Goal: Task Accomplishment & Management: Complete application form

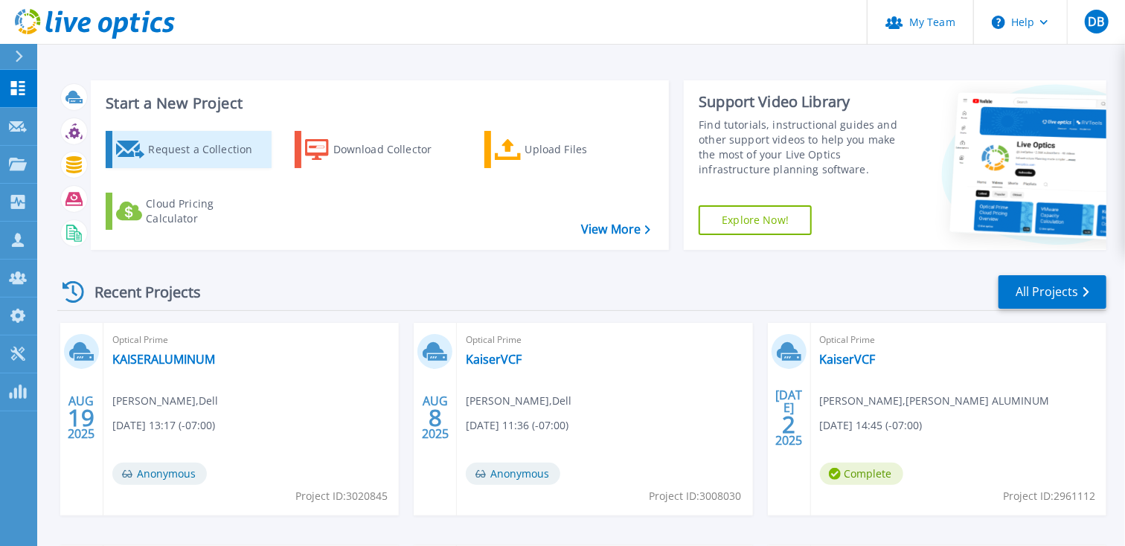
click at [204, 159] on div "Request a Collection" at bounding box center [207, 150] width 119 height 30
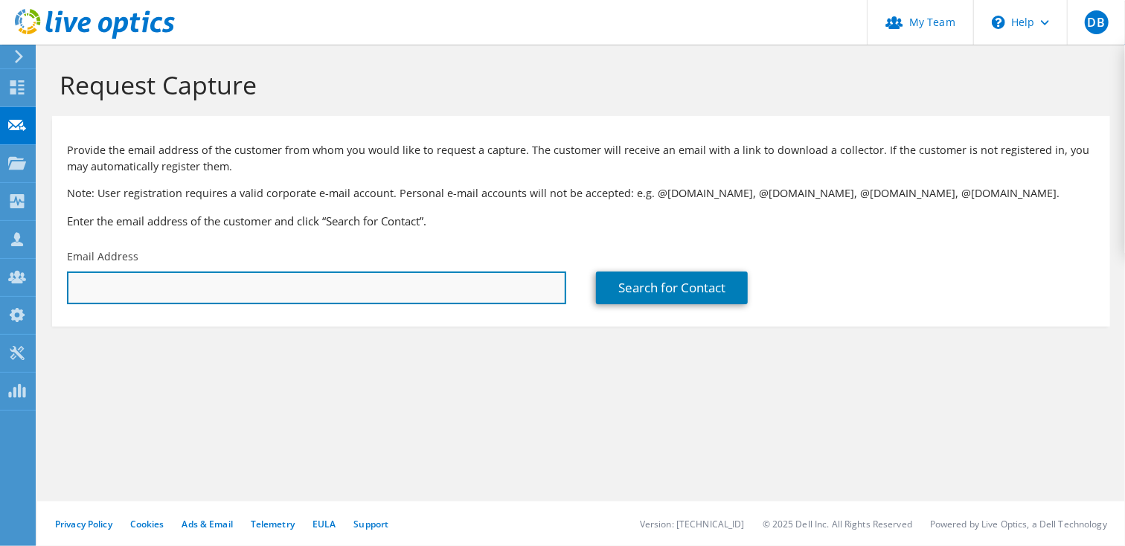
click at [121, 295] on input "text" at bounding box center [316, 287] width 499 height 33
paste input "gjepperson@yellowstone.bank"
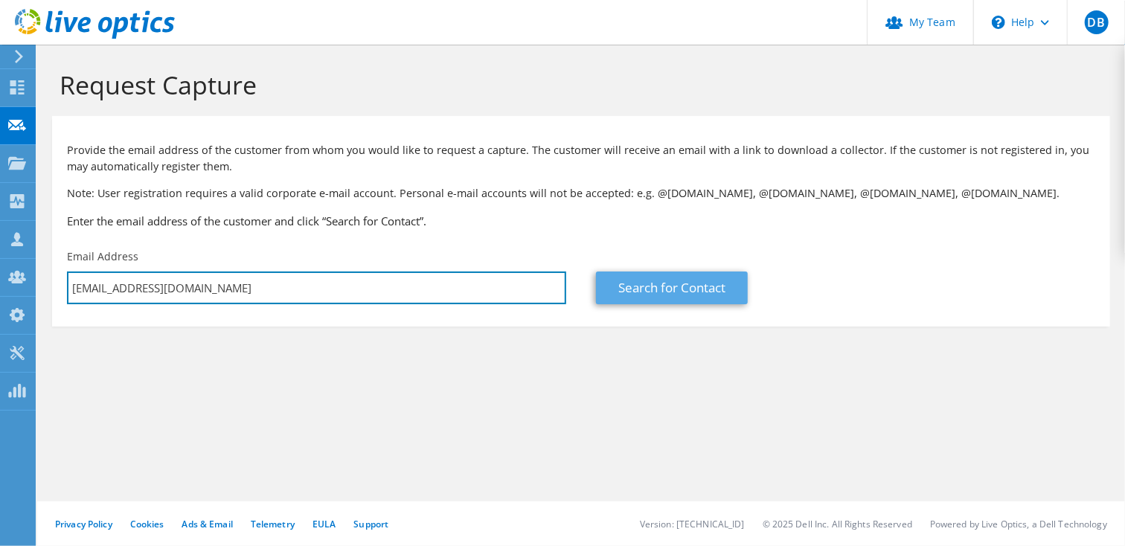
type input "gjepperson@yellowstone.bank"
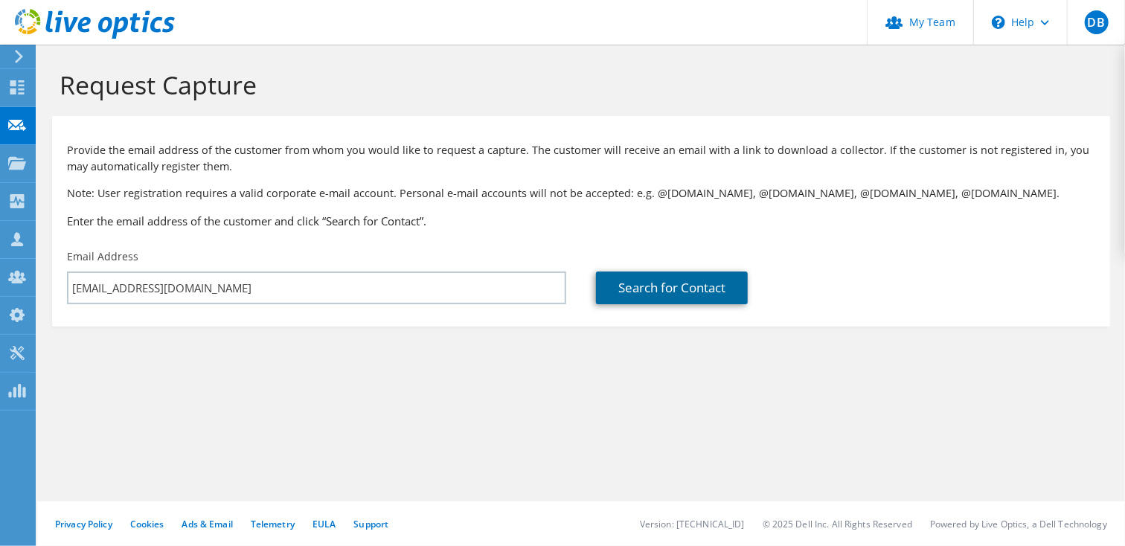
click at [639, 282] on link "Search for Contact" at bounding box center [672, 287] width 152 height 33
type input "YELLOWSTONE BANK"
type input "Greg"
type input "Jepperson"
type input "[GEOGRAPHIC_DATA]"
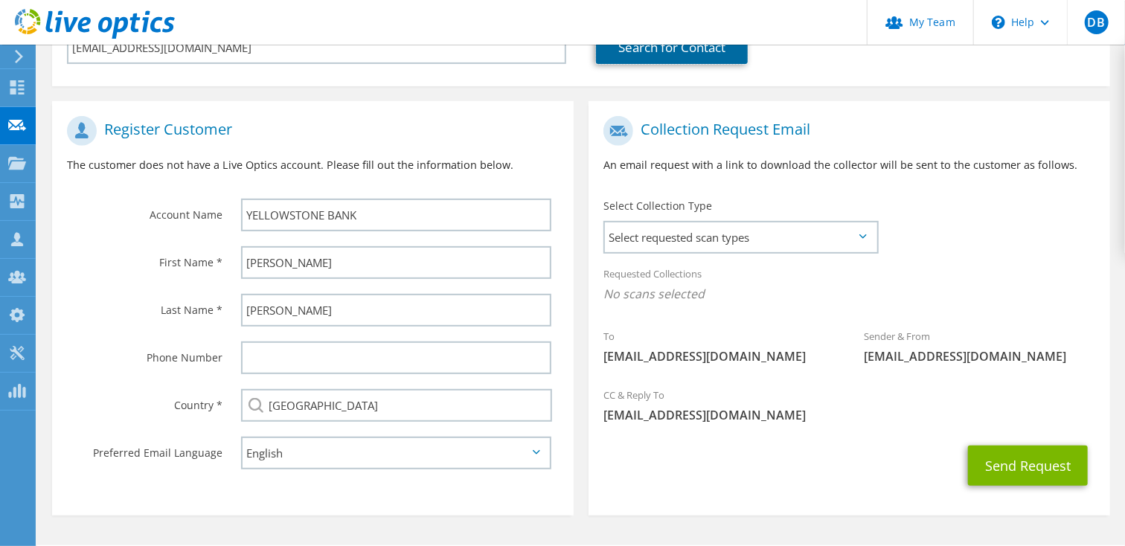
scroll to position [285, 0]
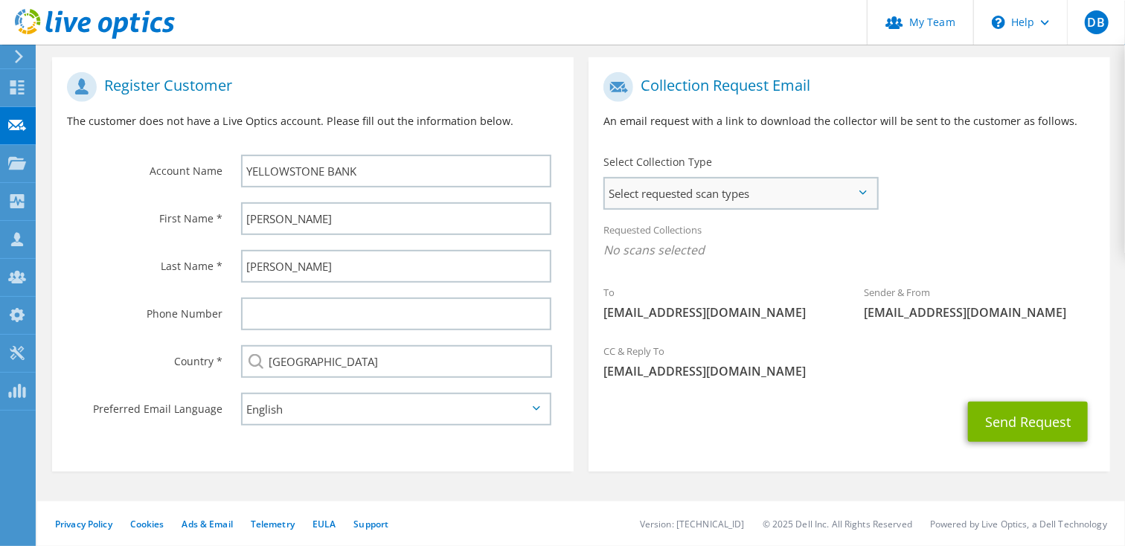
click at [860, 188] on span "Select requested scan types" at bounding box center [740, 193] width 271 height 30
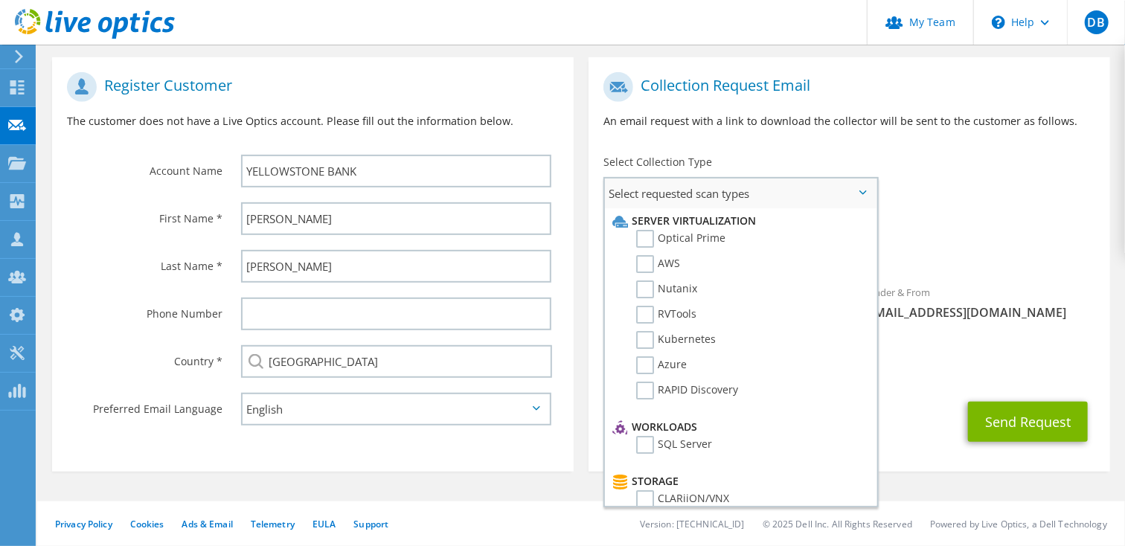
drag, startPoint x: 646, startPoint y: 238, endPoint x: 705, endPoint y: 258, distance: 62.8
click at [645, 239] on label "Optical Prime" at bounding box center [680, 239] width 89 height 18
click at [0, 0] on input "Optical Prime" at bounding box center [0, 0] width 0 height 0
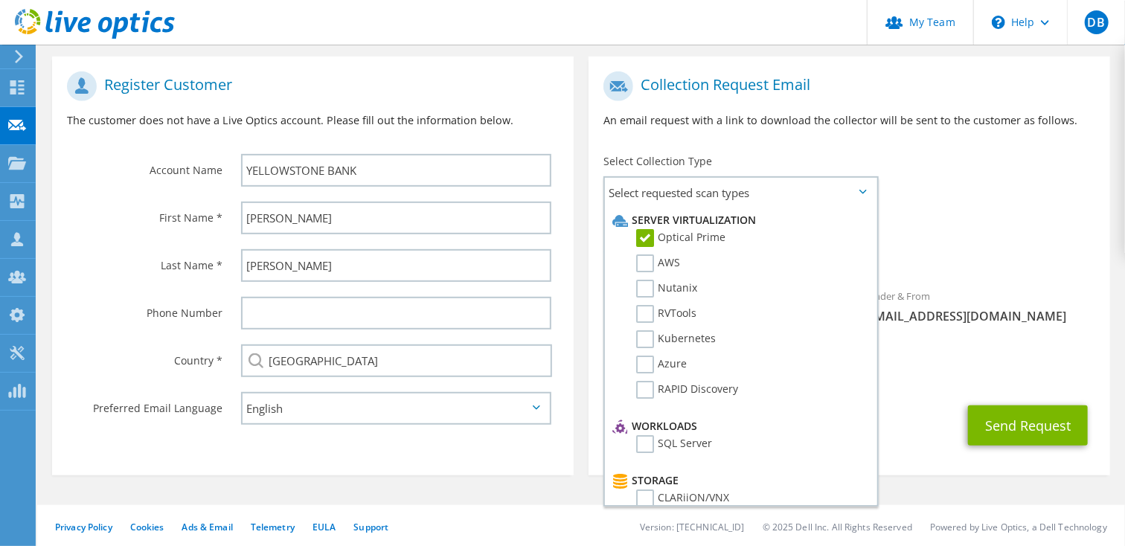
click at [901, 421] on div "Send Request" at bounding box center [848, 425] width 521 height 55
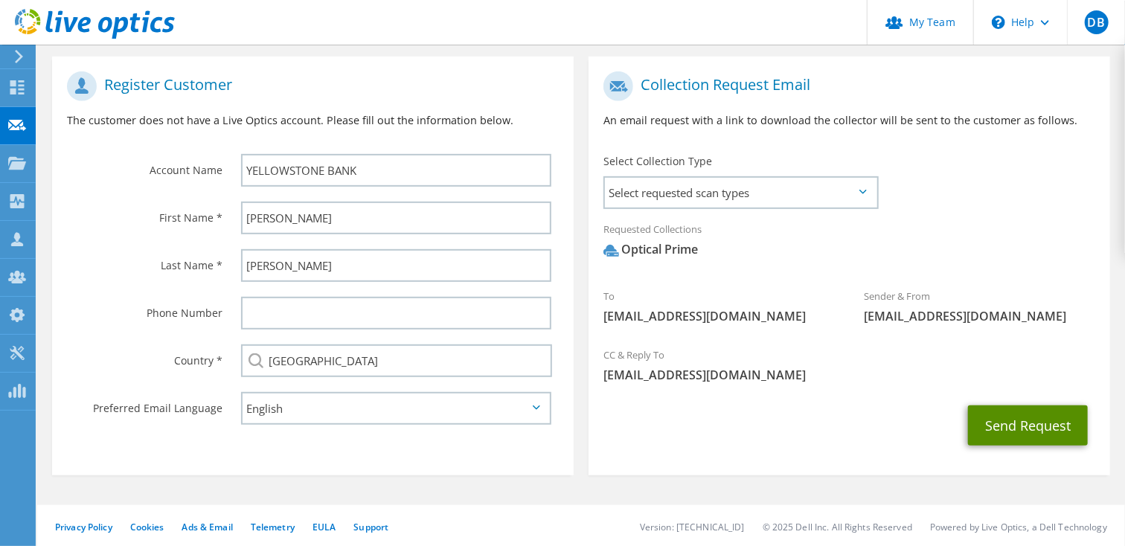
click at [998, 431] on button "Send Request" at bounding box center [1028, 425] width 120 height 40
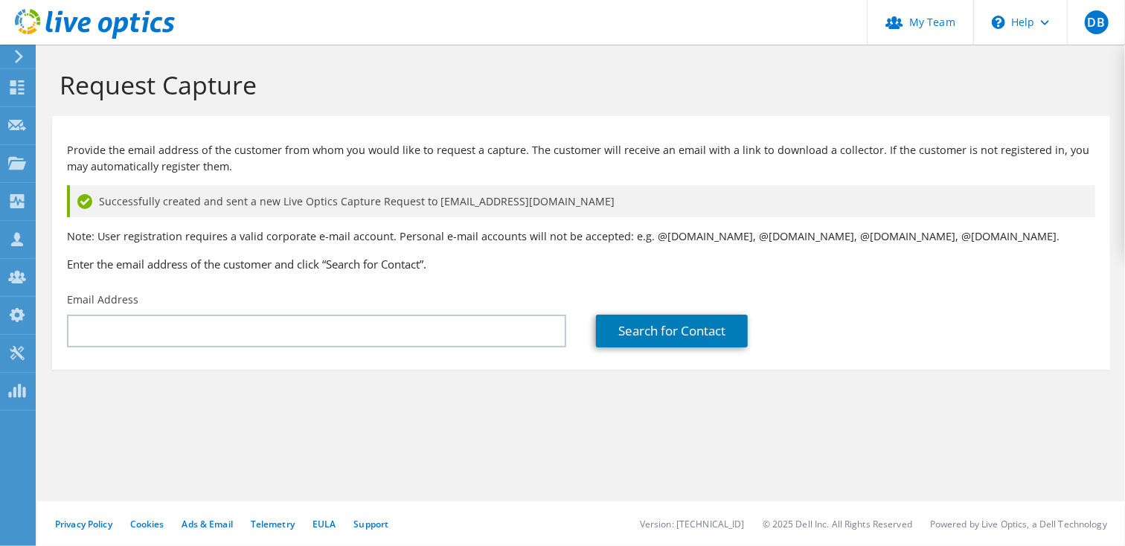
click at [89, 424] on section "Request Capture Provide the email address of the customer from whom you would l…" at bounding box center [580, 244] width 1087 height 399
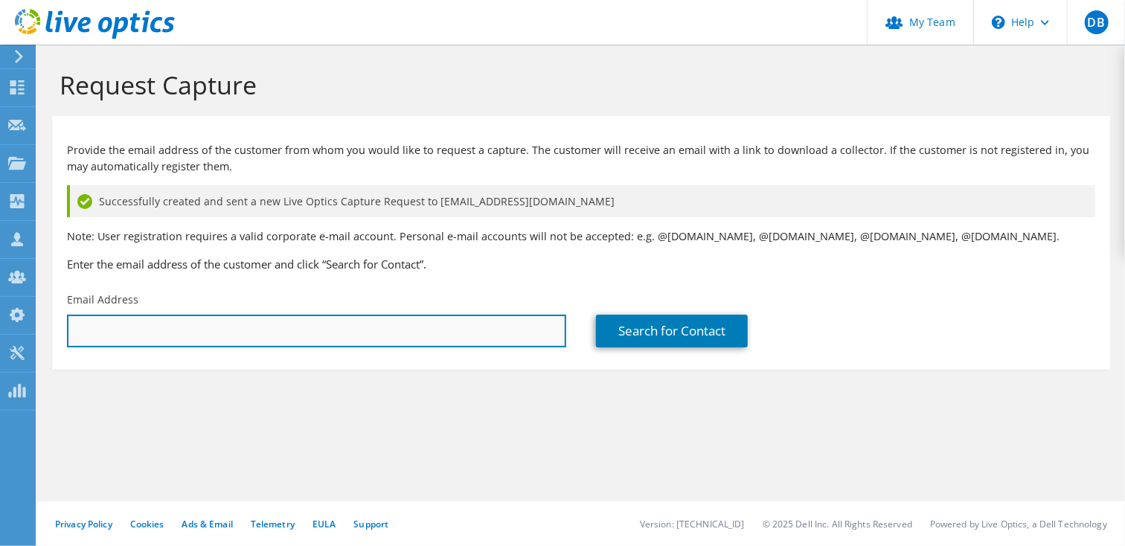
click at [72, 329] on input "text" at bounding box center [316, 331] width 499 height 33
paste input "krandall@yellowstone.bank"
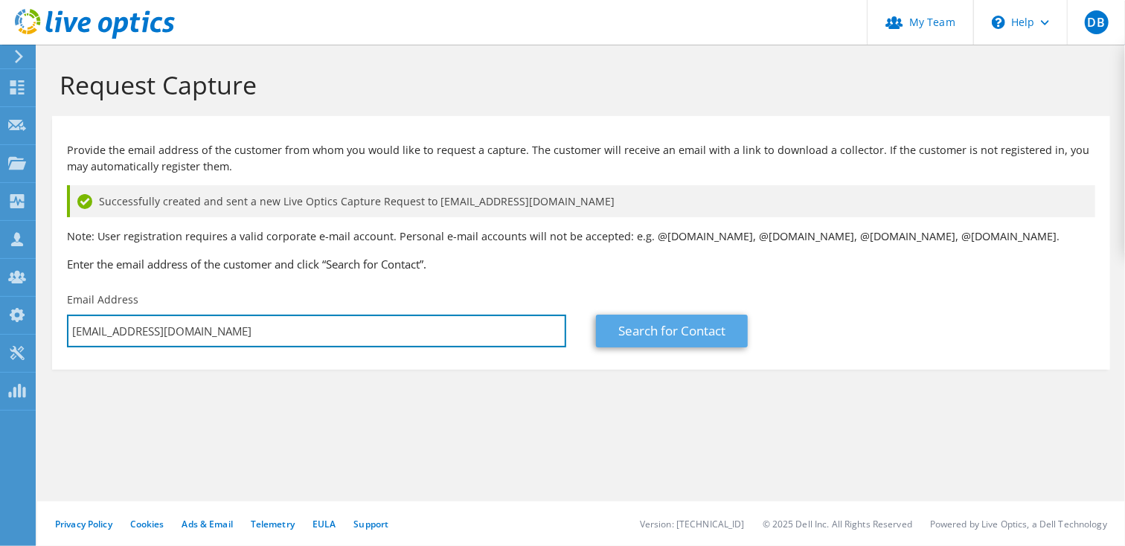
type input "krandall@yellowstone.bank"
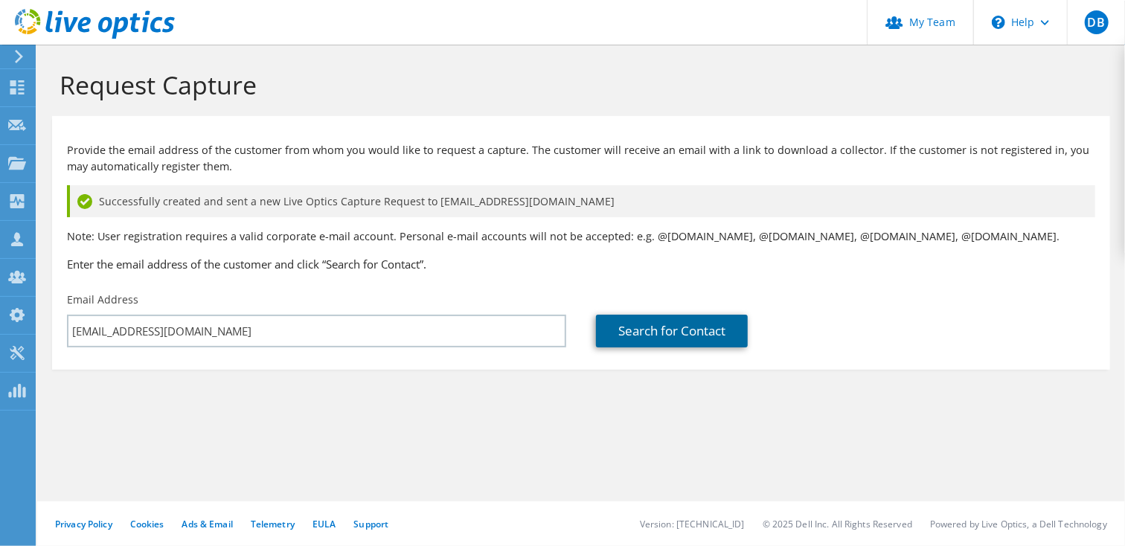
click at [682, 336] on link "Search for Contact" at bounding box center [672, 331] width 152 height 33
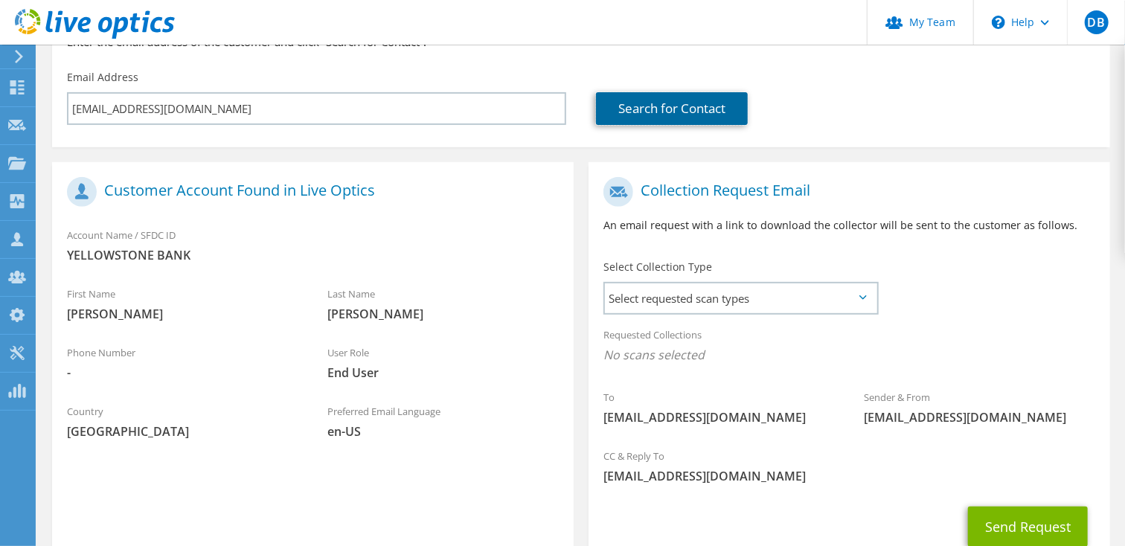
scroll to position [328, 0]
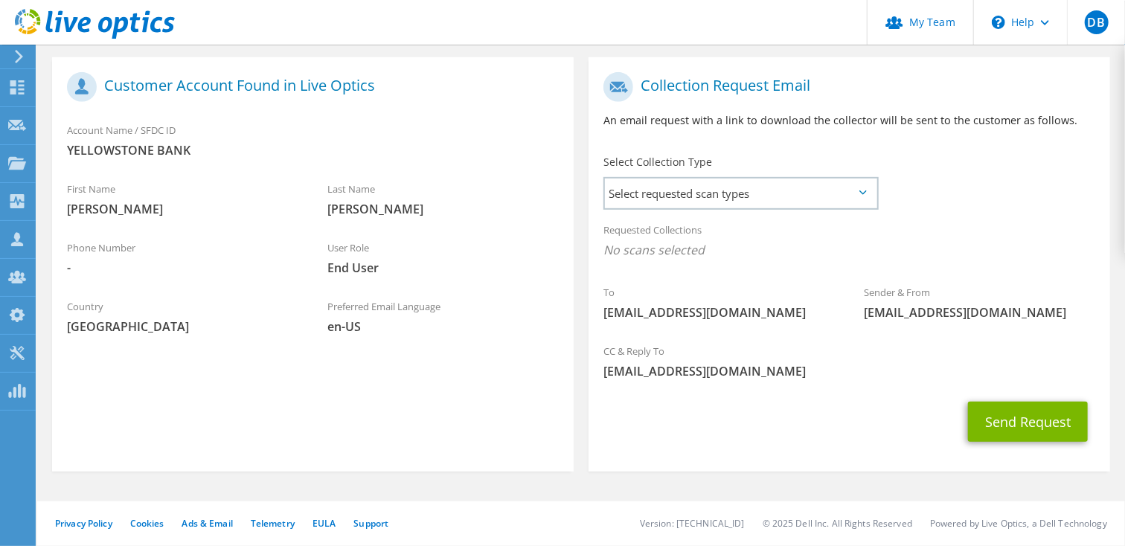
click at [861, 193] on icon at bounding box center [862, 192] width 7 height 4
click at [862, 193] on icon at bounding box center [862, 192] width 7 height 4
click at [863, 190] on icon at bounding box center [862, 192] width 7 height 4
click at [752, 191] on span "Select requested scan types" at bounding box center [740, 193] width 271 height 30
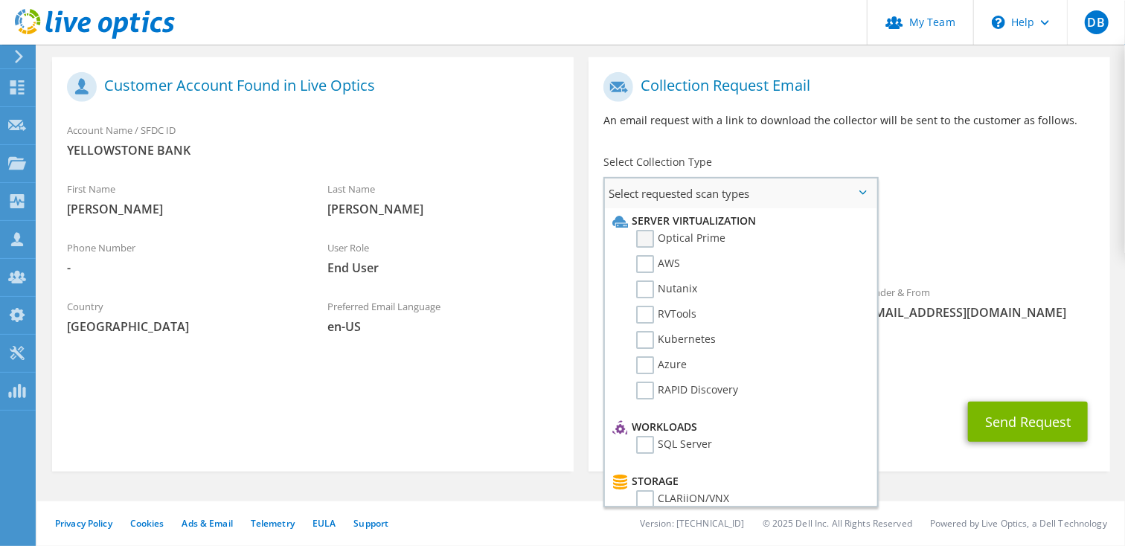
click at [640, 235] on label "Optical Prime" at bounding box center [680, 239] width 89 height 18
click at [0, 0] on input "Optical Prime" at bounding box center [0, 0] width 0 height 0
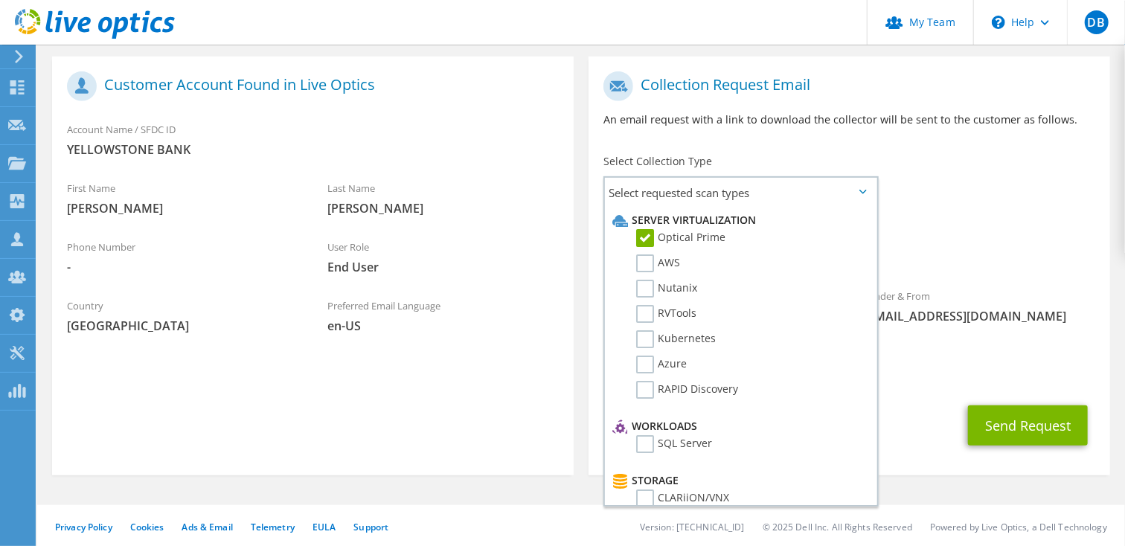
click at [927, 399] on div "Send Request" at bounding box center [848, 425] width 521 height 55
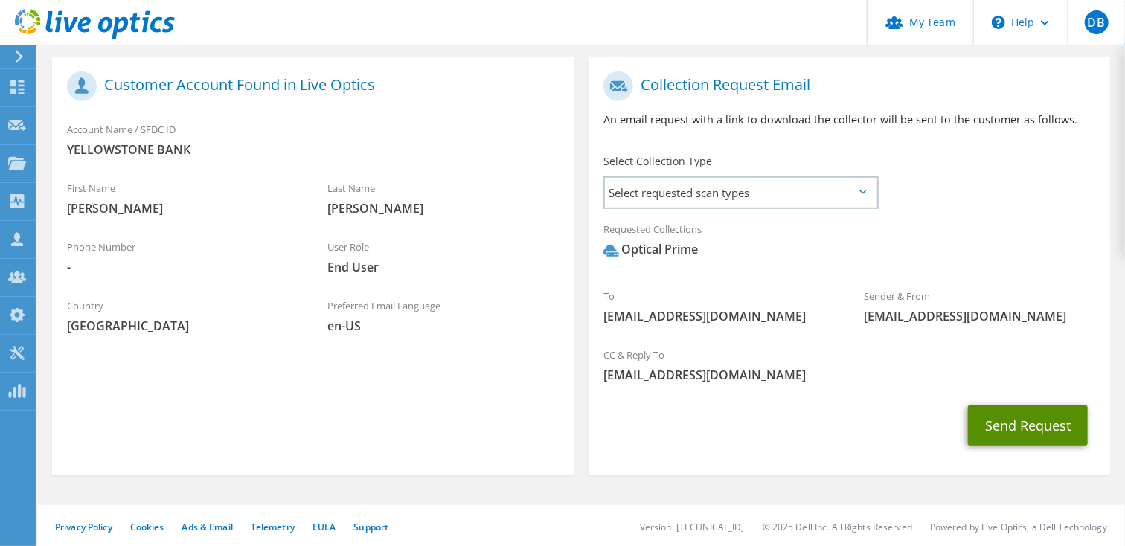
click at [1015, 431] on button "Send Request" at bounding box center [1028, 425] width 120 height 40
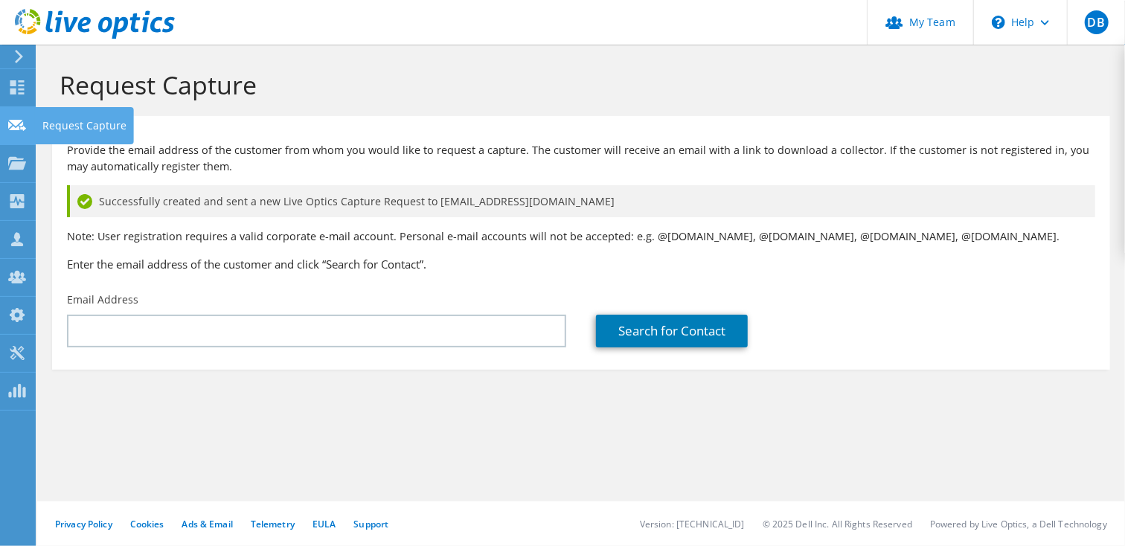
click at [12, 125] on icon at bounding box center [17, 125] width 18 height 14
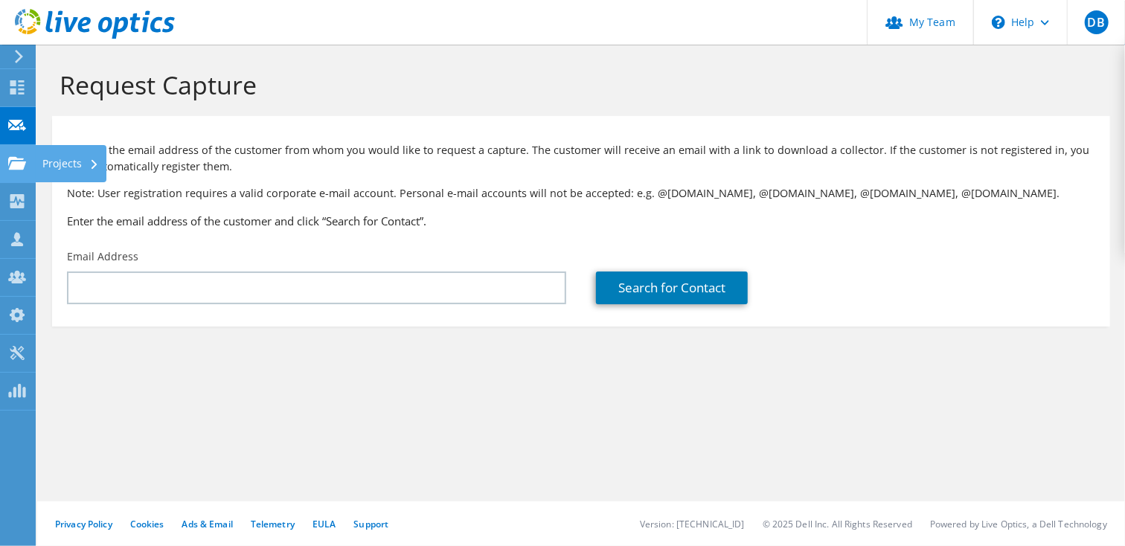
click at [13, 164] on use at bounding box center [17, 162] width 18 height 13
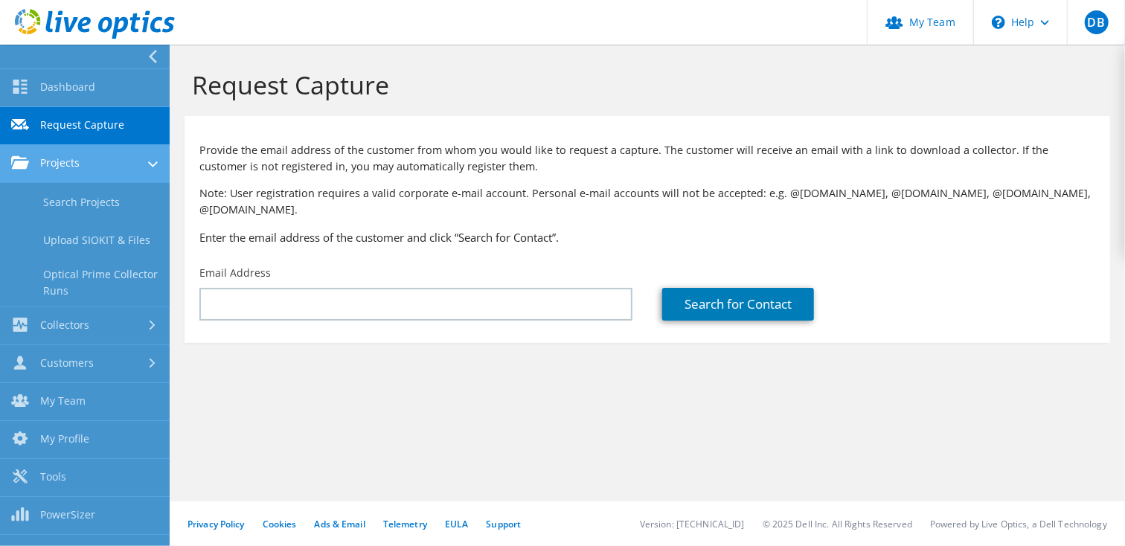
click at [61, 160] on link "Projects" at bounding box center [85, 164] width 170 height 38
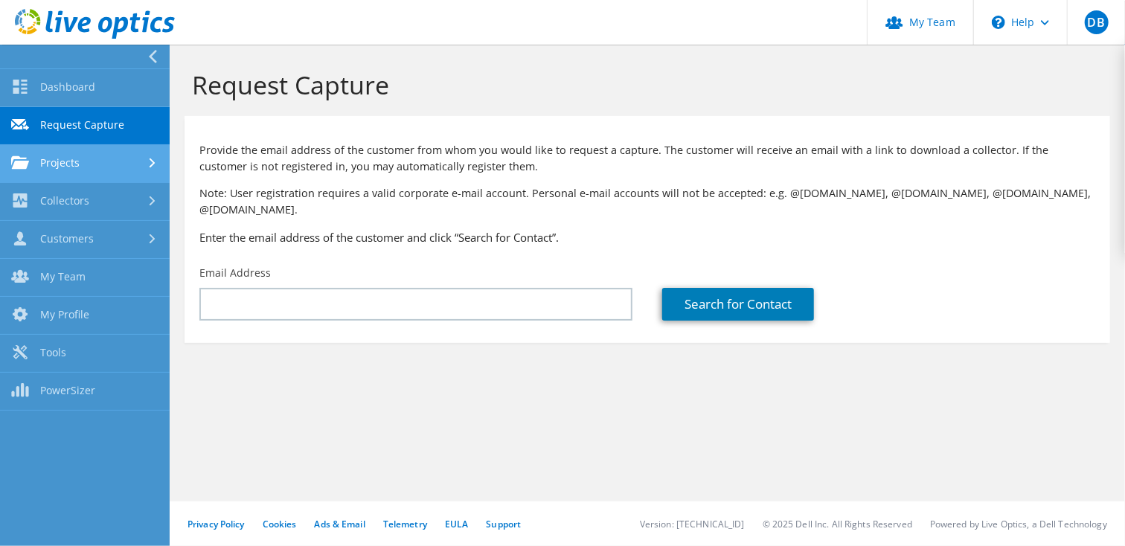
click at [148, 159] on div at bounding box center [154, 163] width 16 height 10
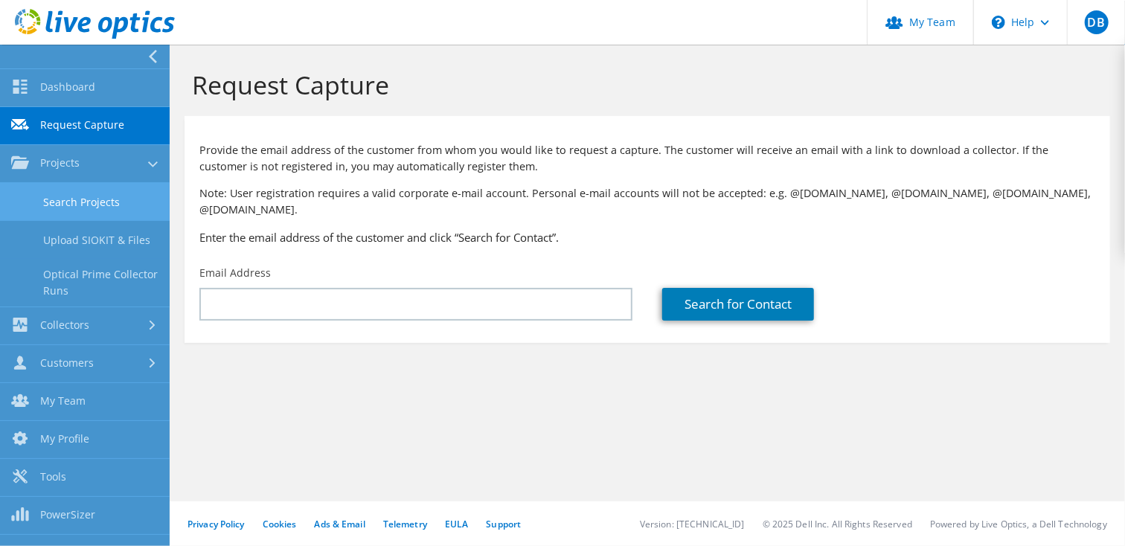
click at [110, 201] on link "Search Projects" at bounding box center [85, 202] width 170 height 38
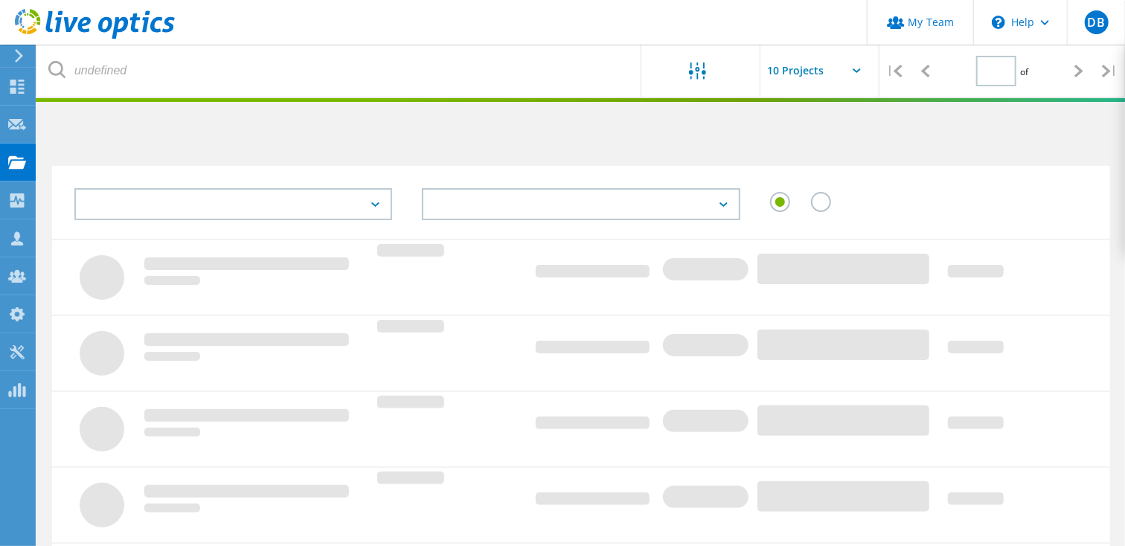
type input "1"
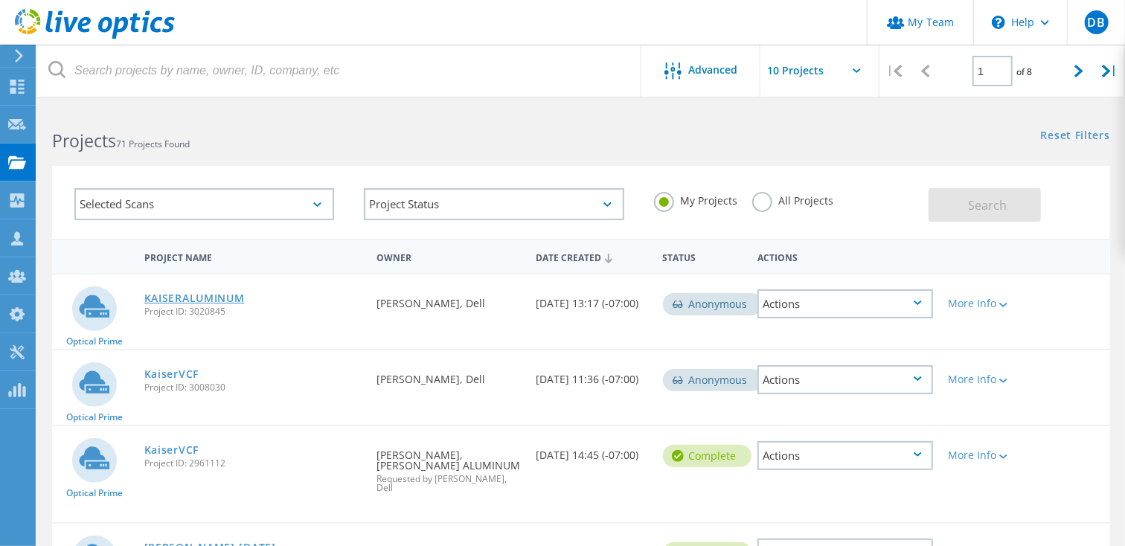
click at [211, 300] on link "KAISERALUMINUM" at bounding box center [194, 298] width 100 height 10
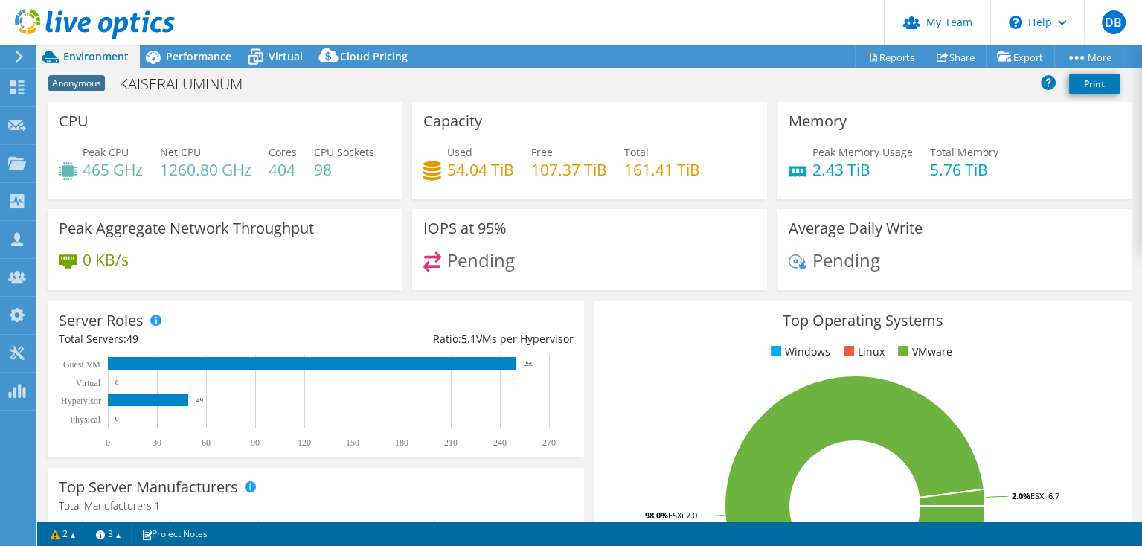
select select "USD"
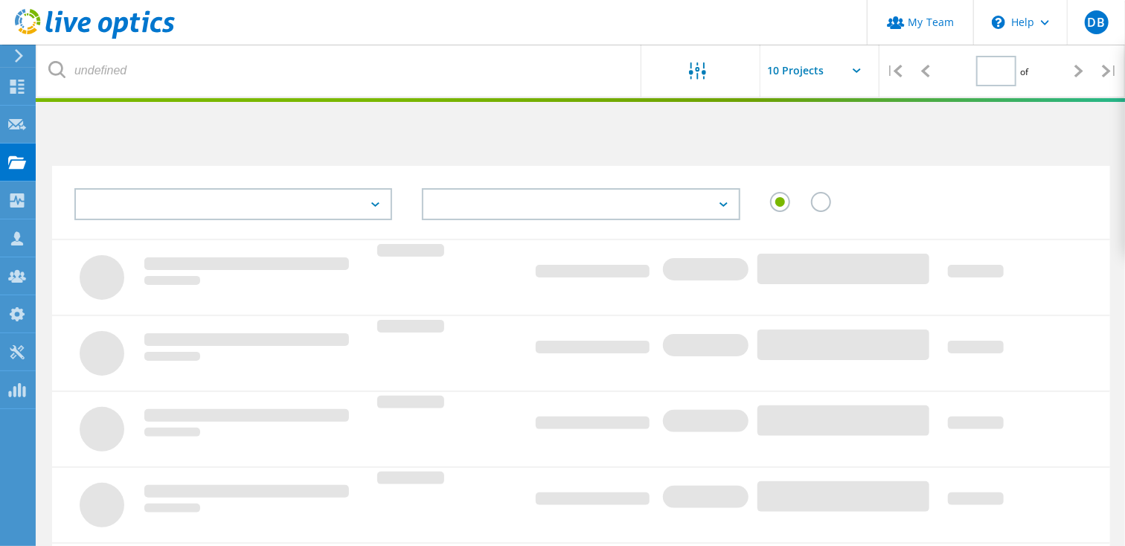
type input "1"
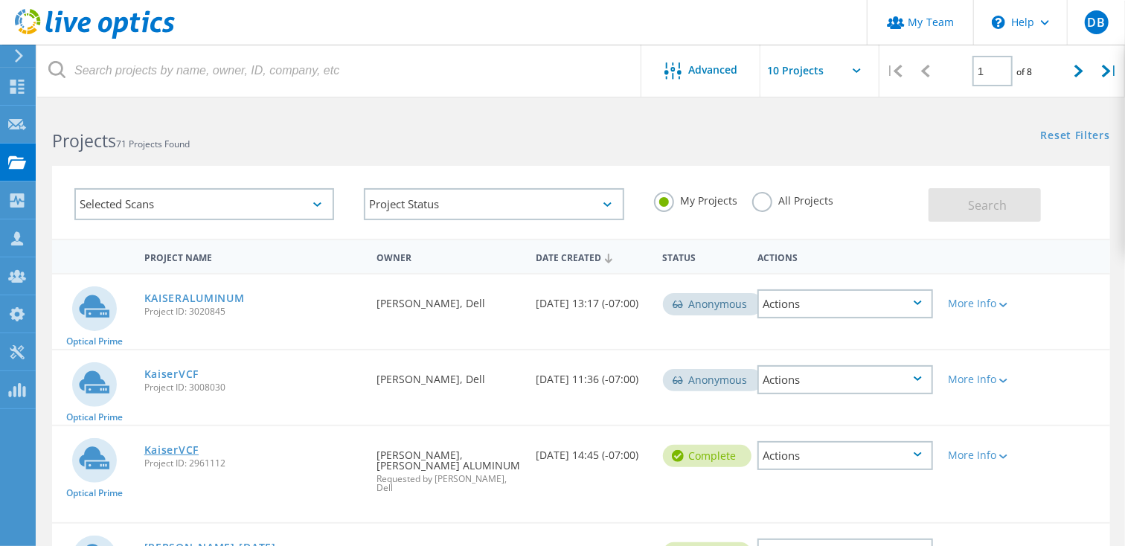
click at [192, 451] on link "KaiserVCF" at bounding box center [171, 450] width 54 height 10
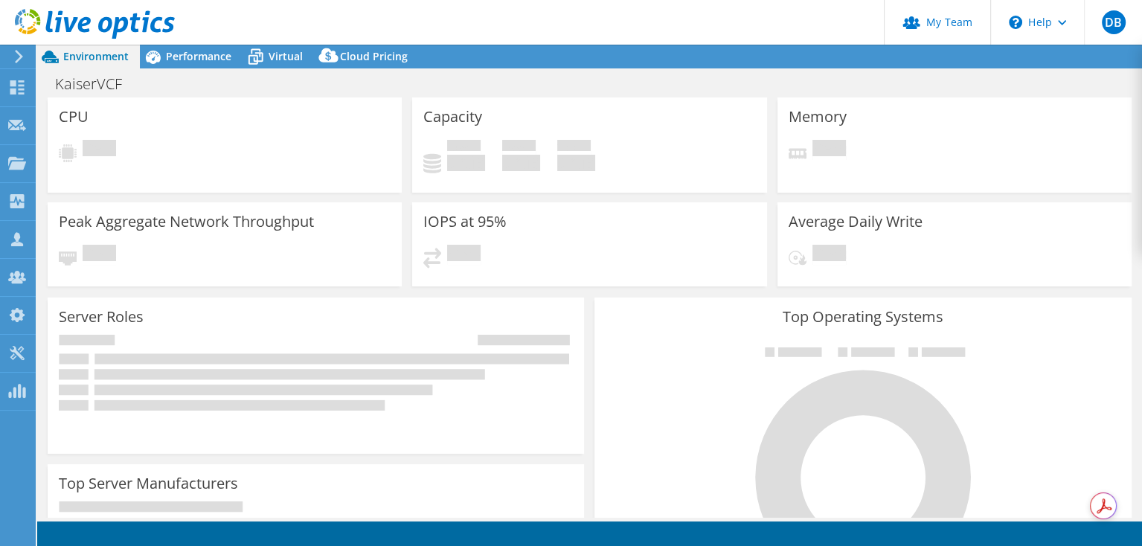
select select "USWest"
select select "USD"
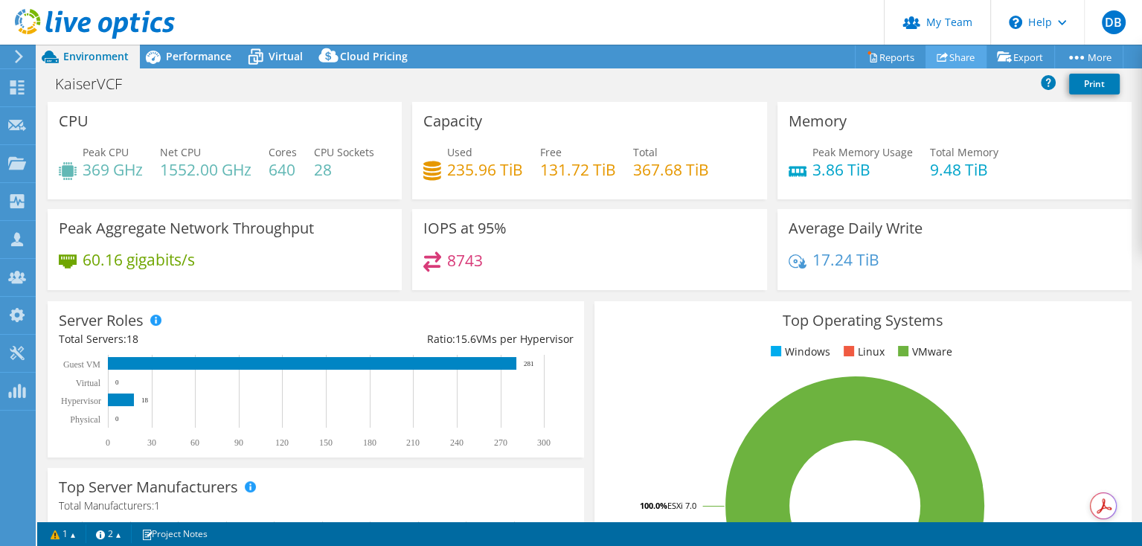
click at [947, 60] on link "Share" at bounding box center [955, 56] width 61 height 23
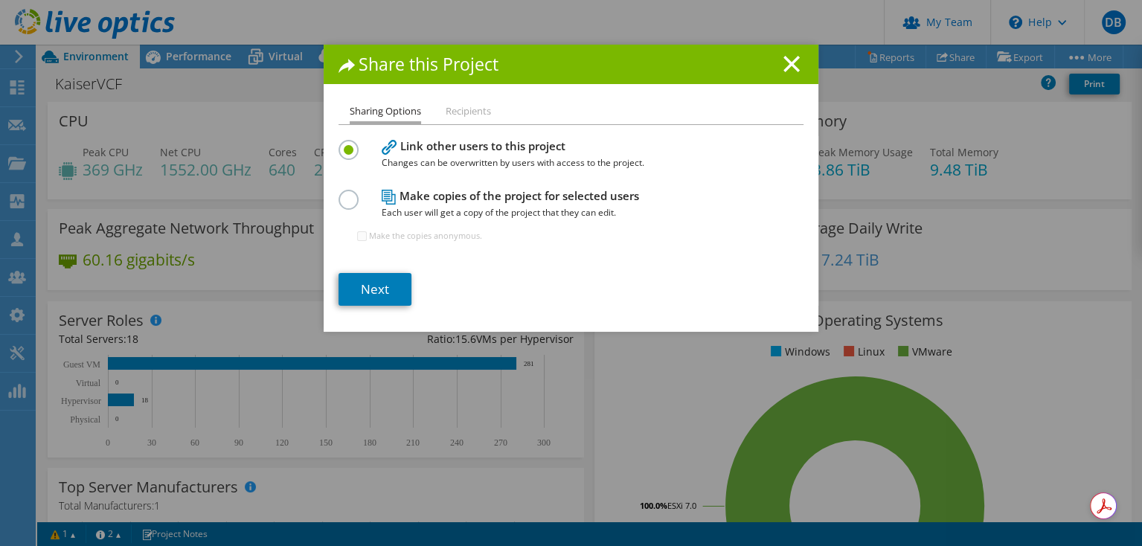
drag, startPoint x: 785, startPoint y: 62, endPoint x: 795, endPoint y: 74, distance: 15.9
click at [788, 77] on div "Share this Project" at bounding box center [571, 64] width 495 height 39
click at [784, 66] on line at bounding box center [791, 64] width 15 height 15
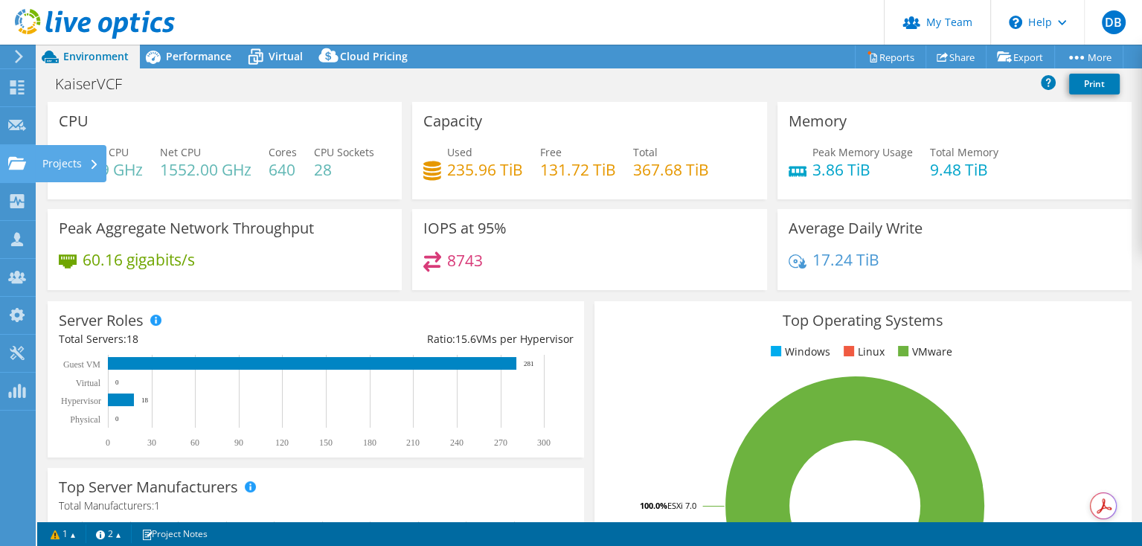
click at [92, 164] on icon at bounding box center [94, 165] width 6 height 10
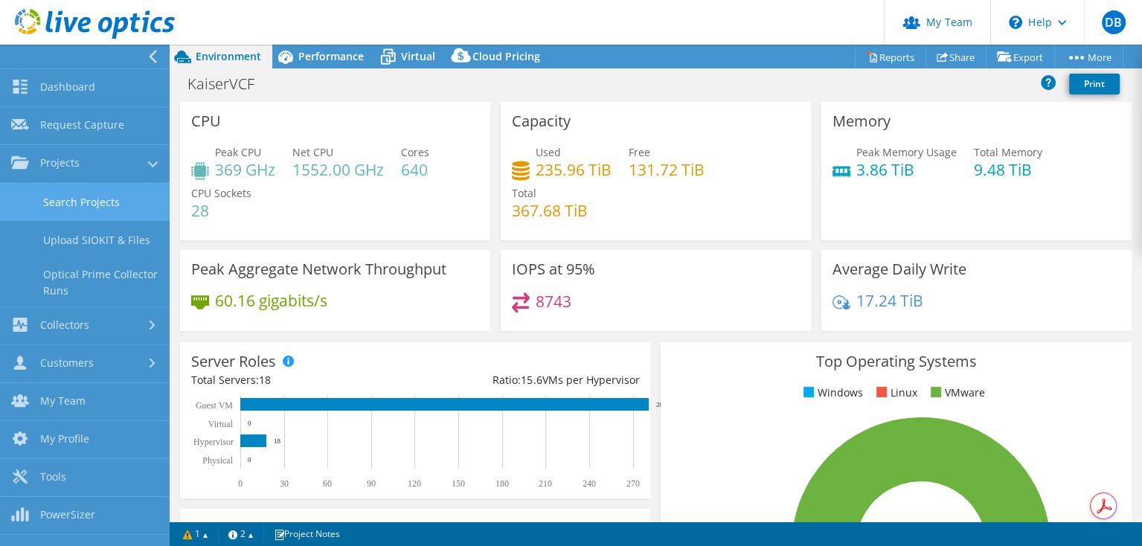
click at [83, 202] on link "Search Projects" at bounding box center [85, 202] width 170 height 38
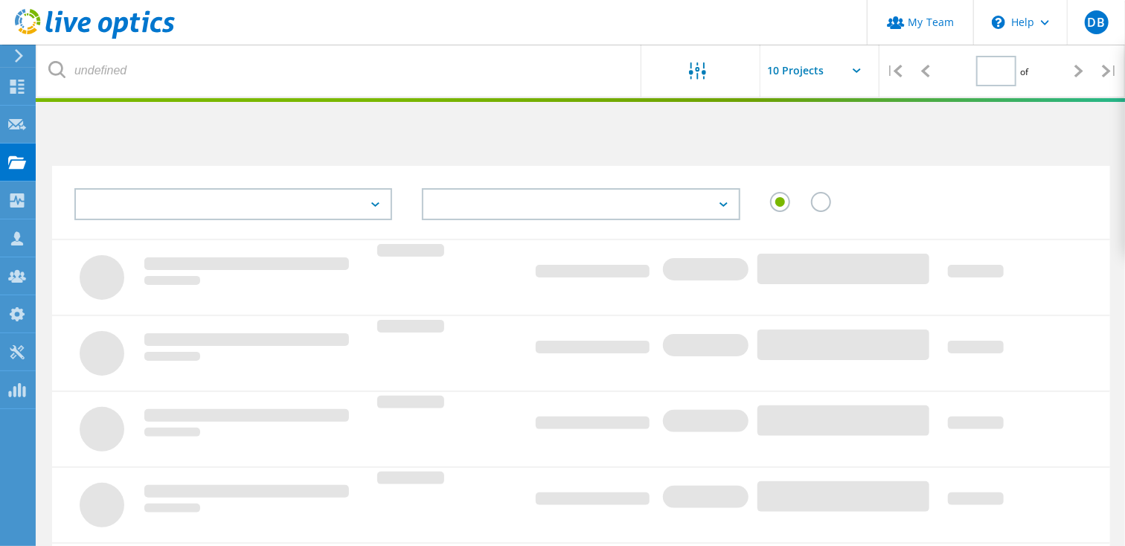
type input "1"
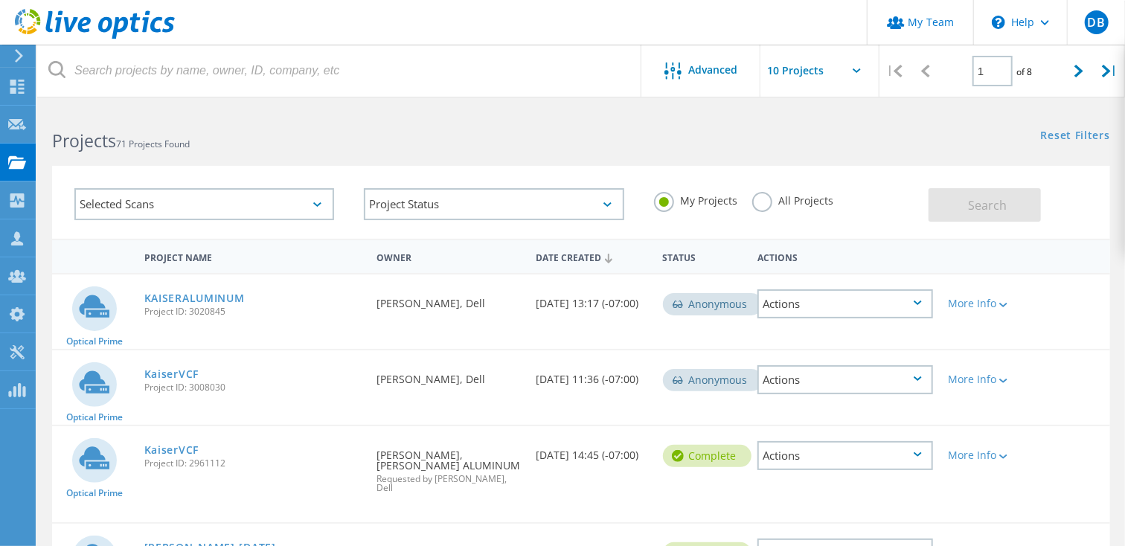
click at [765, 204] on label "All Projects" at bounding box center [792, 199] width 81 height 14
click at [0, 0] on input "All Projects" at bounding box center [0, 0] width 0 height 0
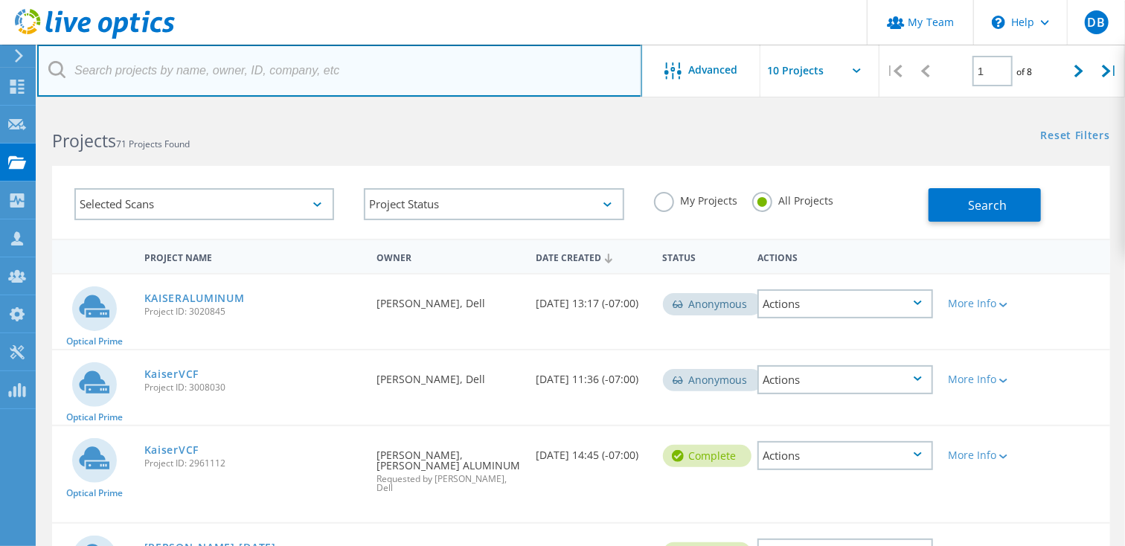
click at [232, 82] on input "text" at bounding box center [339, 71] width 605 height 52
type input "kevin.randall"
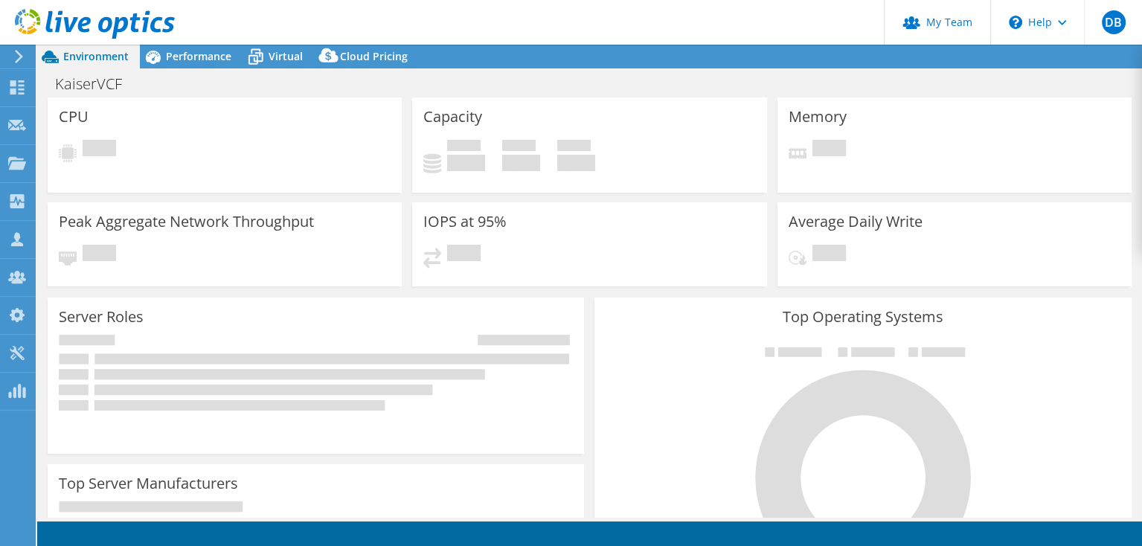
select select "USWest"
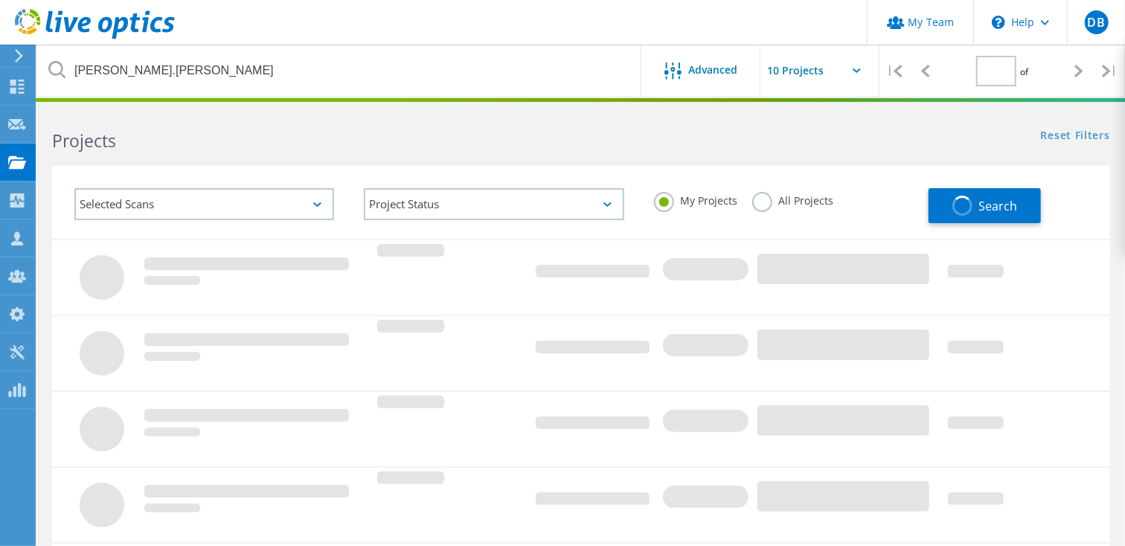
type input "1"
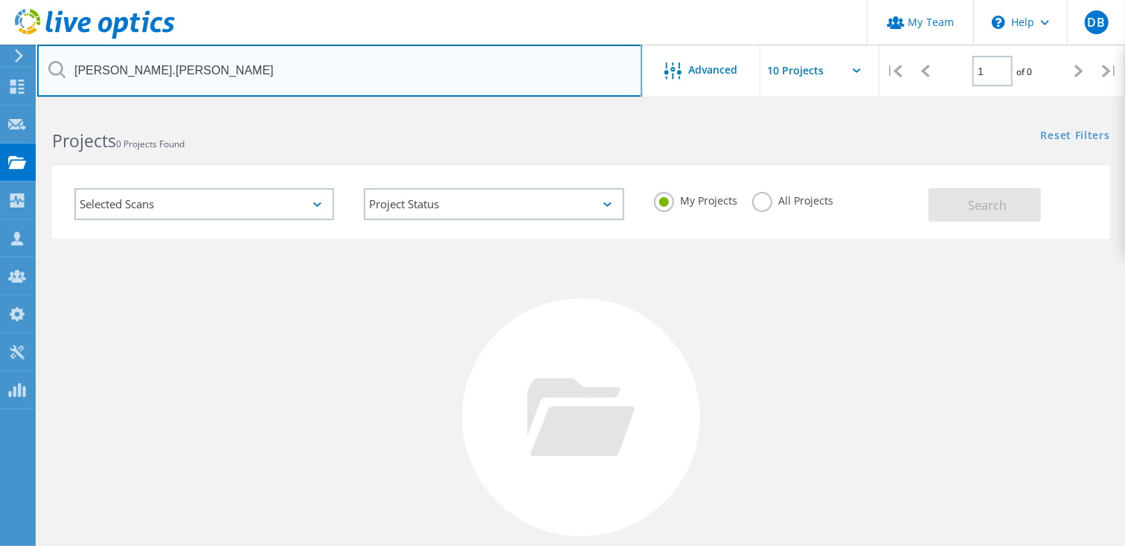
click at [104, 71] on input "kevin.randall" at bounding box center [339, 71] width 605 height 52
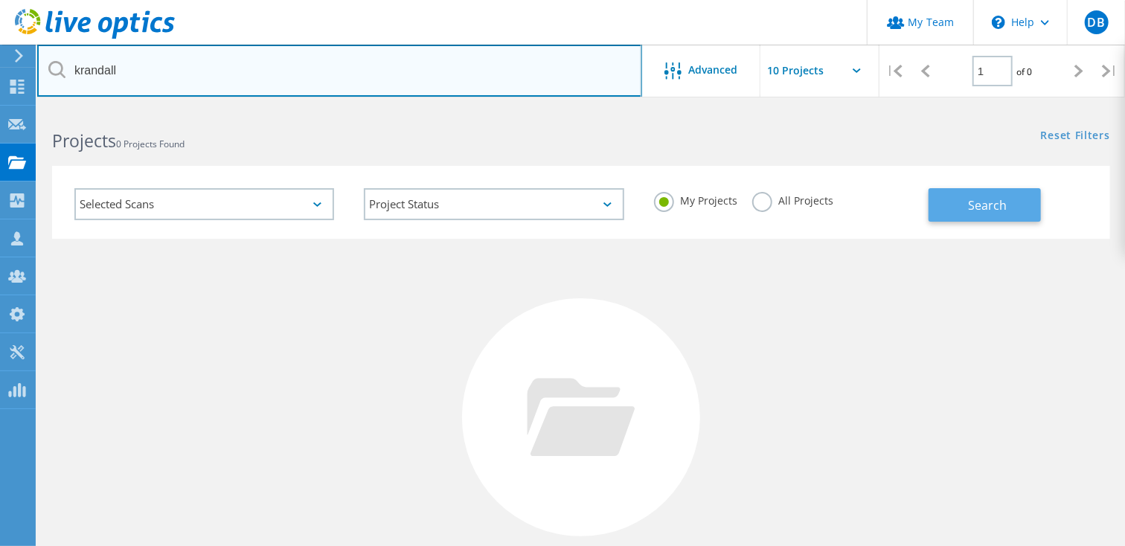
type input "krandall"
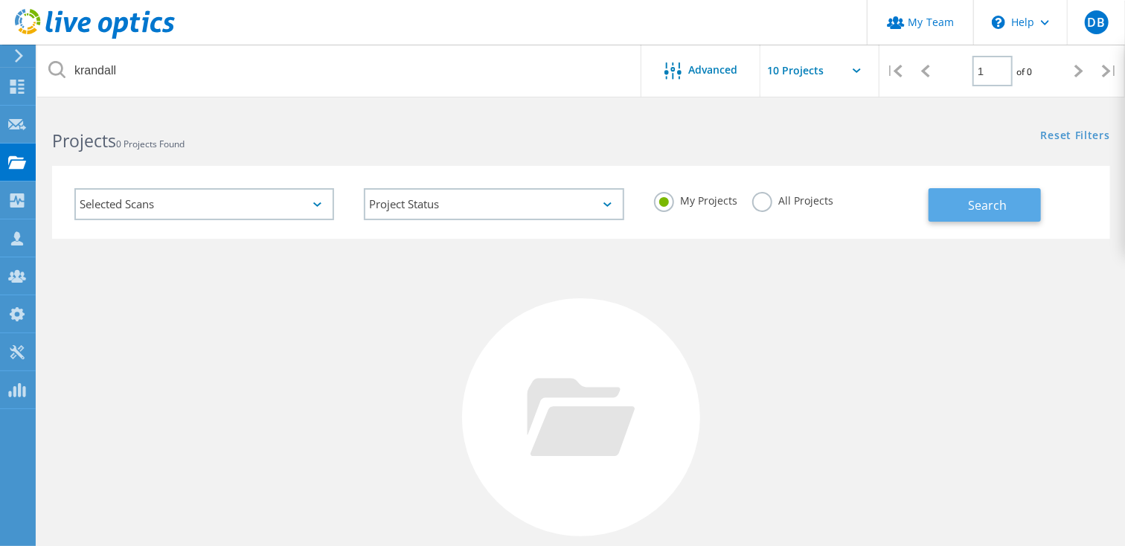
click at [995, 199] on span "Search" at bounding box center [987, 205] width 39 height 16
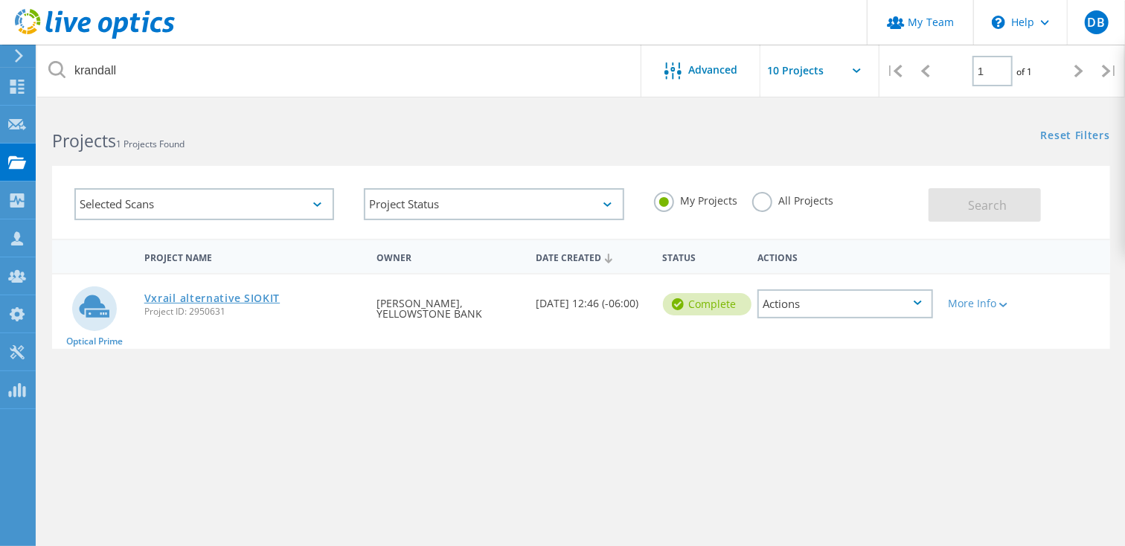
click at [201, 296] on link "Vxrail alternative SIOKIT" at bounding box center [212, 298] width 136 height 10
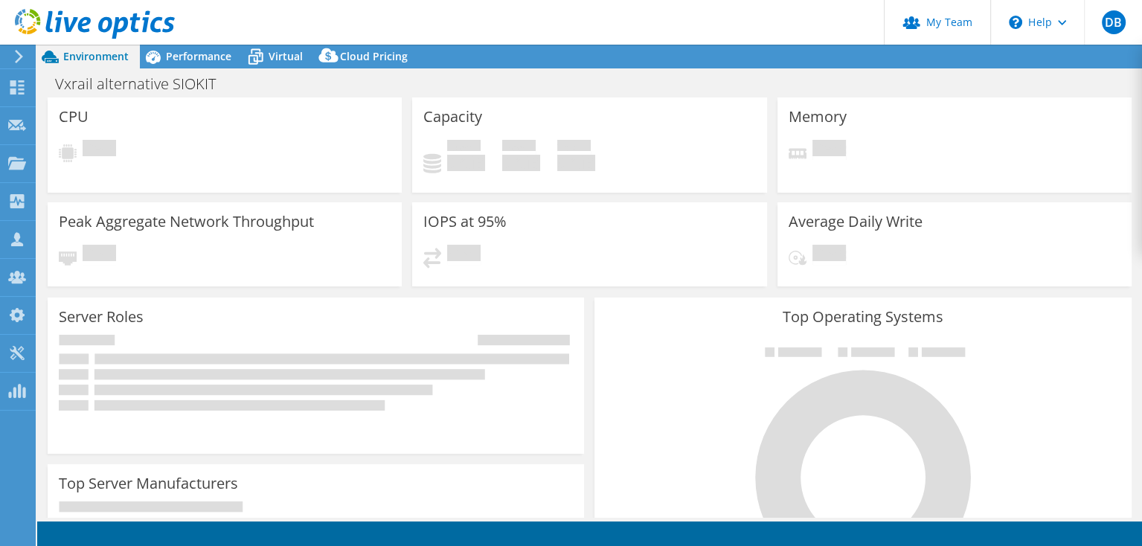
select select "USD"
select select "USWest"
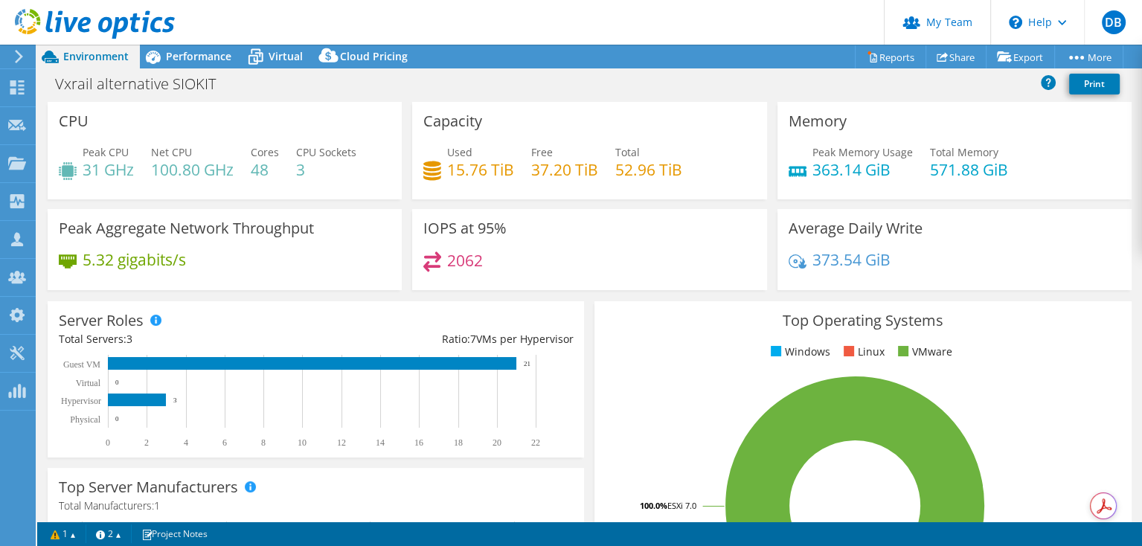
click at [342, 541] on div "1 1 2 Project Notes" at bounding box center [316, 533] width 547 height 19
click at [201, 60] on span "Performance" at bounding box center [198, 56] width 65 height 14
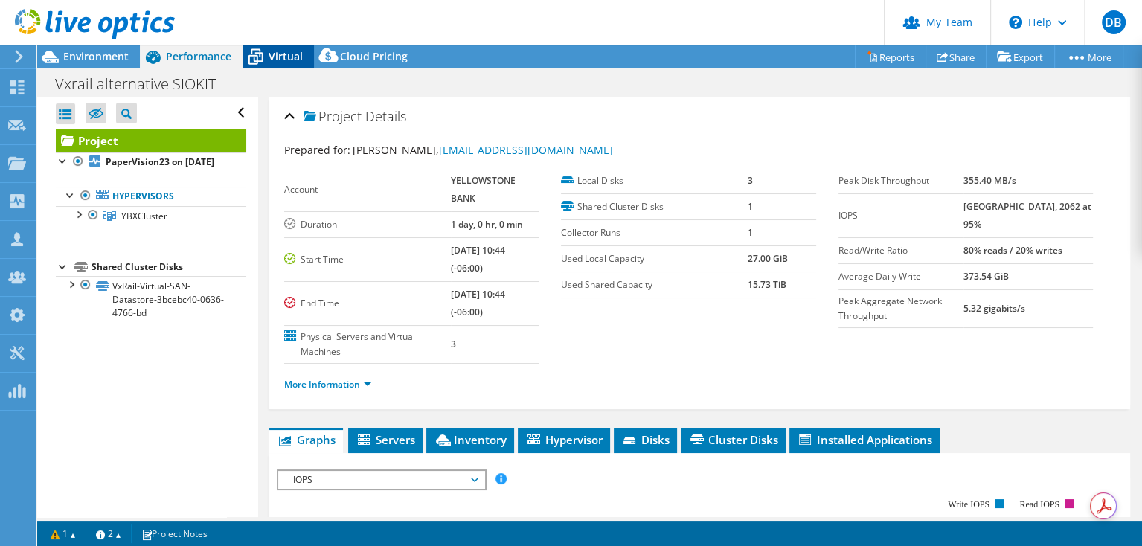
click at [279, 62] on span "Virtual" at bounding box center [285, 56] width 34 height 14
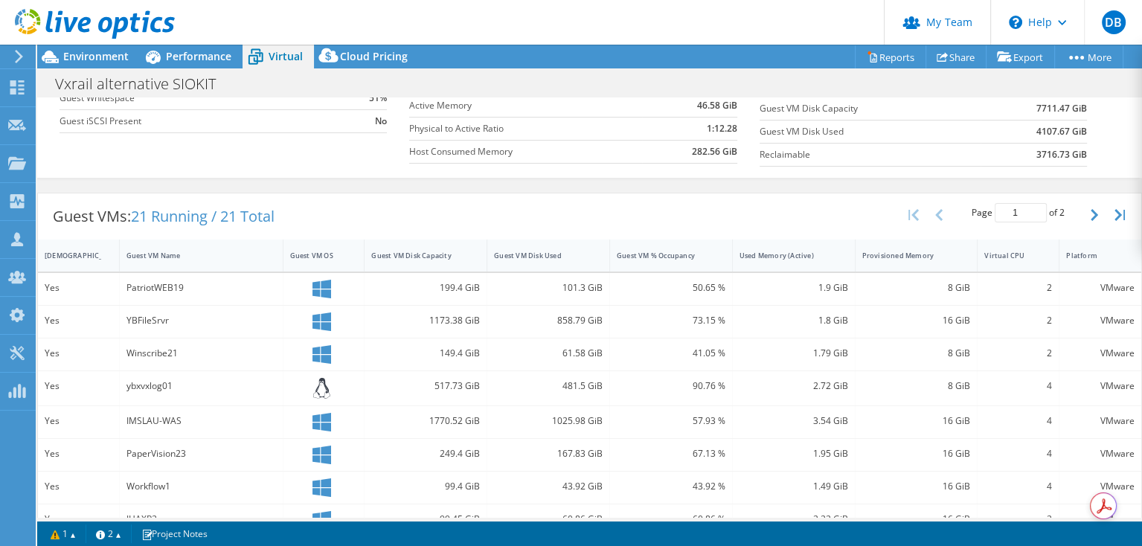
scroll to position [112, 0]
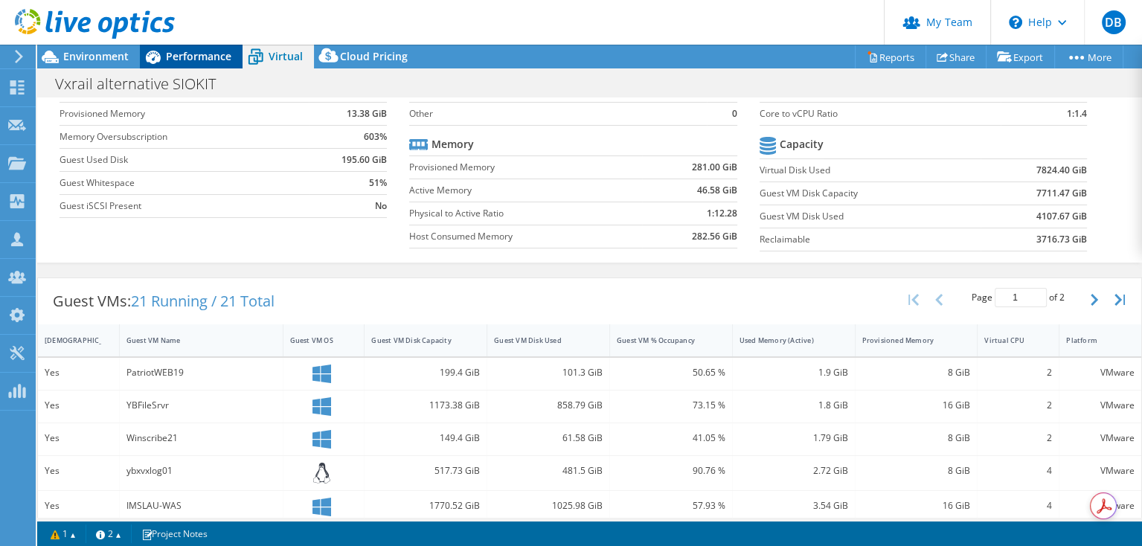
click at [201, 55] on span "Performance" at bounding box center [198, 56] width 65 height 14
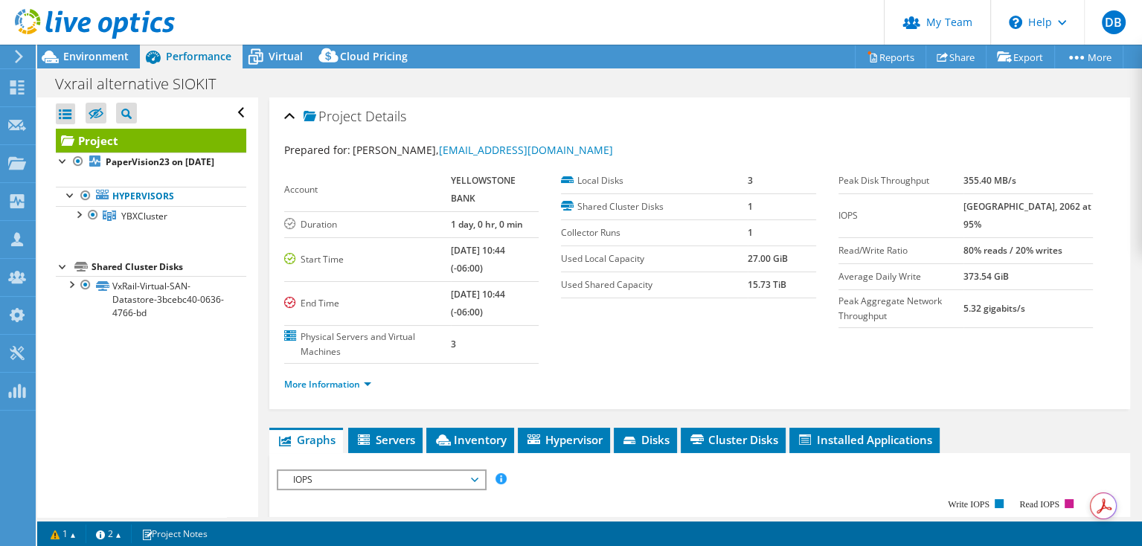
scroll to position [0, 0]
click at [79, 221] on div at bounding box center [78, 213] width 15 height 15
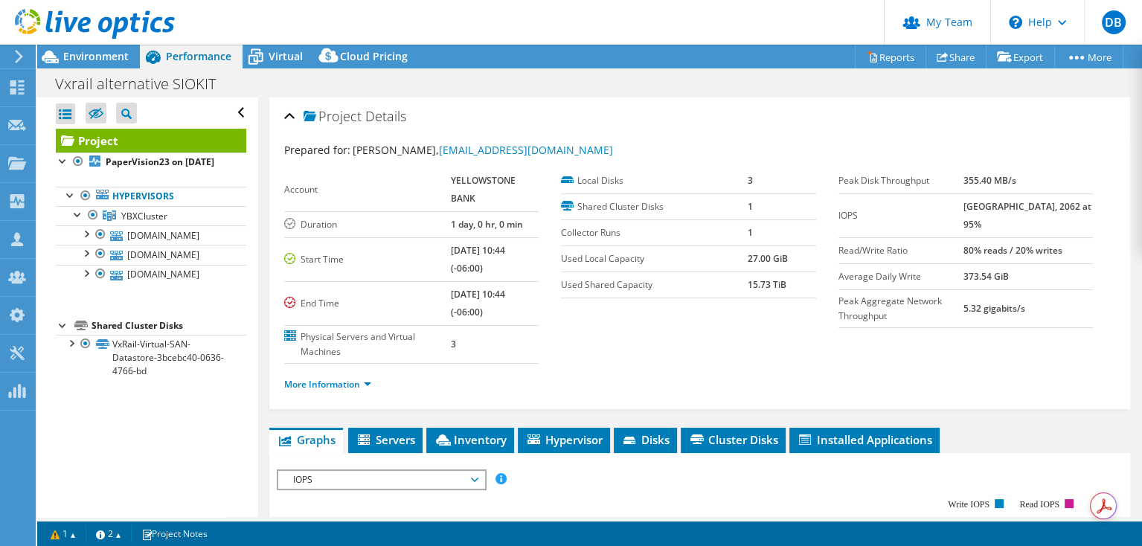
scroll to position [112, 0]
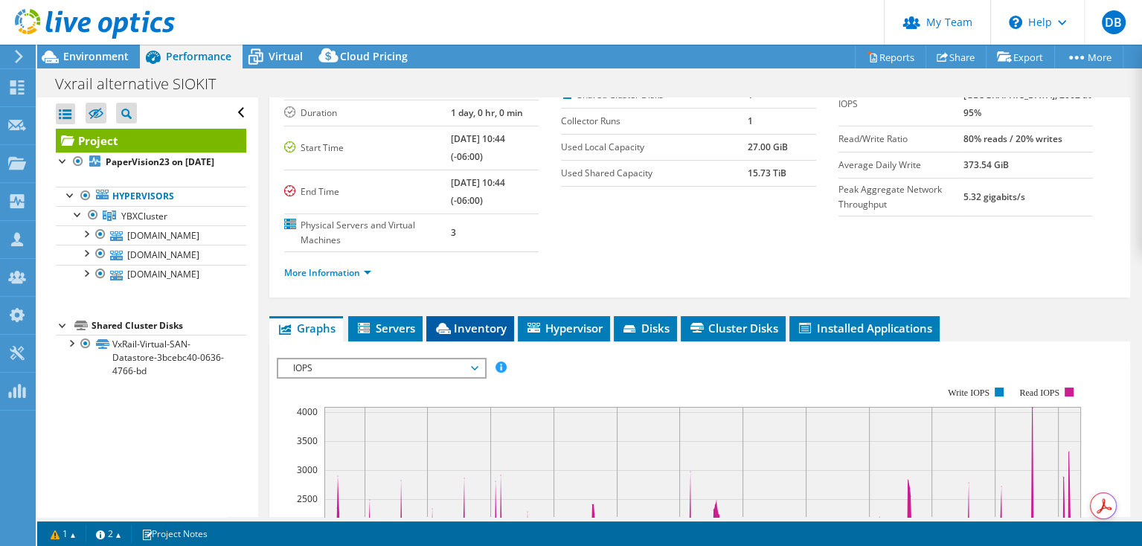
click at [479, 321] on span "Inventory" at bounding box center [470, 328] width 73 height 15
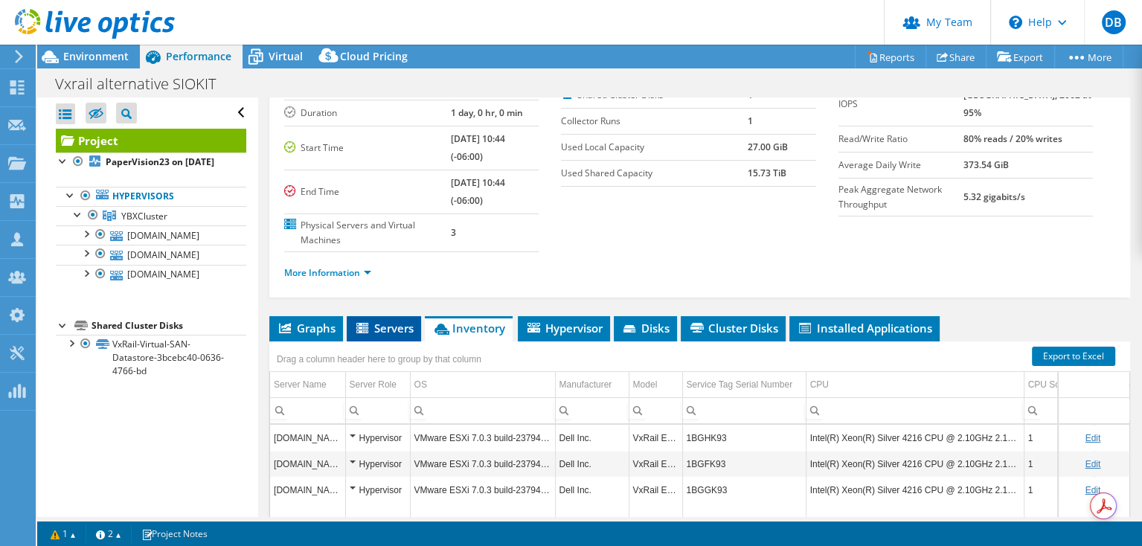
click at [393, 321] on span "Servers" at bounding box center [383, 328] width 59 height 15
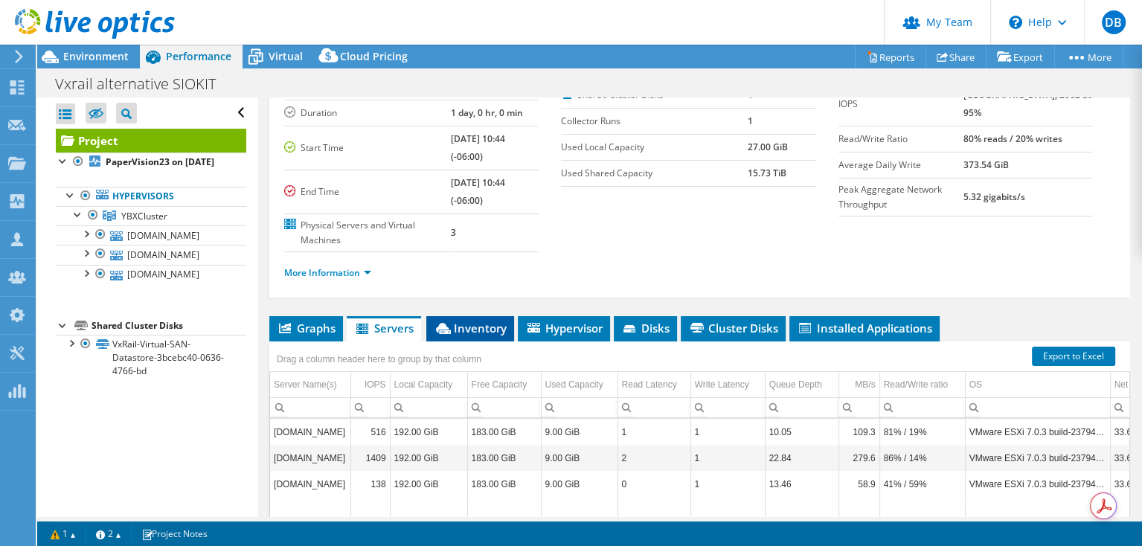
click at [495, 321] on span "Inventory" at bounding box center [470, 328] width 73 height 15
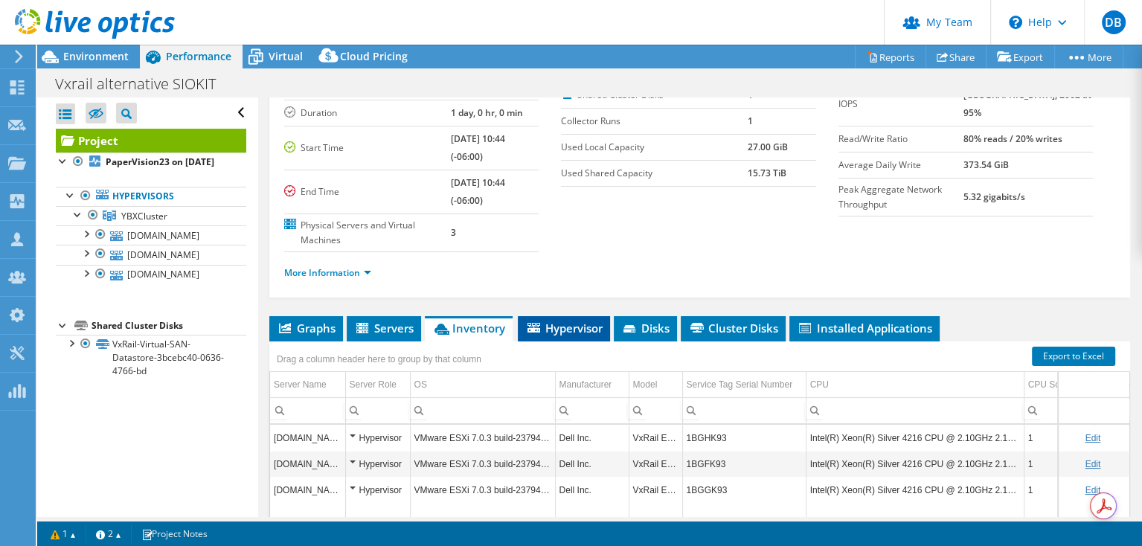
click at [574, 321] on span "Hypervisor" at bounding box center [563, 328] width 77 height 15
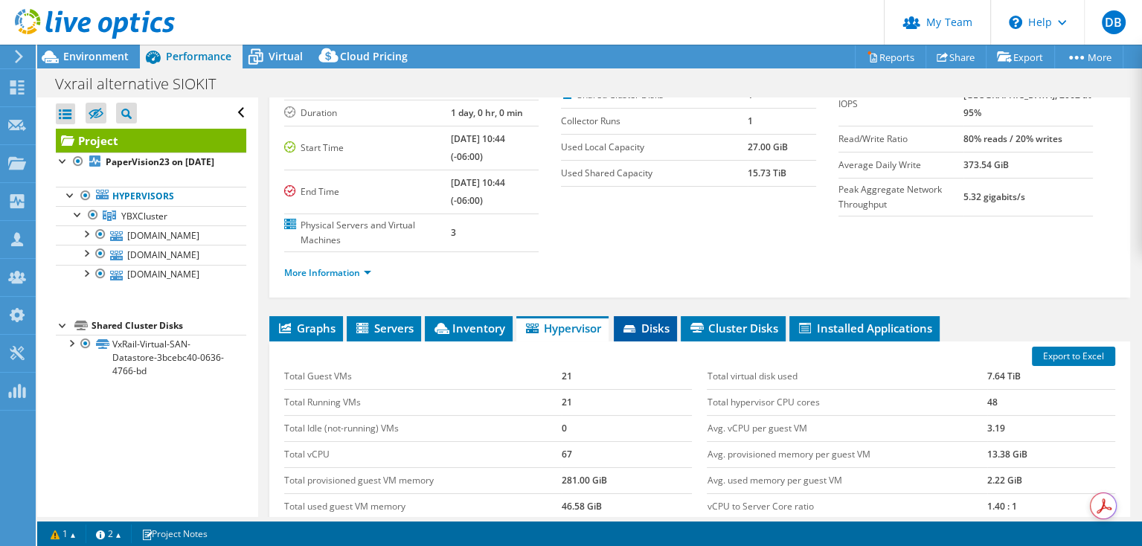
click at [652, 321] on span "Disks" at bounding box center [645, 328] width 48 height 15
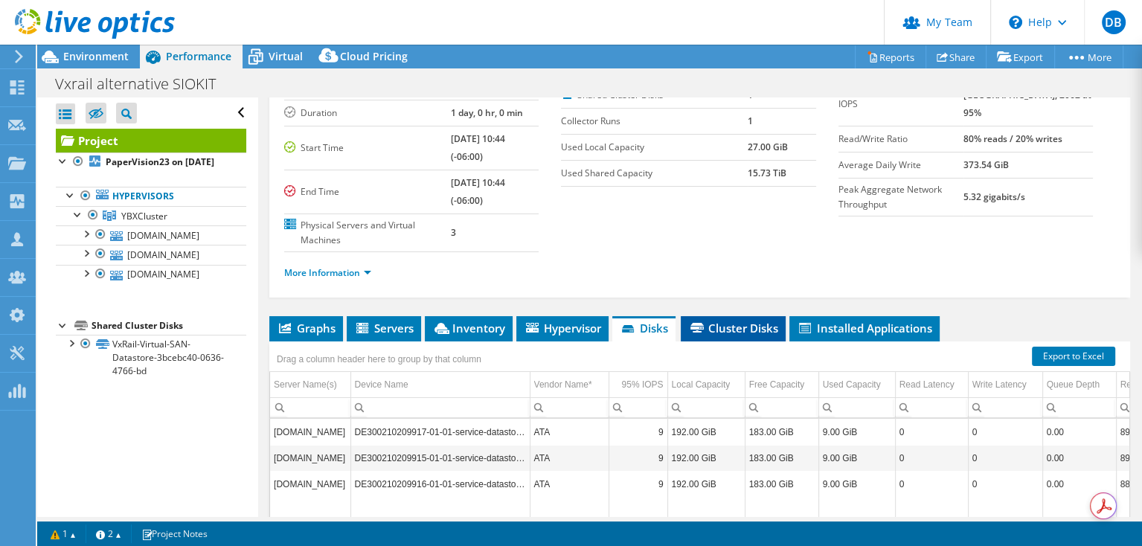
click at [730, 321] on span "Cluster Disks" at bounding box center [733, 328] width 90 height 15
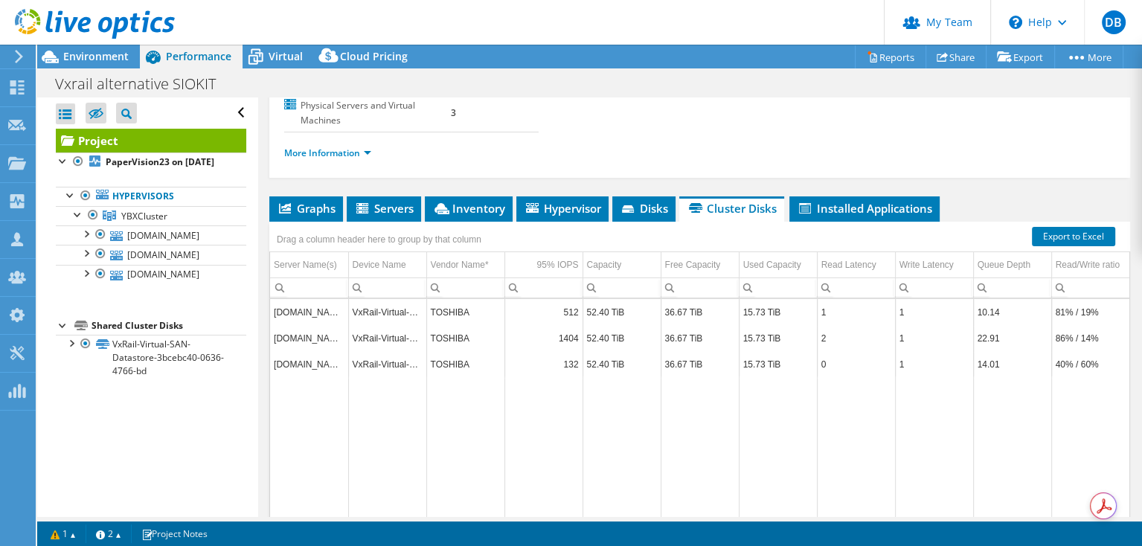
scroll to position [288, 0]
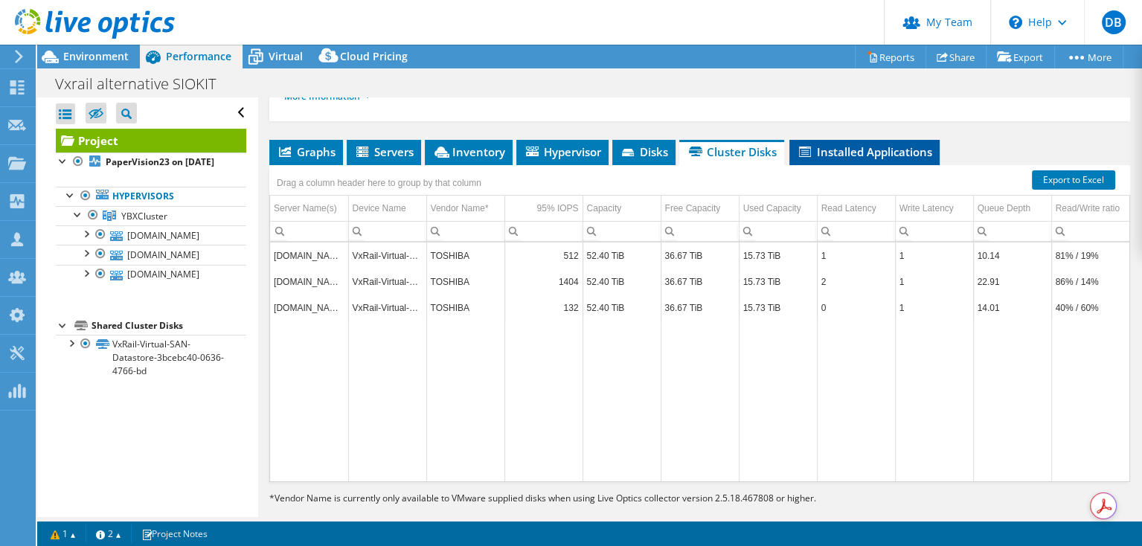
click at [863, 144] on span "Installed Applications" at bounding box center [864, 151] width 135 height 15
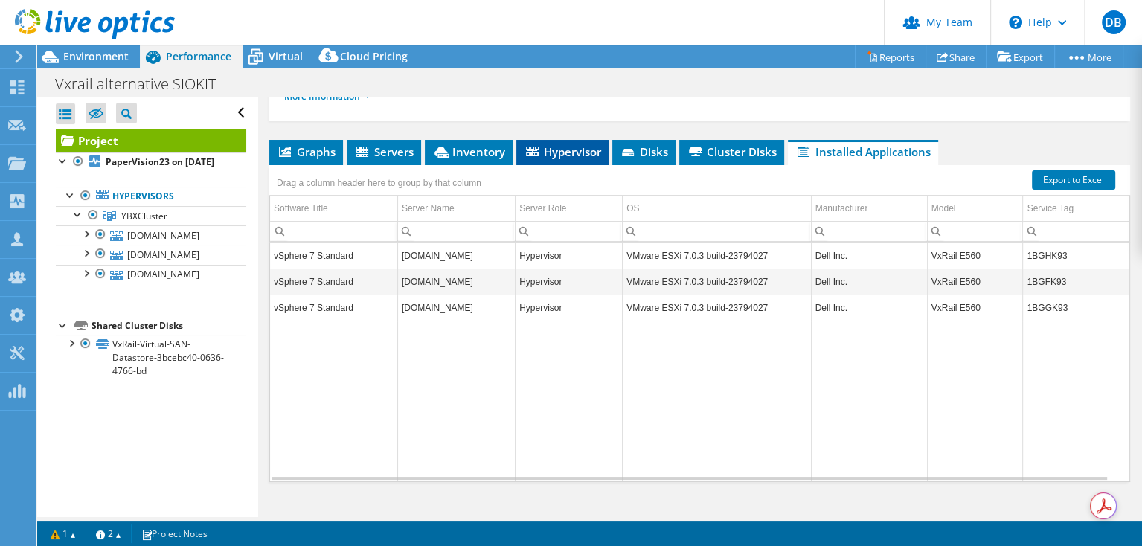
click at [573, 144] on span "Hypervisor" at bounding box center [562, 151] width 77 height 15
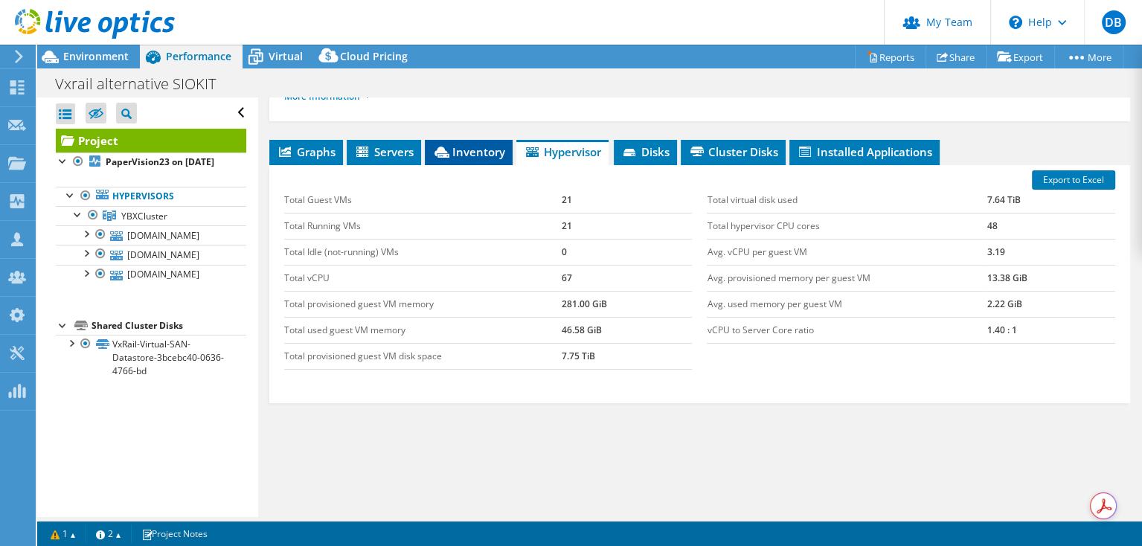
click at [470, 144] on span "Inventory" at bounding box center [468, 151] width 73 height 15
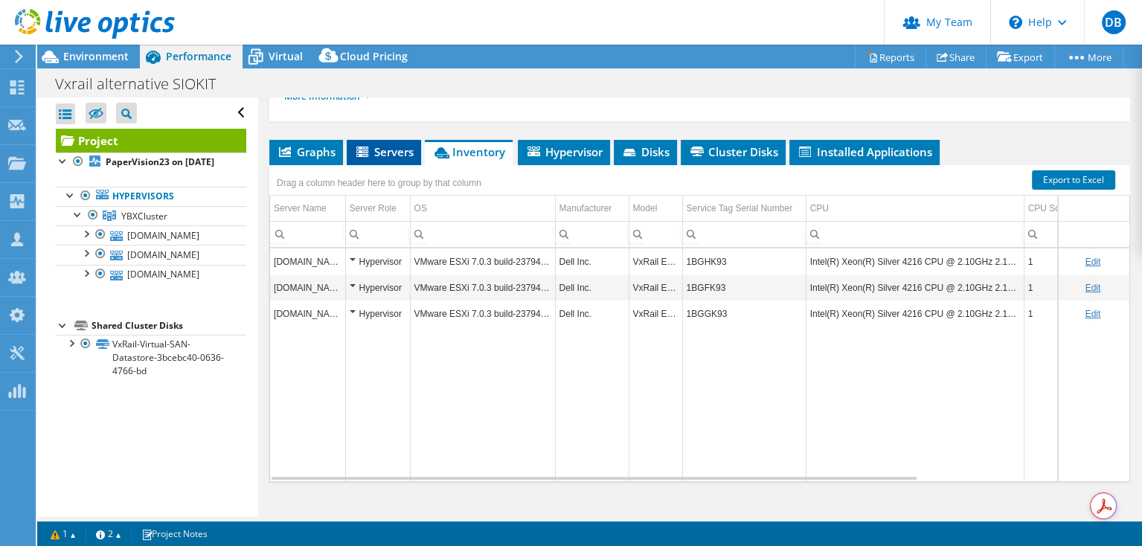
click at [393, 144] on span "Servers" at bounding box center [383, 151] width 59 height 15
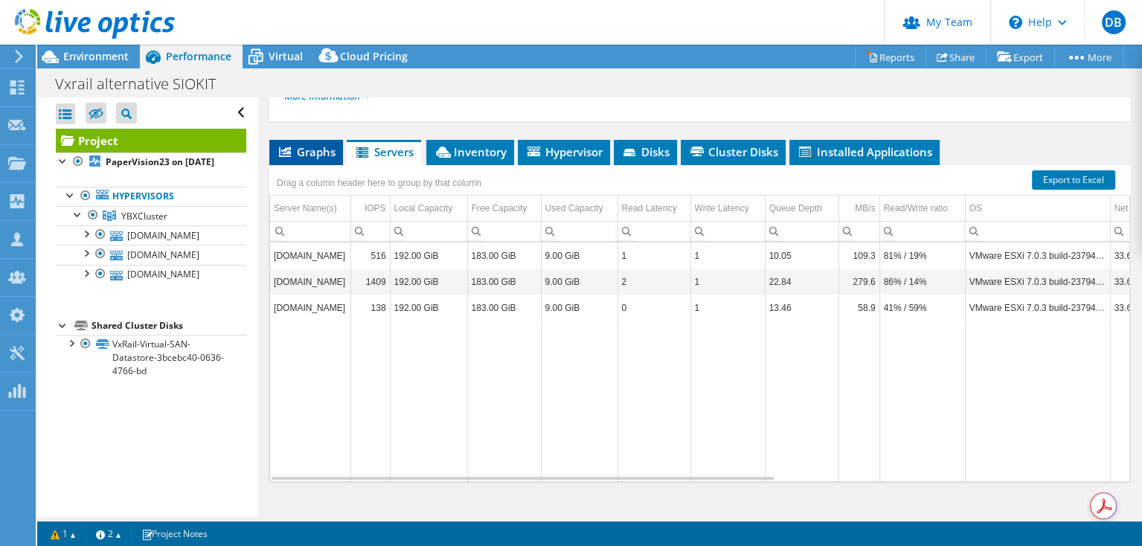
click at [307, 144] on span "Graphs" at bounding box center [306, 151] width 59 height 15
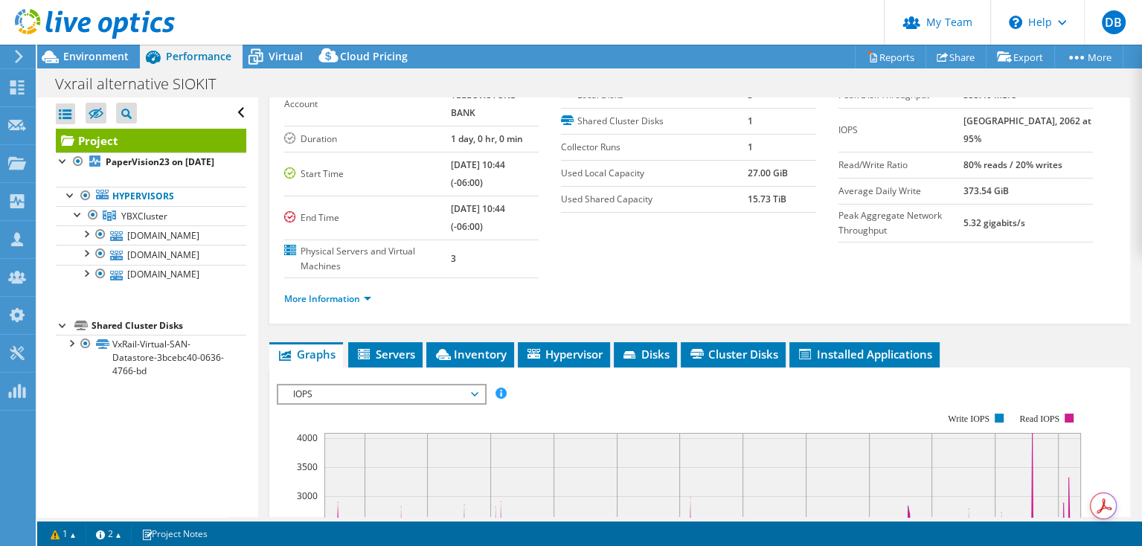
scroll to position [0, 0]
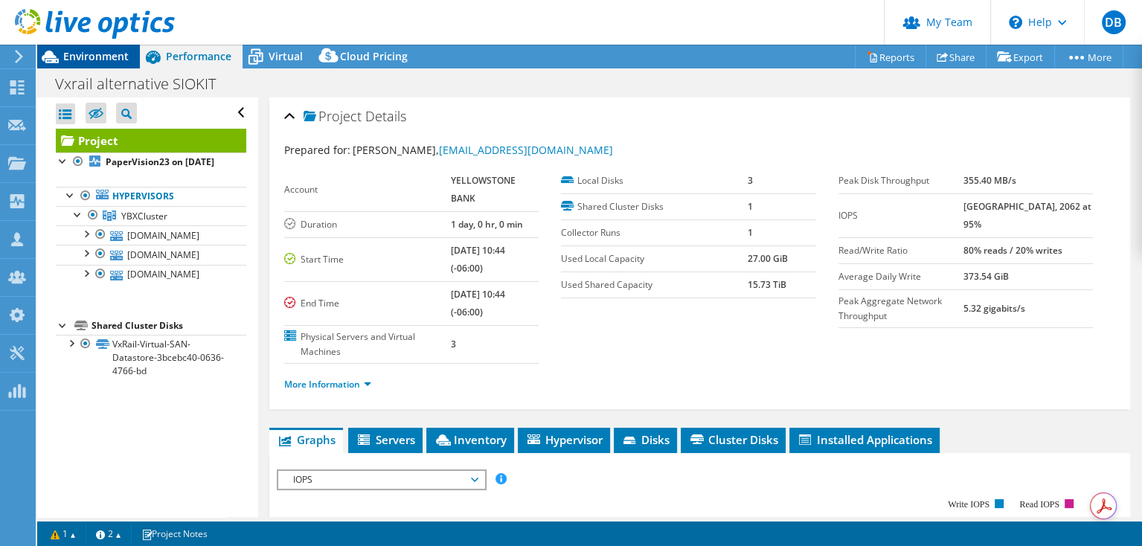
click at [118, 57] on span "Environment" at bounding box center [95, 56] width 65 height 14
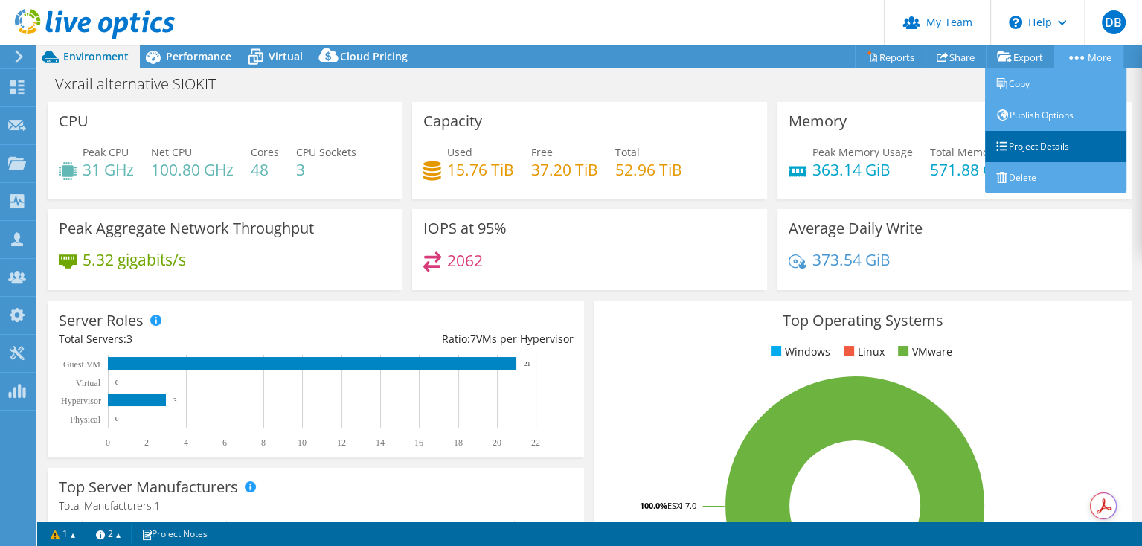
click at [1008, 145] on link "Project Details" at bounding box center [1055, 146] width 141 height 31
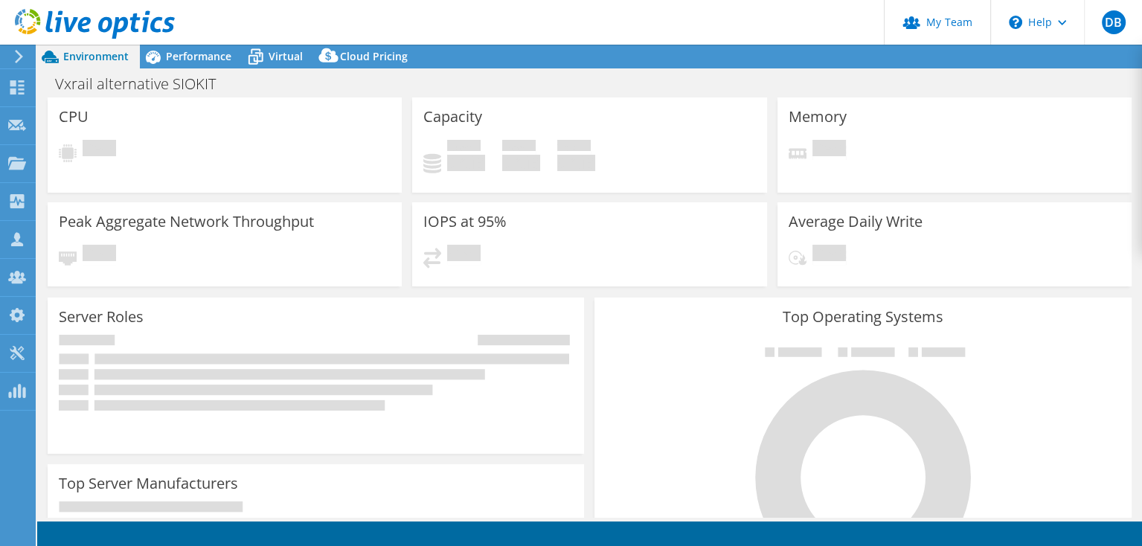
select select
select select "USWest"
select select "USD"
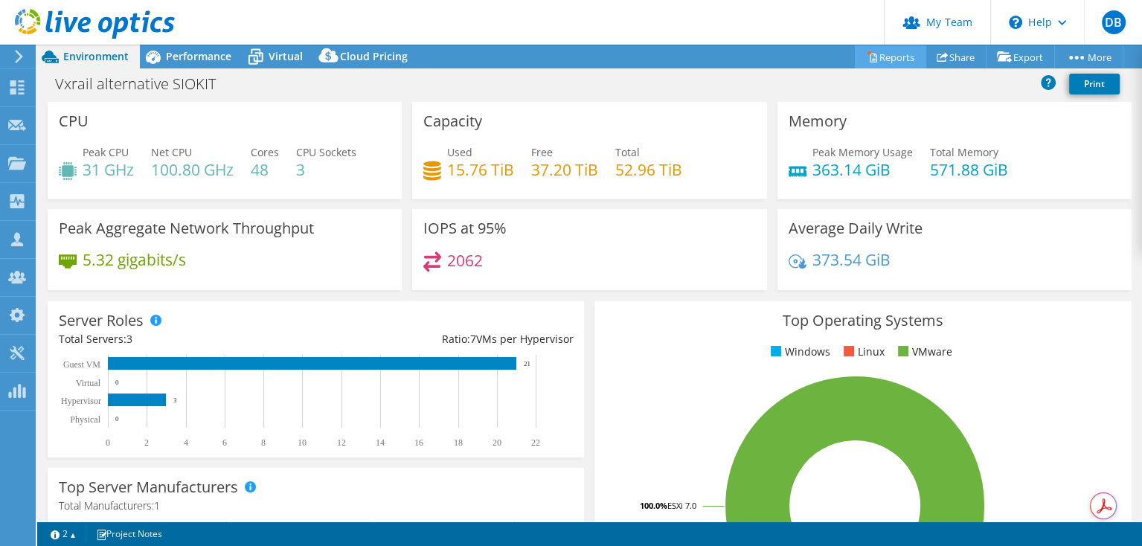
click at [887, 59] on link "Reports" at bounding box center [890, 56] width 71 height 23
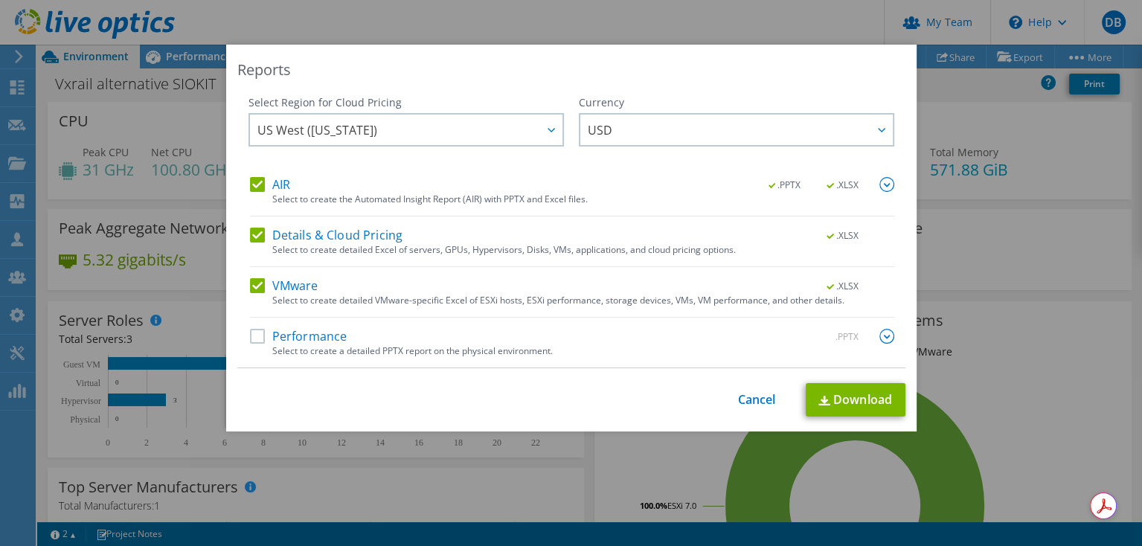
click at [262, 338] on label "Performance" at bounding box center [298, 336] width 97 height 15
click at [0, 0] on input "Performance" at bounding box center [0, 0] width 0 height 0
click at [881, 185] on img at bounding box center [886, 184] width 15 height 15
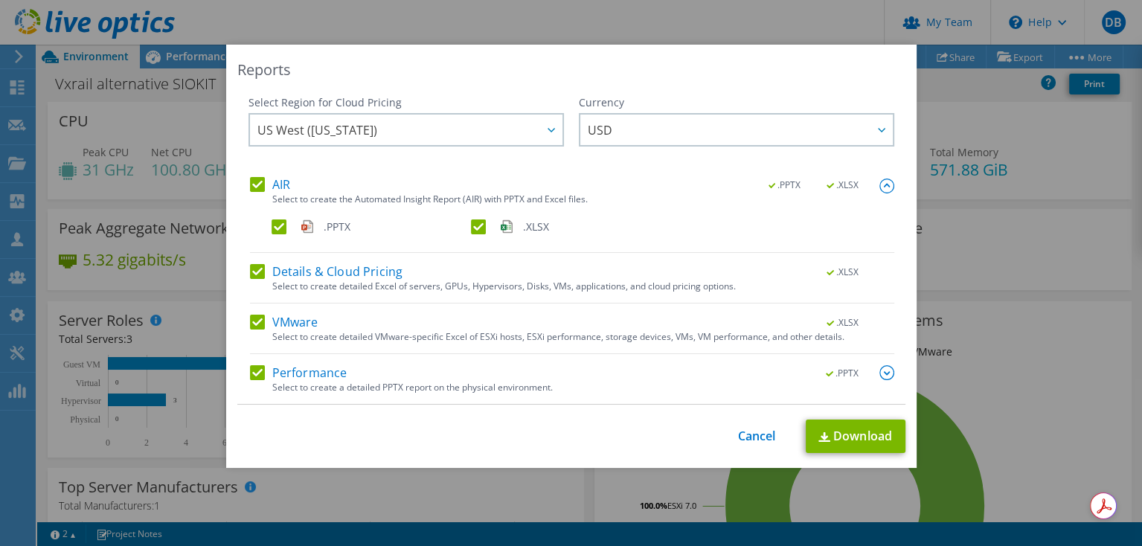
click at [881, 185] on img at bounding box center [886, 185] width 15 height 15
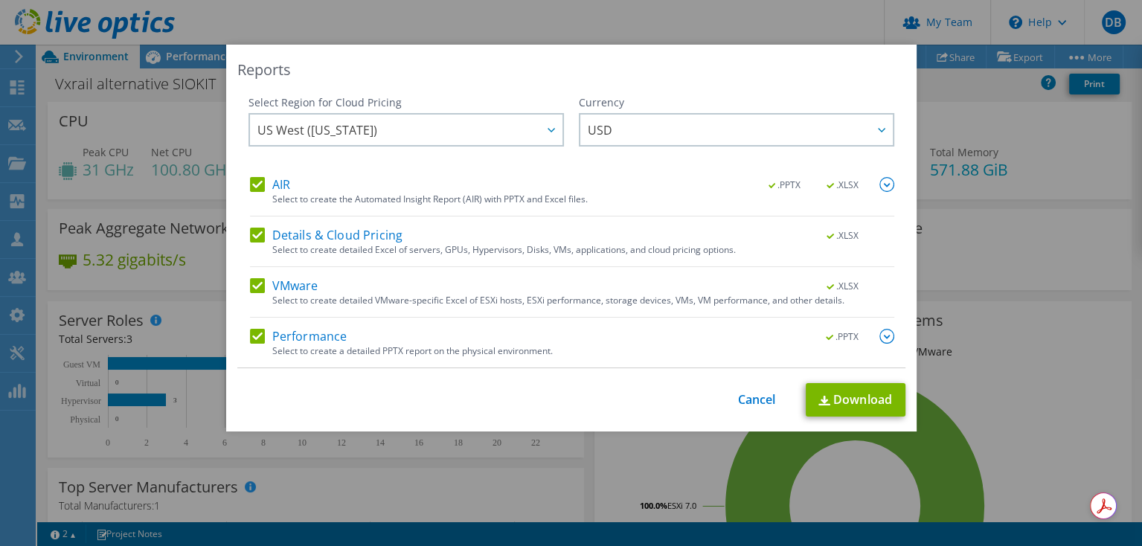
click at [879, 336] on img at bounding box center [886, 336] width 15 height 15
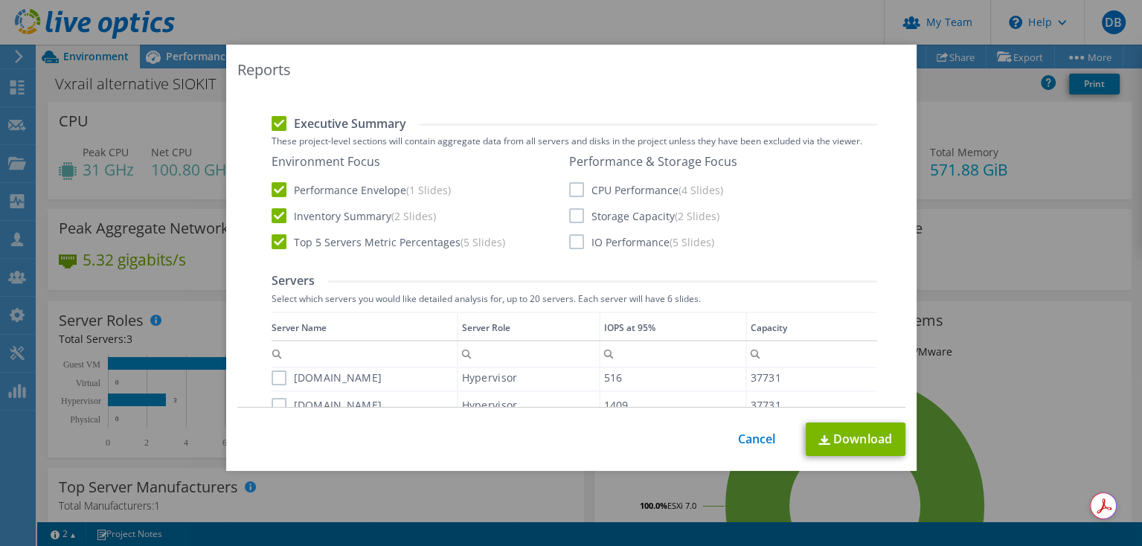
scroll to position [445, 0]
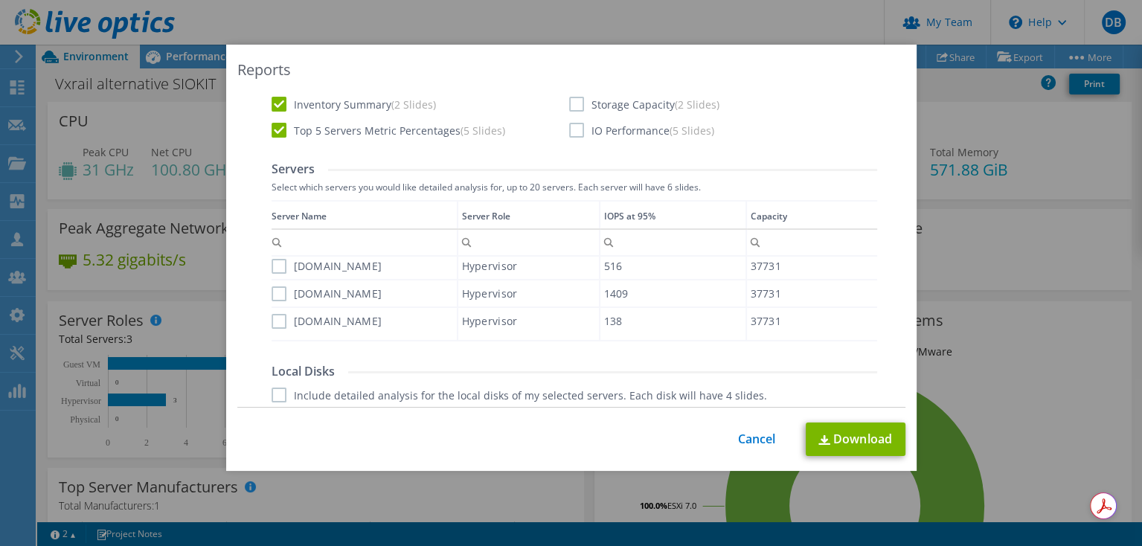
click at [271, 262] on div "Data grid" at bounding box center [272, 265] width 2 height 130
click at [271, 287] on label "vxrnode1.yb.com" at bounding box center [326, 293] width 111 height 15
click at [0, 0] on input "vxrnode1.yb.com" at bounding box center [0, 0] width 0 height 0
click at [271, 318] on label "vxrnode2.yb.com" at bounding box center [326, 320] width 111 height 15
click at [0, 0] on input "vxrnode2.yb.com" at bounding box center [0, 0] width 0 height 0
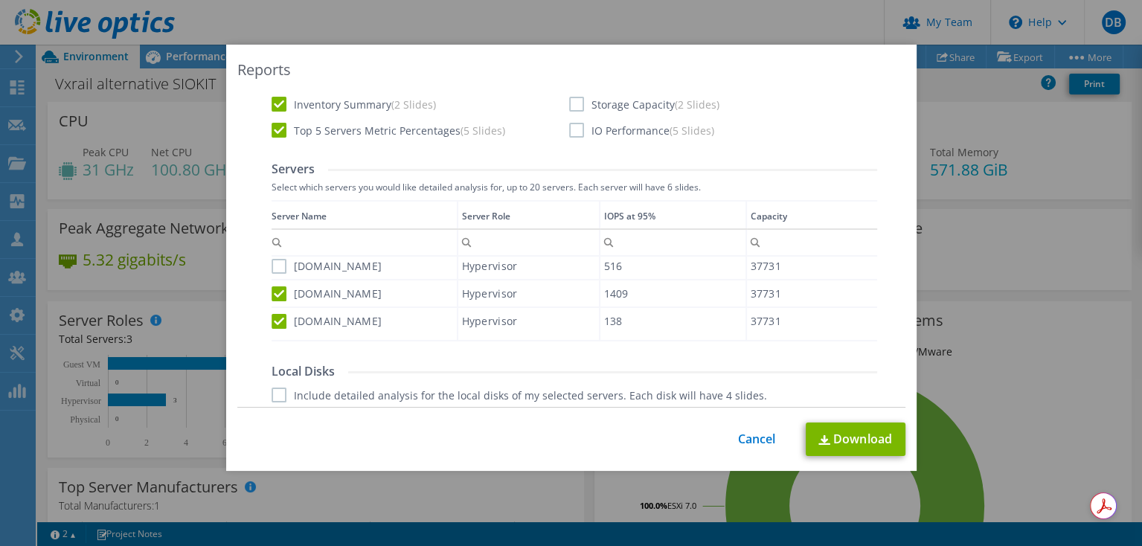
click at [274, 263] on label "vxrnode3.yb.com" at bounding box center [326, 266] width 111 height 15
click at [0, 0] on input "vxrnode3.yb.com" at bounding box center [0, 0] width 0 height 0
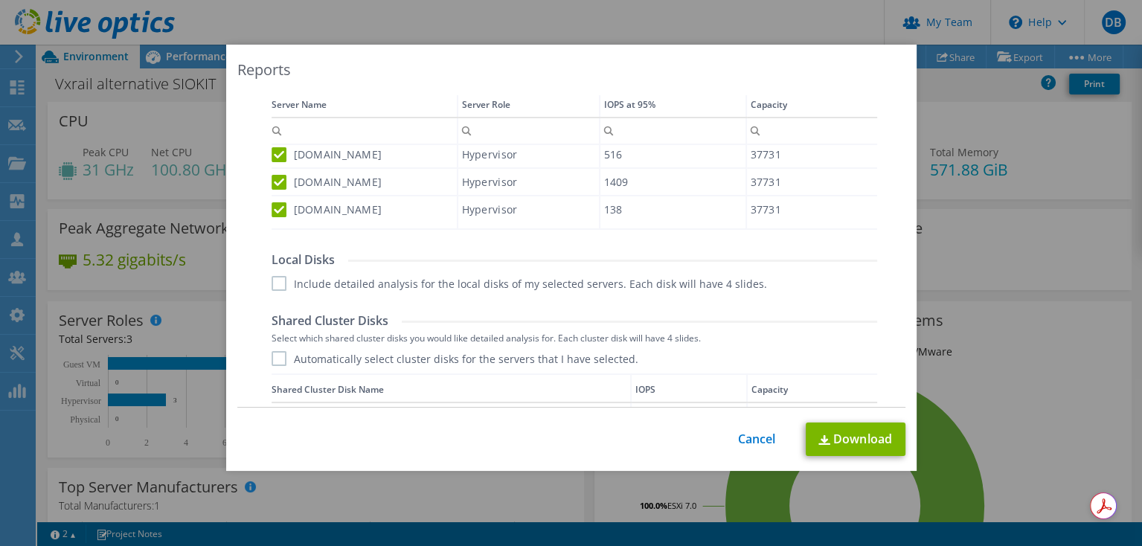
scroll to position [669, 0]
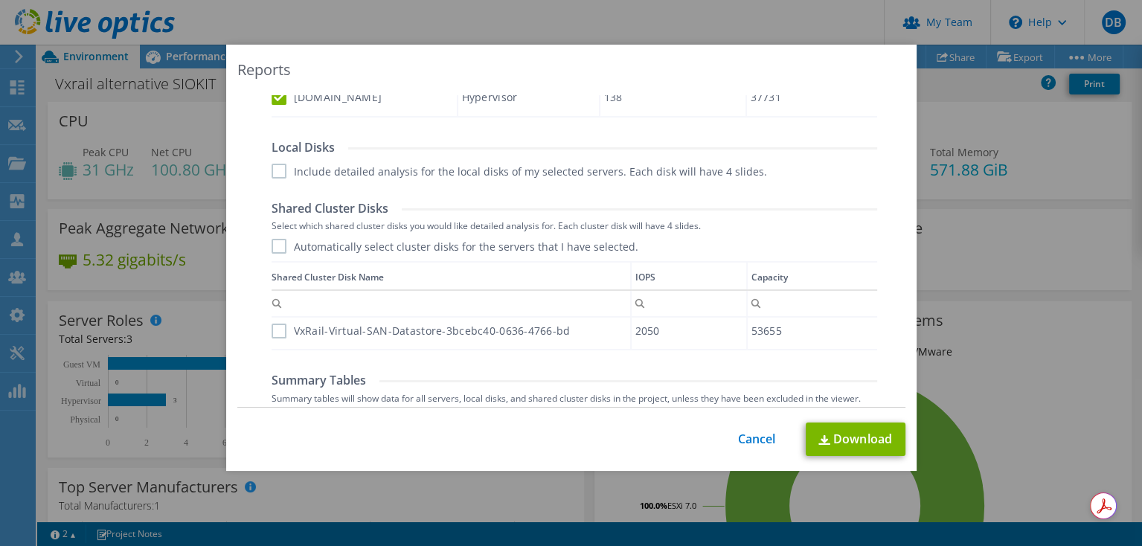
click at [274, 171] on label "Include detailed analysis for the local disks of my selected servers. Each disk…" at bounding box center [518, 171] width 495 height 15
click at [0, 0] on input "Include detailed analysis for the local disks of my selected servers. Each disk…" at bounding box center [0, 0] width 0 height 0
click at [271, 246] on label "Automatically select cluster disks for the servers that I have selected." at bounding box center [454, 246] width 367 height 15
click at [0, 0] on input "Automatically select cluster disks for the servers that I have selected." at bounding box center [0, 0] width 0 height 0
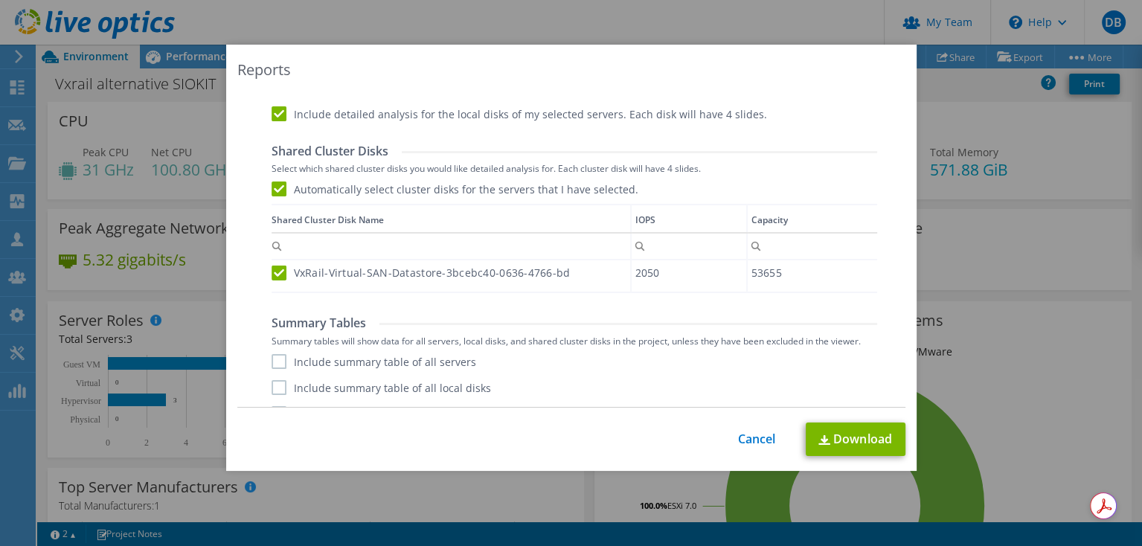
scroll to position [750, 0]
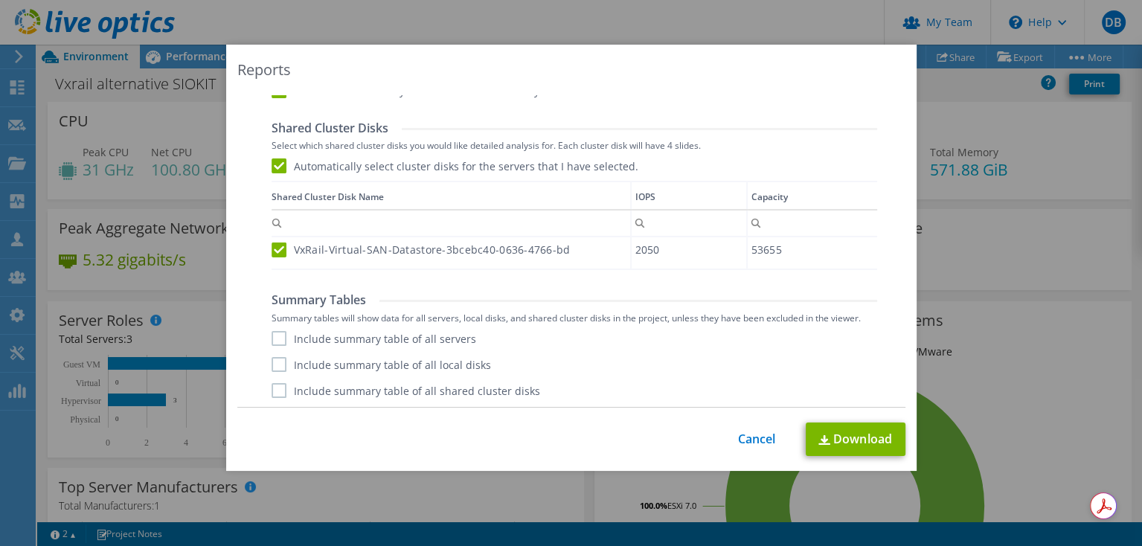
click at [274, 340] on label "Include summary table of all servers" at bounding box center [373, 338] width 205 height 15
click at [0, 0] on input "Include summary table of all servers" at bounding box center [0, 0] width 0 height 0
click at [274, 358] on label "Include summary table of all local disks" at bounding box center [380, 364] width 219 height 15
click at [0, 0] on input "Include summary table of all local disks" at bounding box center [0, 0] width 0 height 0
click at [273, 390] on label "Include summary table of all shared cluster disks" at bounding box center [405, 390] width 268 height 15
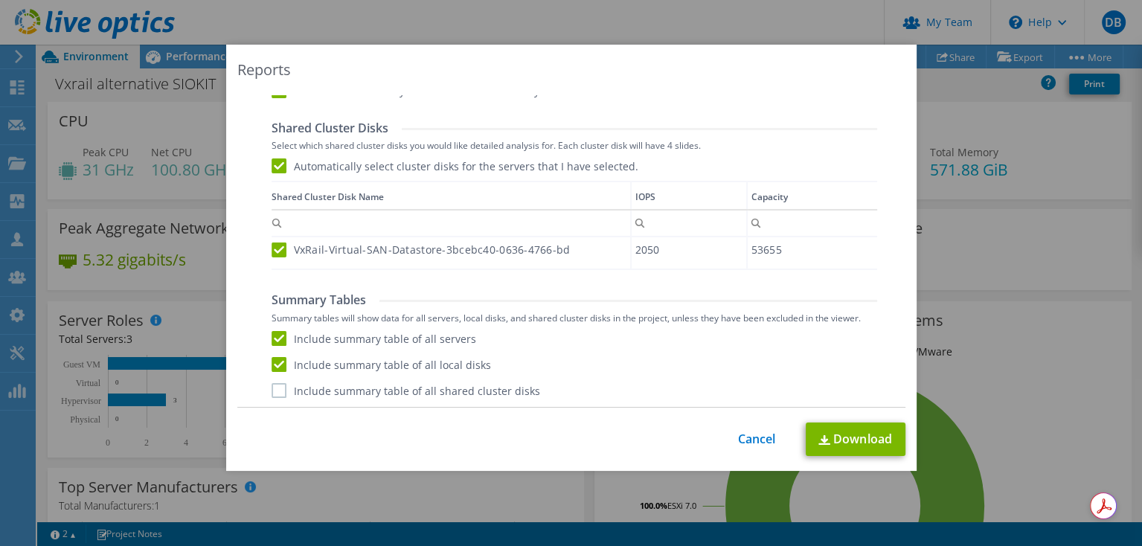
click at [0, 0] on input "Include summary table of all shared cluster disks" at bounding box center [0, 0] width 0 height 0
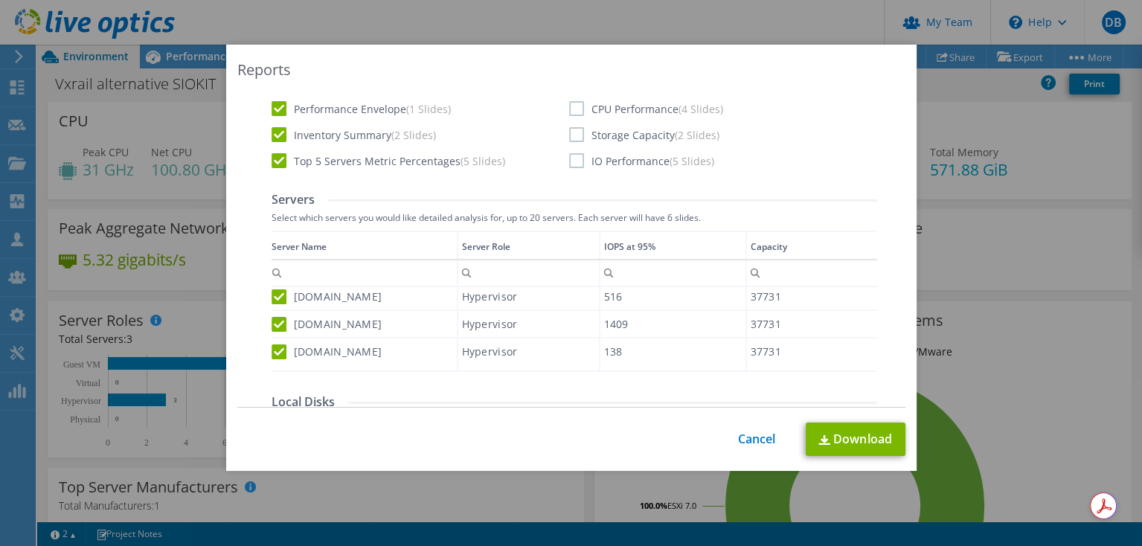
scroll to position [303, 0]
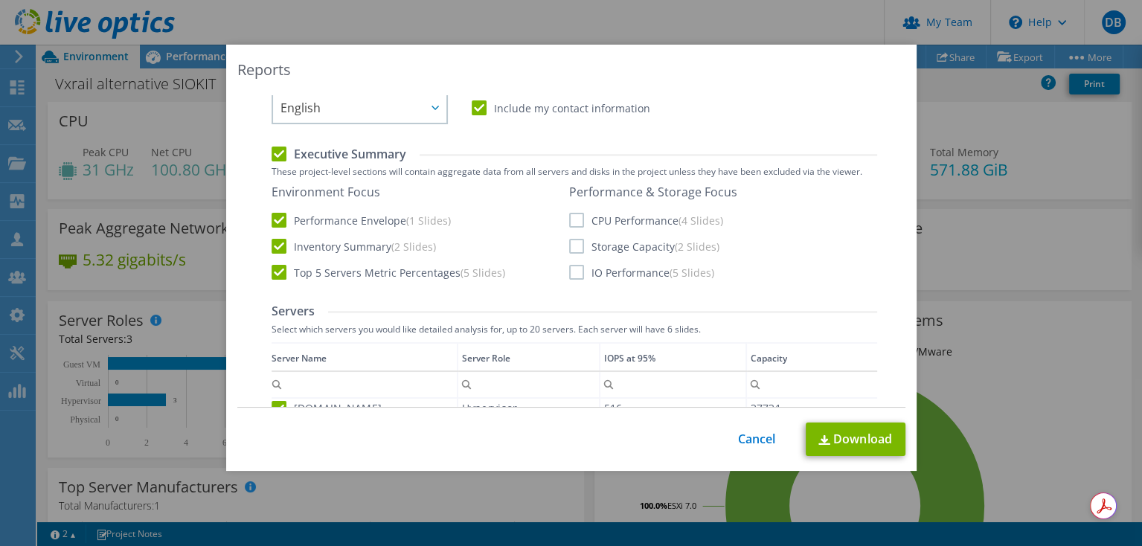
click at [571, 216] on label "CPU Performance (4 Slides)" at bounding box center [646, 220] width 154 height 15
click at [0, 0] on input "CPU Performance (4 Slides)" at bounding box center [0, 0] width 0 height 0
click at [569, 247] on label "Storage Capacity (2 Slides)" at bounding box center [644, 246] width 150 height 15
click at [0, 0] on input "Storage Capacity (2 Slides)" at bounding box center [0, 0] width 0 height 0
click at [567, 279] on div "Environment Focus Performance Envelope (1 Slides) Inventory Summary (2 Slides) …" at bounding box center [573, 232] width 605 height 97
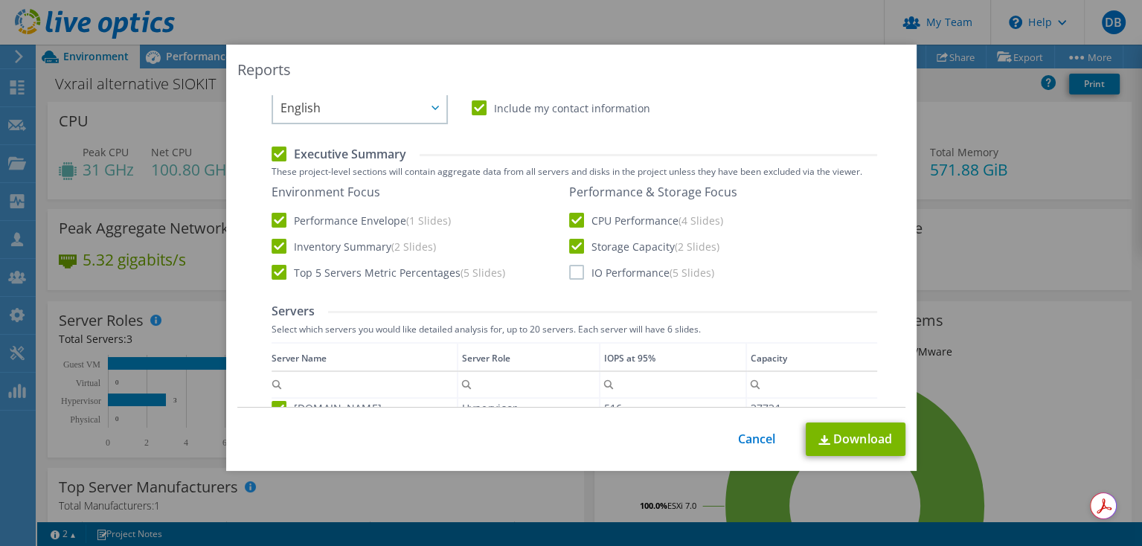
click at [569, 270] on label "IO Performance (5 Slides)" at bounding box center [641, 272] width 145 height 15
click at [0, 0] on input "IO Performance (5 Slides)" at bounding box center [0, 0] width 0 height 0
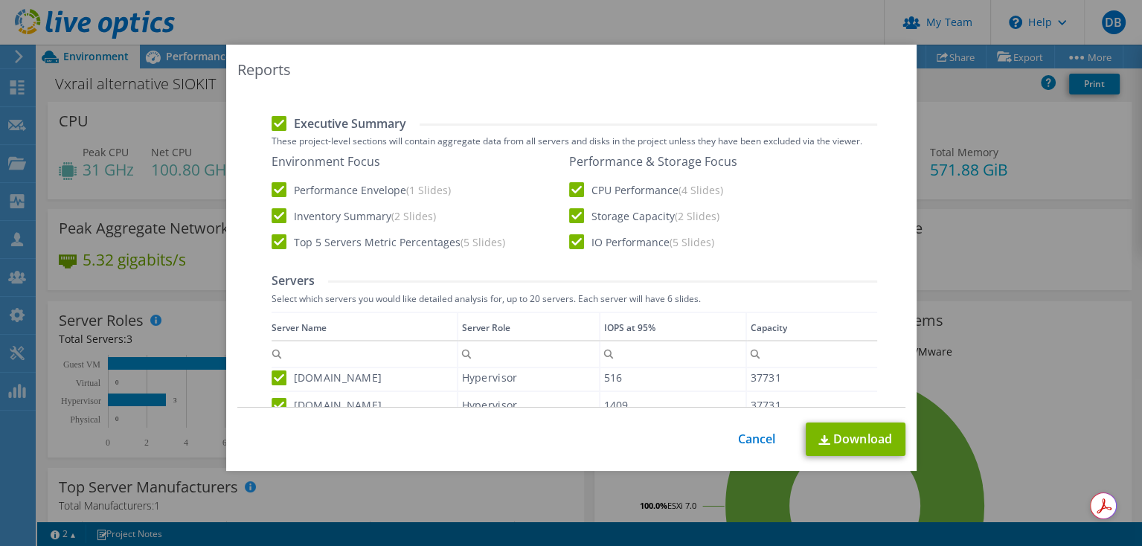
scroll to position [750, 0]
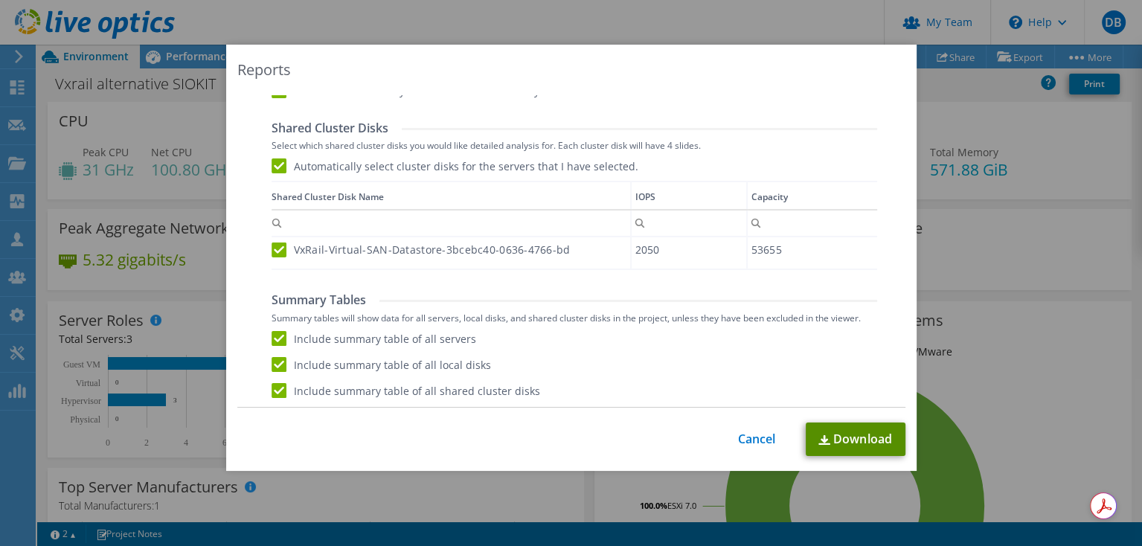
click at [853, 434] on link "Download" at bounding box center [855, 438] width 100 height 33
click at [751, 440] on link "Cancel" at bounding box center [757, 439] width 38 height 14
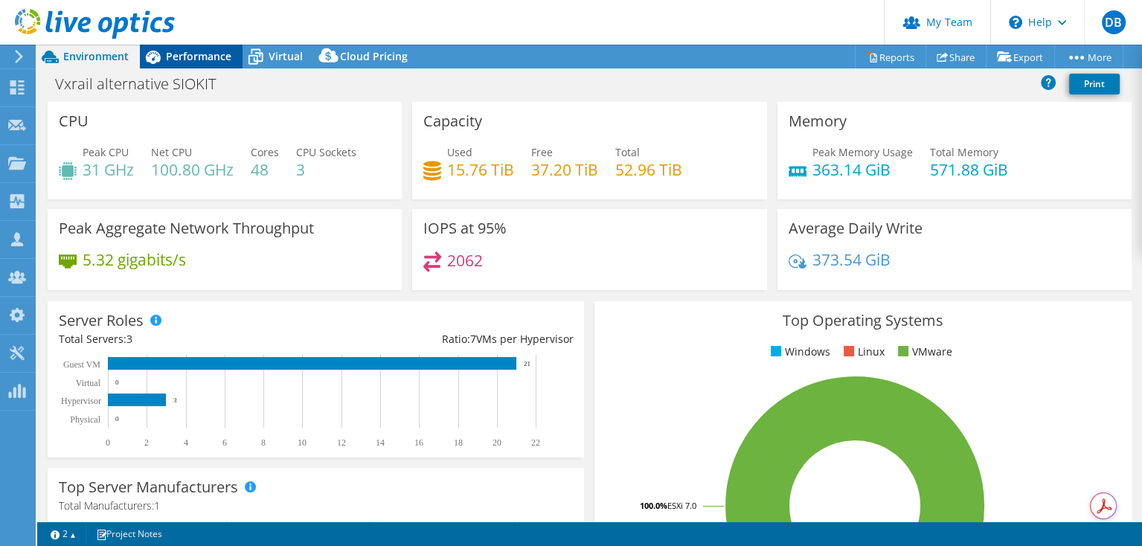
click at [193, 59] on span "Performance" at bounding box center [198, 56] width 65 height 14
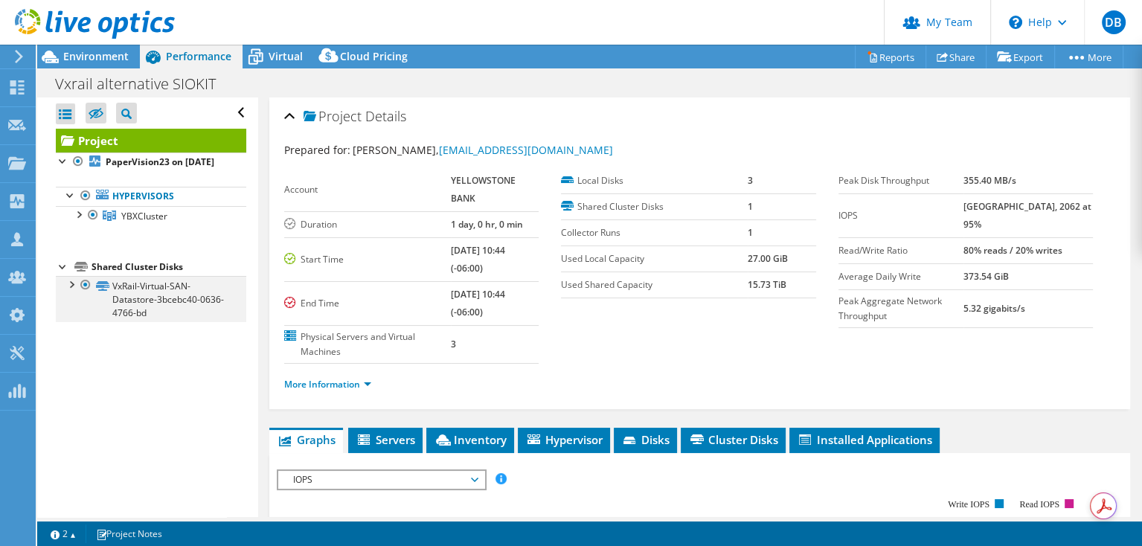
click at [69, 291] on div at bounding box center [70, 283] width 15 height 15
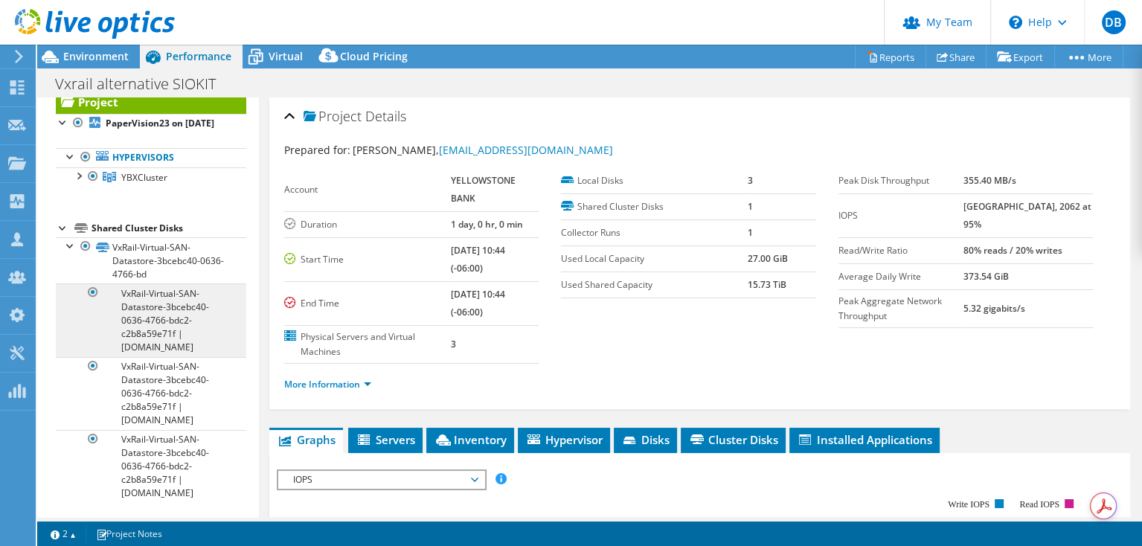
scroll to position [54, 0]
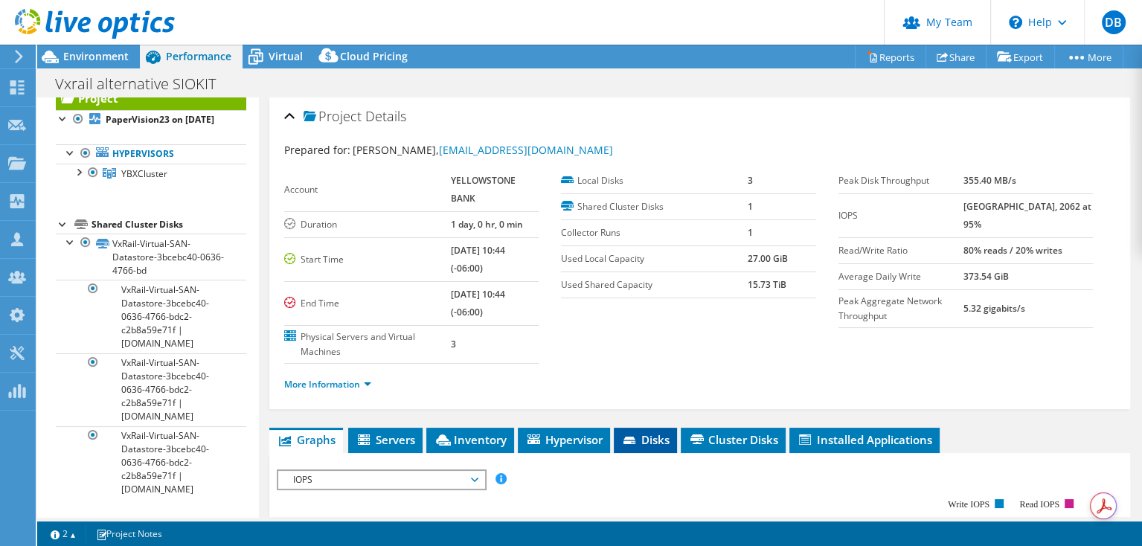
click at [651, 428] on li "Disks" at bounding box center [645, 440] width 63 height 25
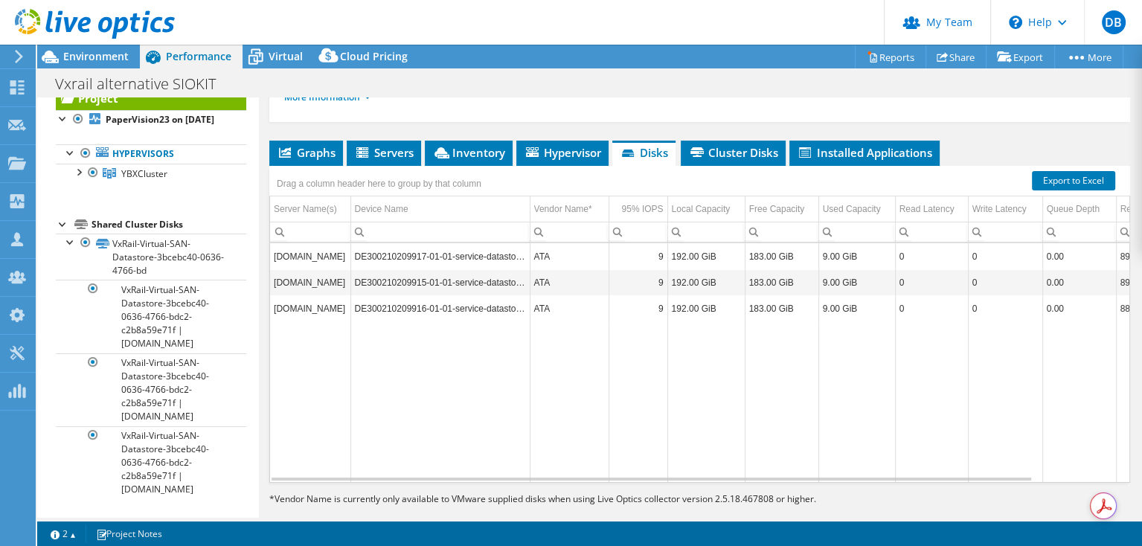
scroll to position [288, 0]
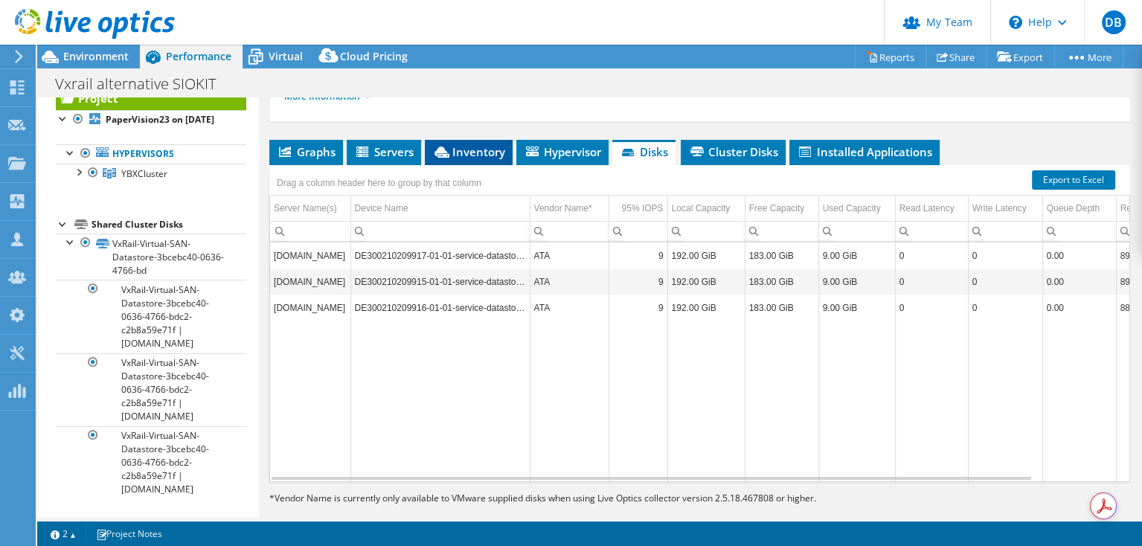
click at [469, 144] on span "Inventory" at bounding box center [468, 151] width 73 height 15
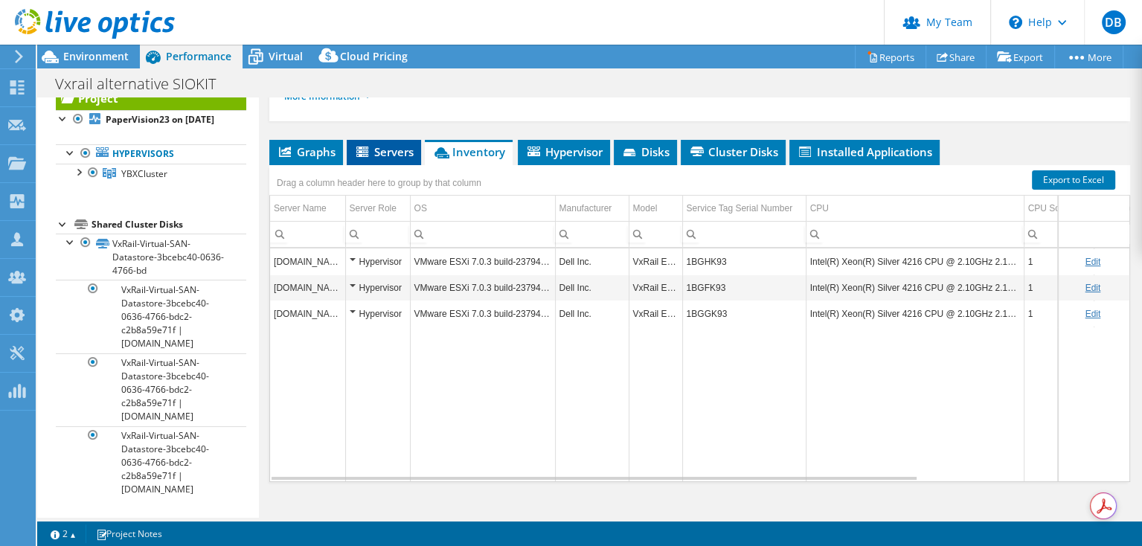
click at [385, 144] on span "Servers" at bounding box center [383, 151] width 59 height 15
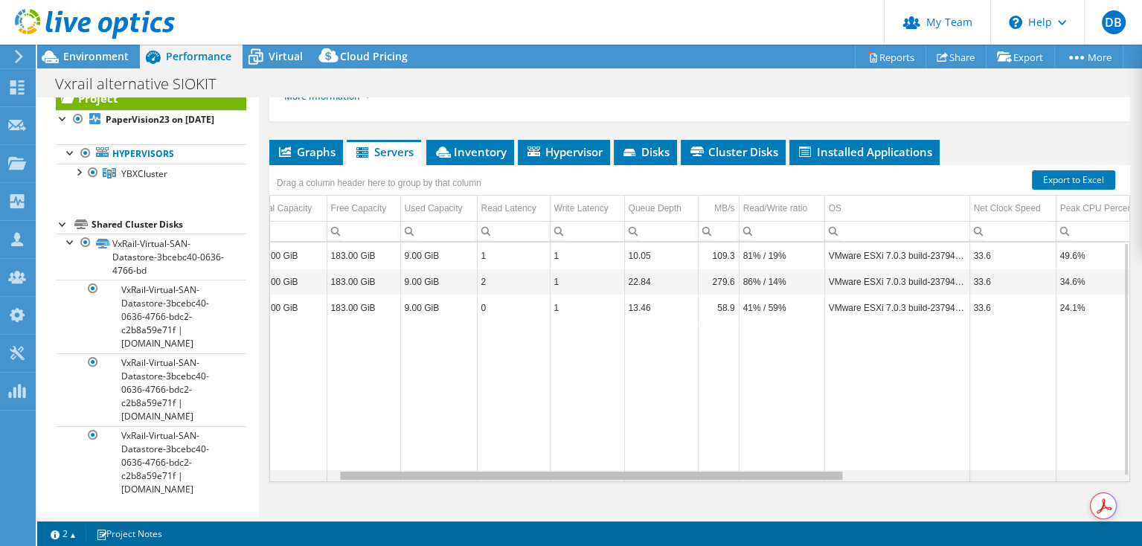
scroll to position [0, 115]
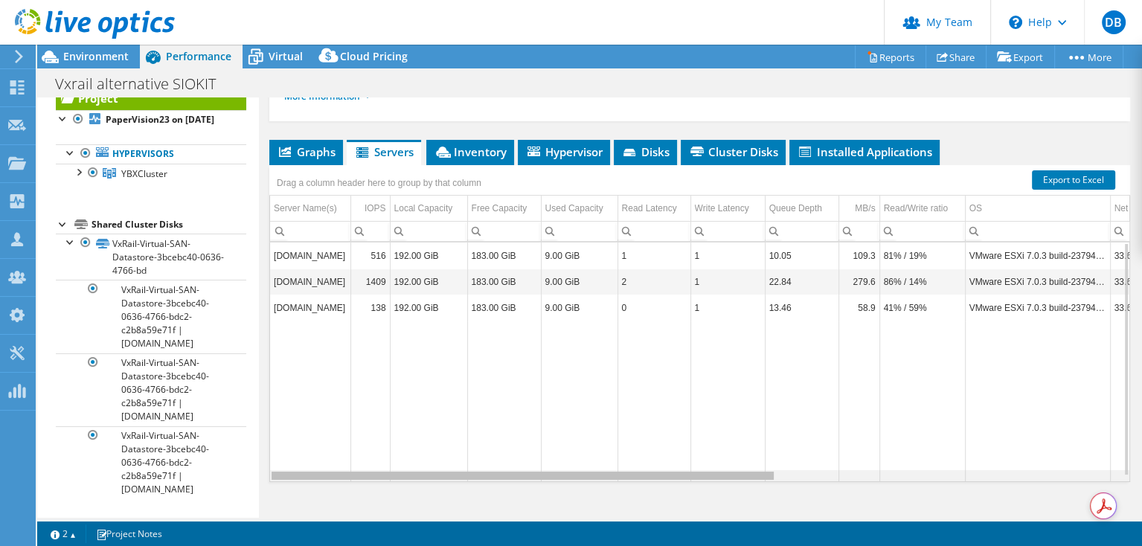
drag, startPoint x: 674, startPoint y: 454, endPoint x: 703, endPoint y: 489, distance: 46.0
click at [703, 489] on body "DB Partner Team Admin Dave Bush dbush@ceriumnetworks.com ceriumnetworks My Prof…" at bounding box center [571, 273] width 1142 height 546
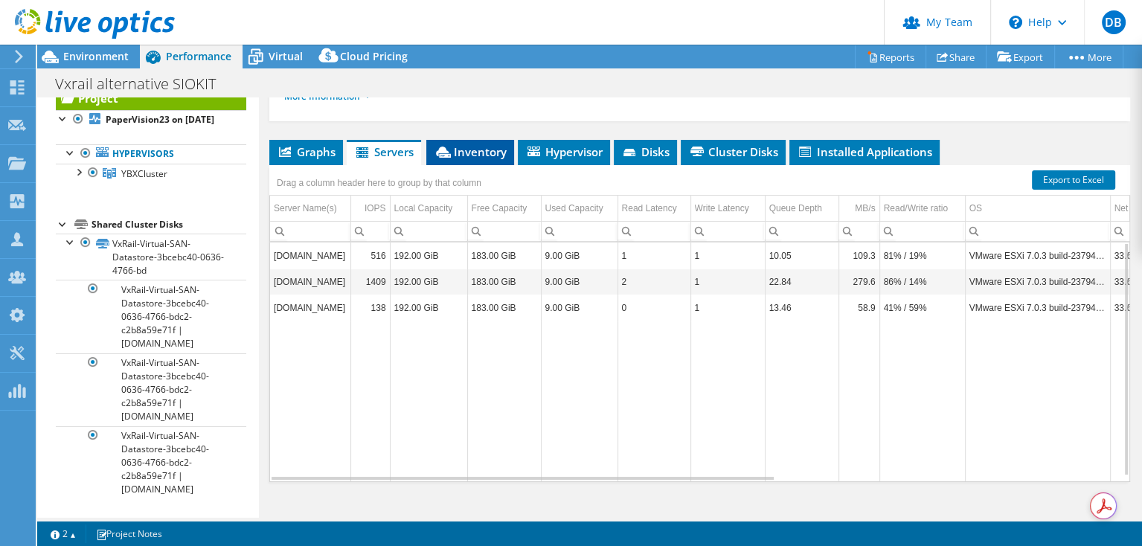
click at [474, 144] on span "Inventory" at bounding box center [470, 151] width 73 height 15
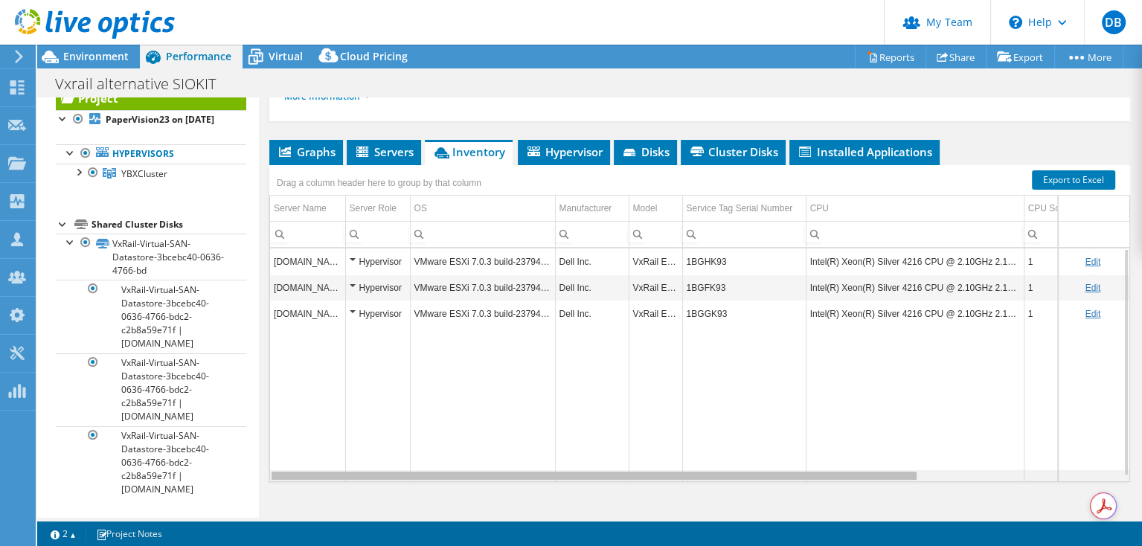
drag, startPoint x: 770, startPoint y: 456, endPoint x: 716, endPoint y: 454, distance: 53.6
click at [716, 454] on body "DB Partner Team Admin Dave Bush dbush@ceriumnetworks.com ceriumnetworks My Prof…" at bounding box center [571, 273] width 1142 height 546
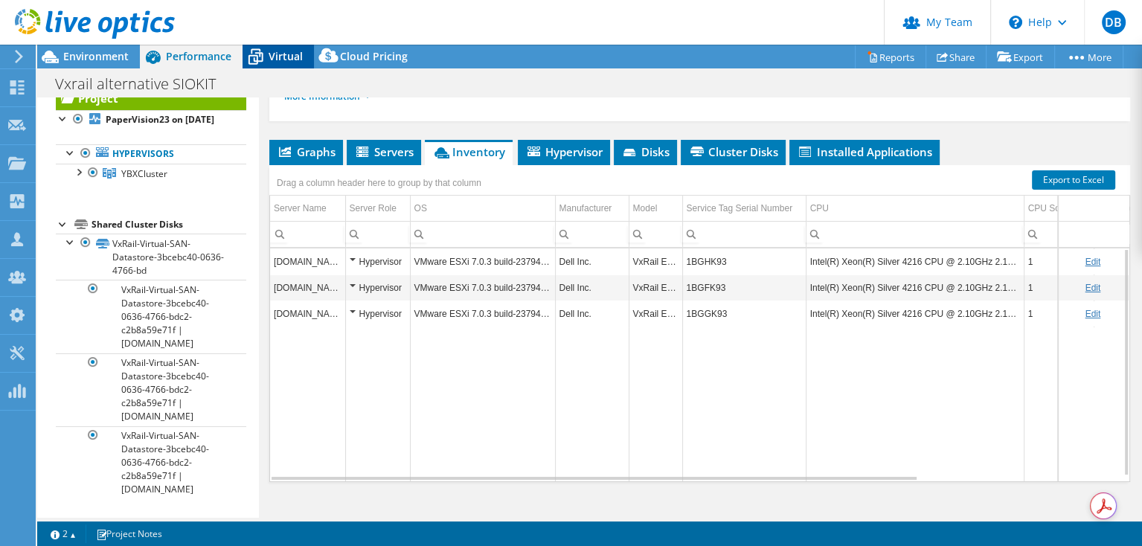
click at [260, 54] on icon at bounding box center [255, 58] width 15 height 12
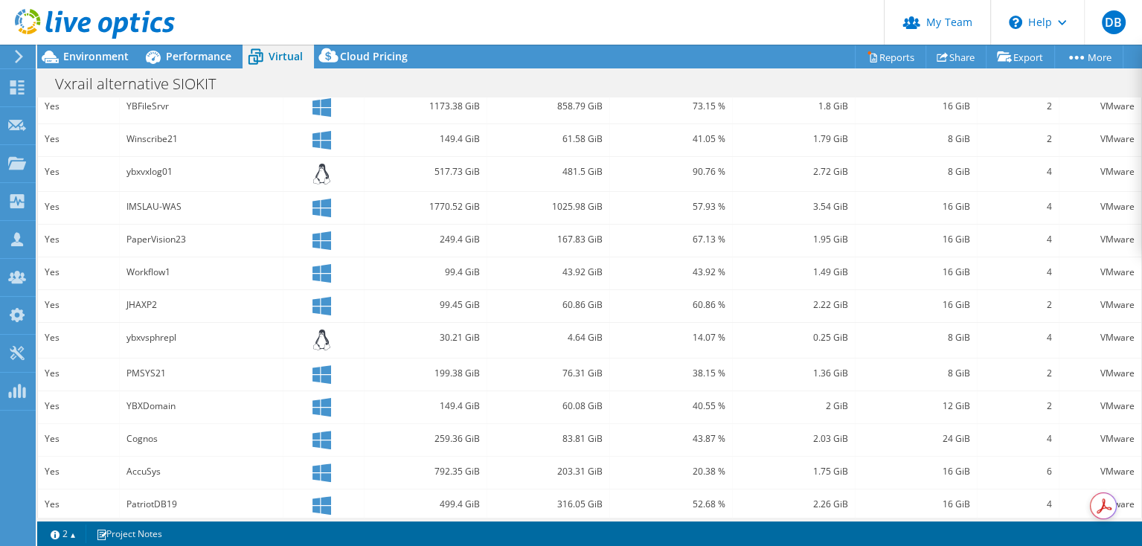
scroll to position [447, 0]
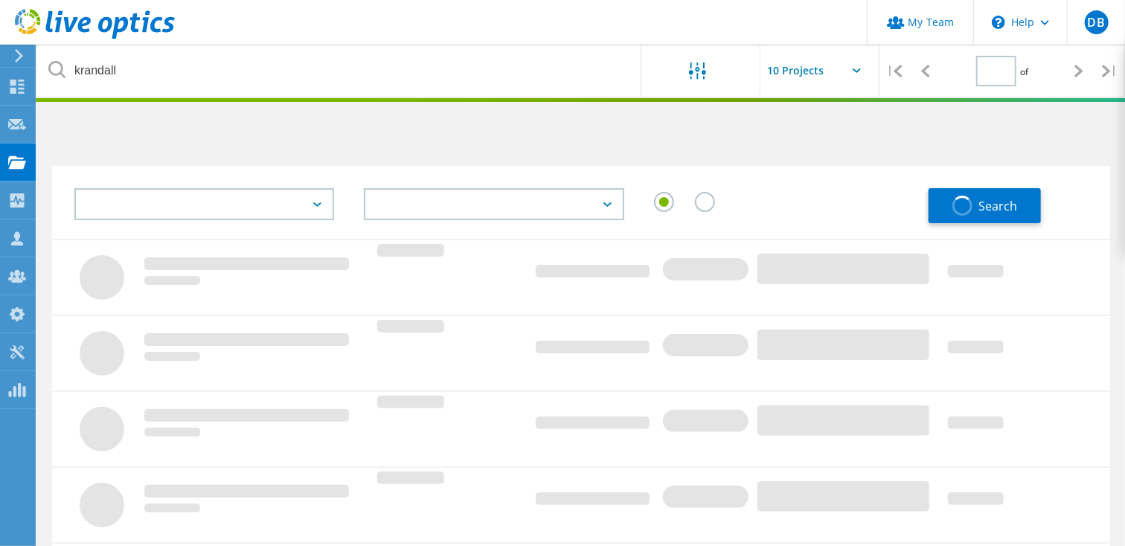
type input "1"
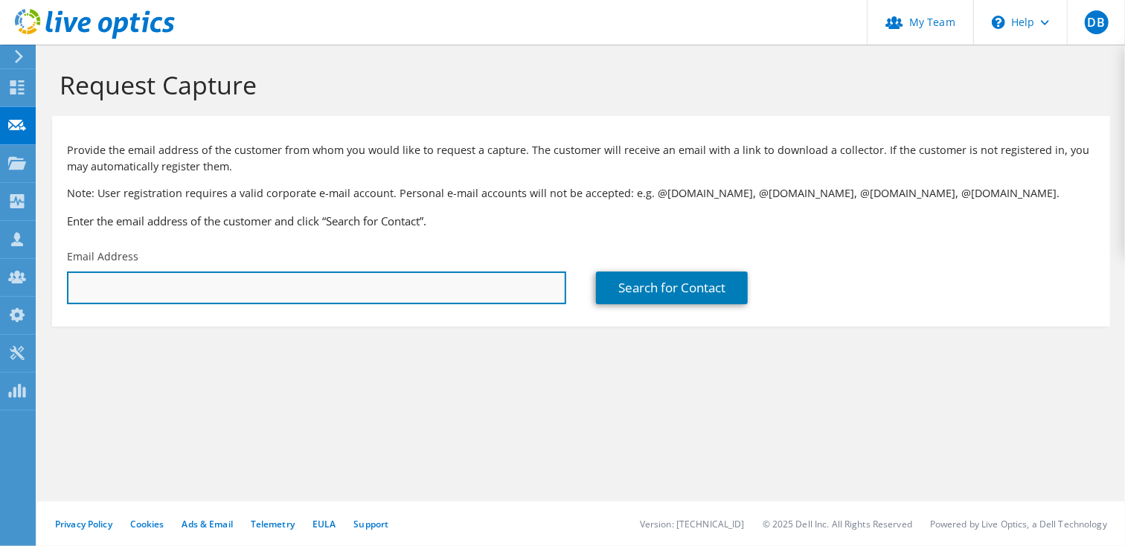
click at [87, 284] on input "text" at bounding box center [316, 287] width 499 height 33
paste input "Geer, John <jgeer@tacoma.gov>"
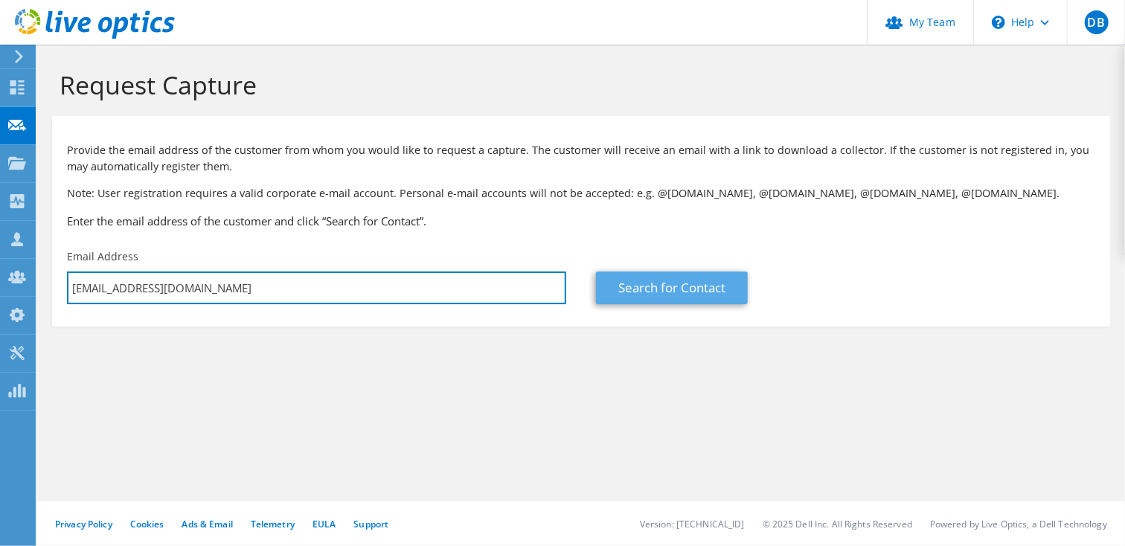
type input "jgeer@tacoma.gov"
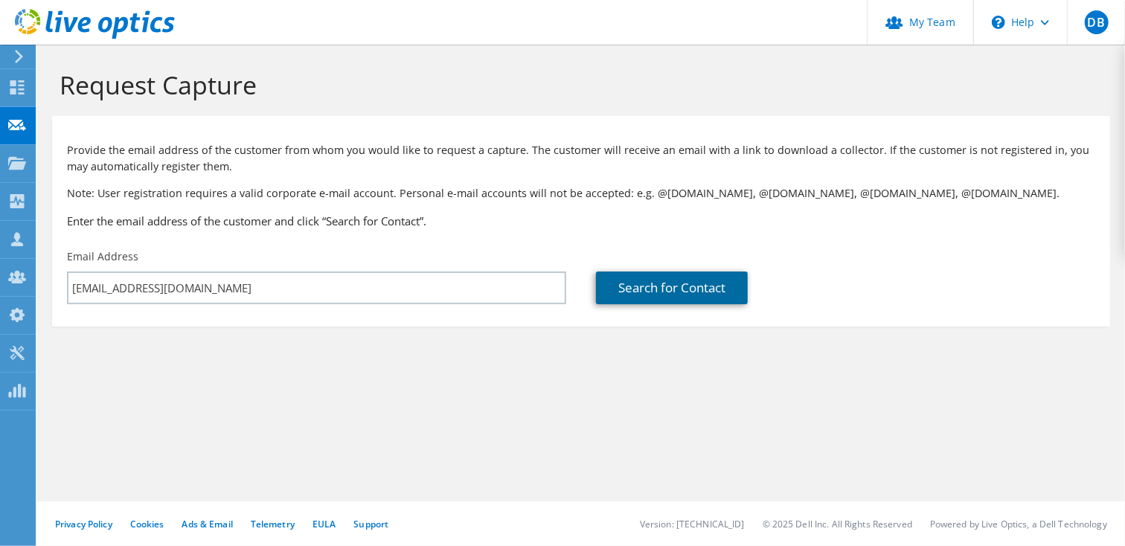
click at [672, 292] on link "Search for Contact" at bounding box center [672, 287] width 152 height 33
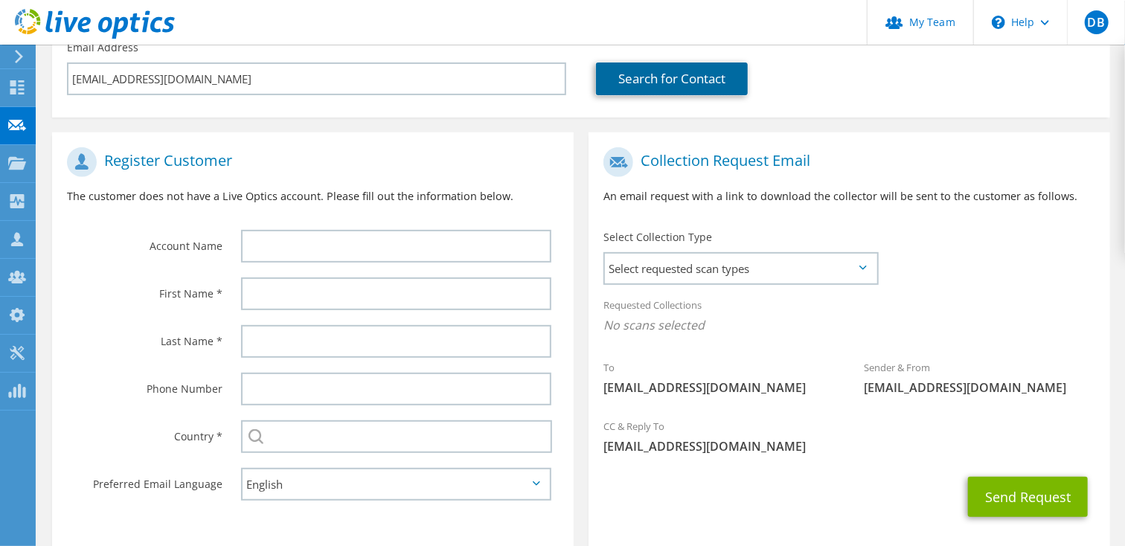
scroll to position [285, 0]
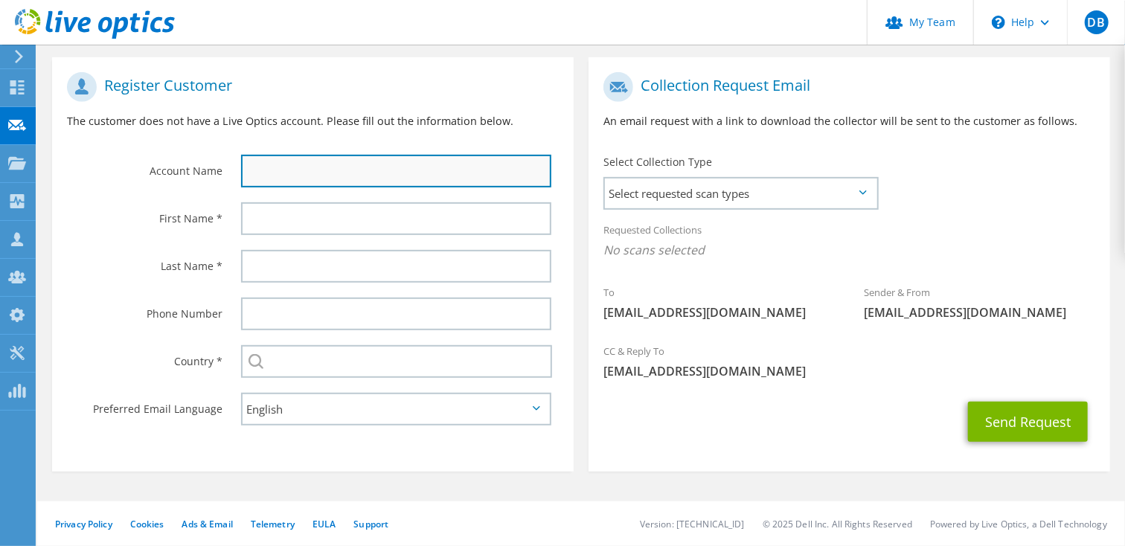
click at [257, 172] on input "text" at bounding box center [396, 171] width 310 height 33
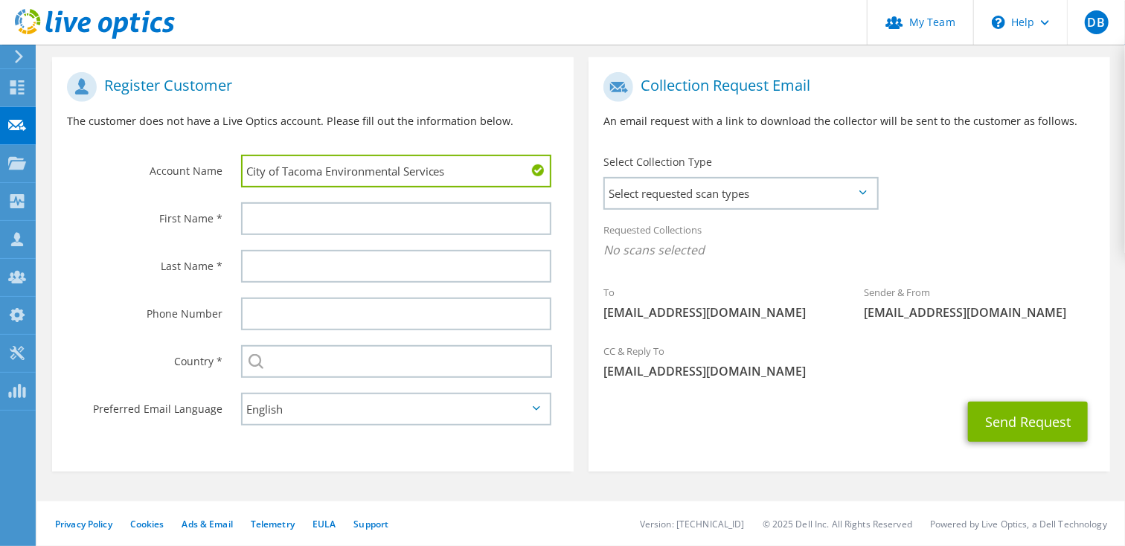
type input "City of Tacoma Environmental Services"
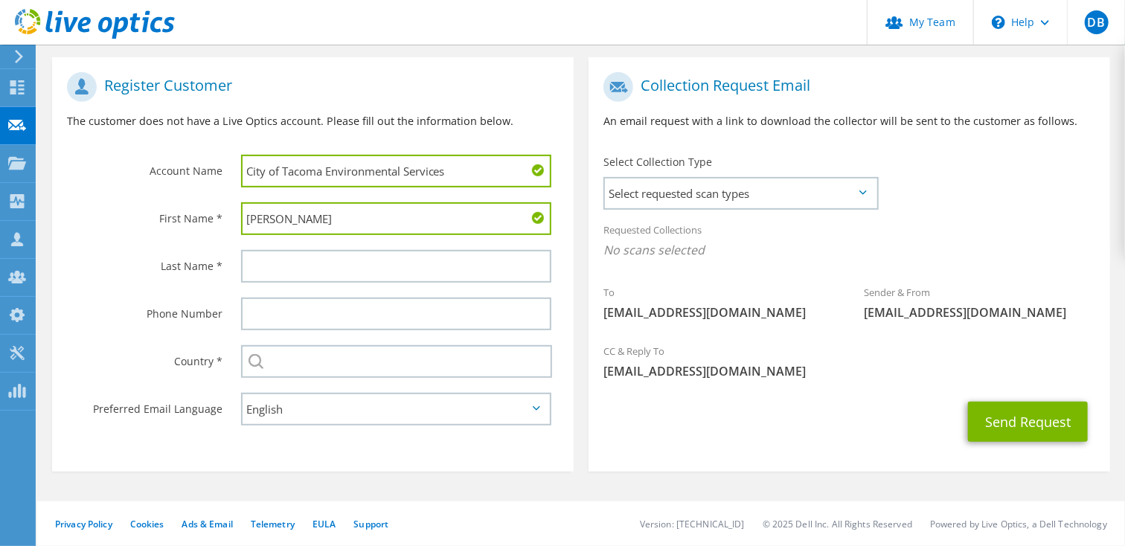
type input "John"
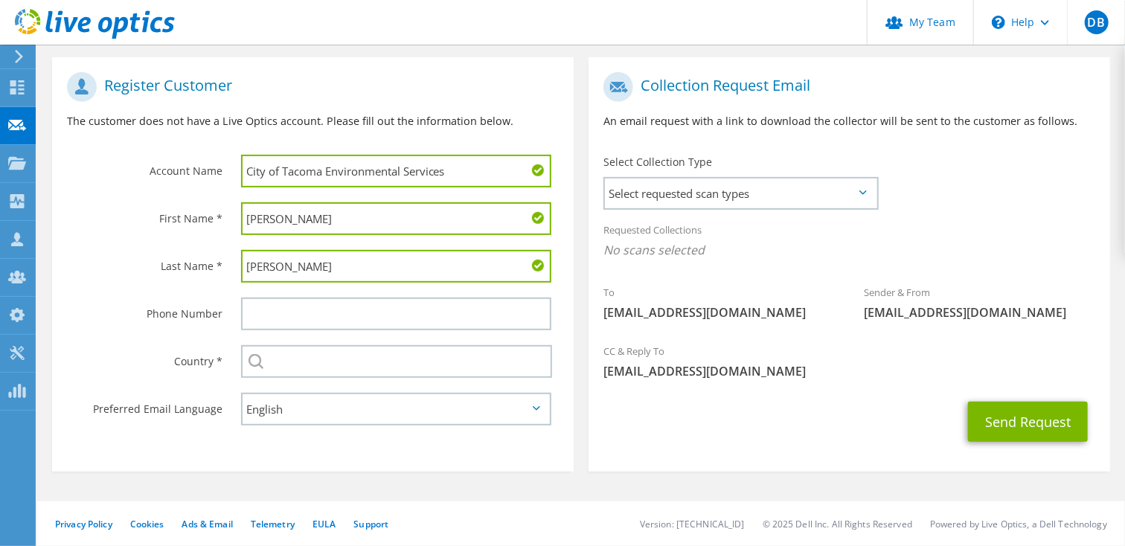
type input "Geer"
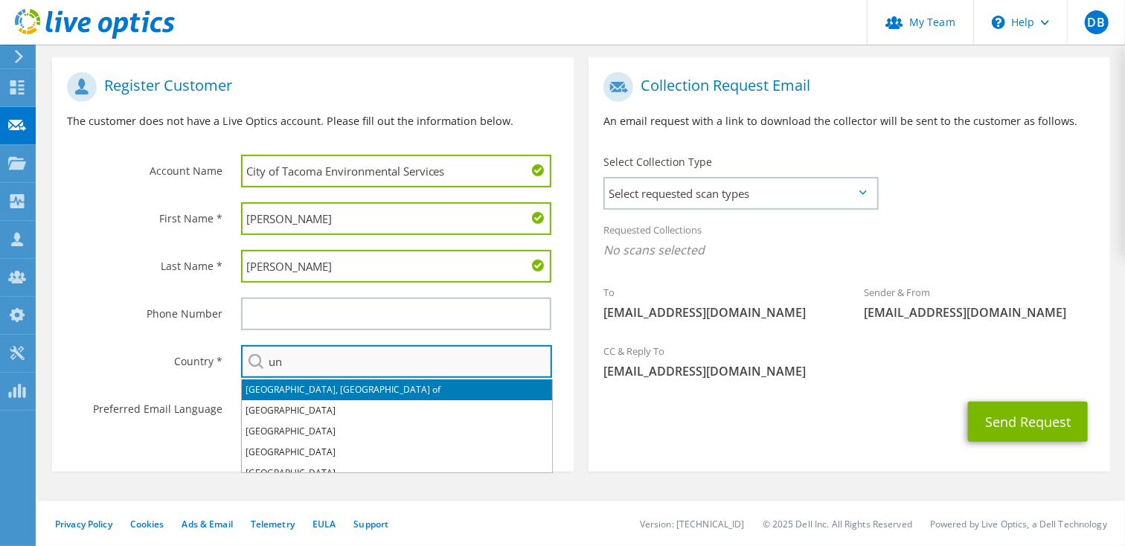
type input "[GEOGRAPHIC_DATA]"
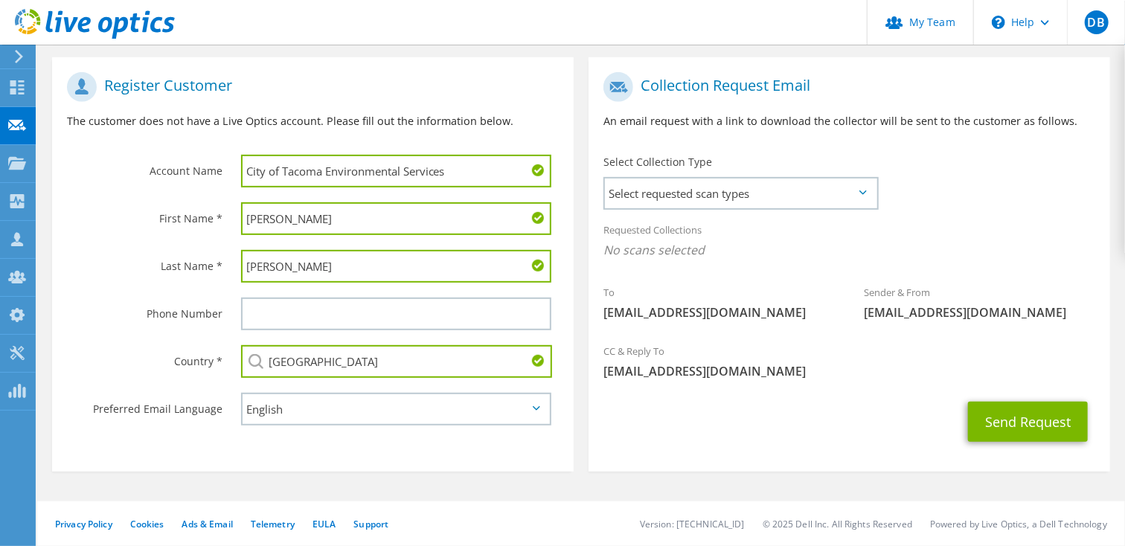
click at [866, 193] on div "Select Collection Type Select requested scan types Server Virtualization Optica…" at bounding box center [740, 181] width 274 height 52
click at [861, 196] on span "Select requested scan types" at bounding box center [740, 193] width 271 height 30
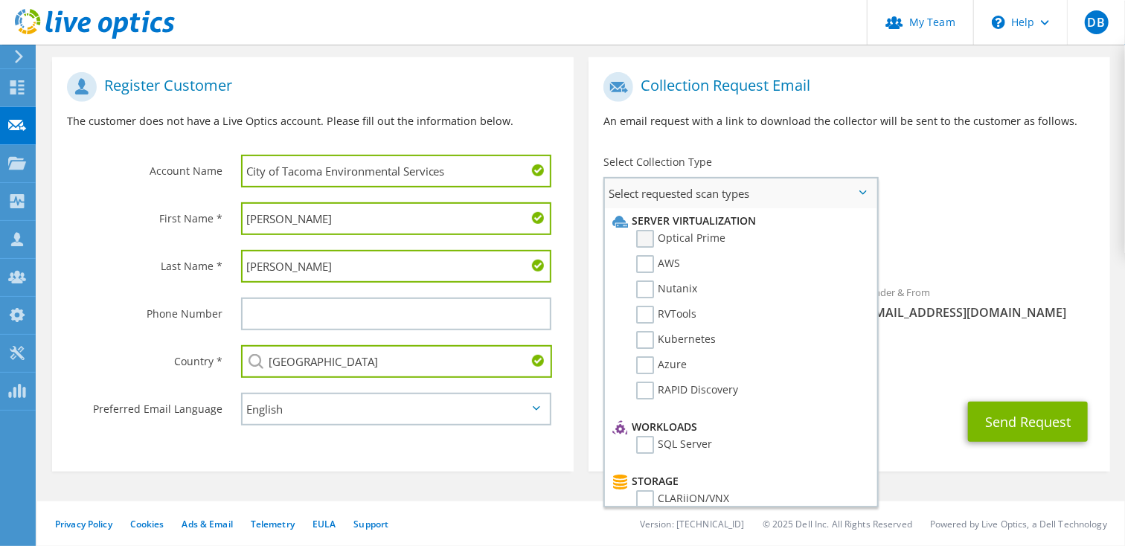
click at [649, 238] on label "Optical Prime" at bounding box center [680, 239] width 89 height 18
click at [0, 0] on input "Optical Prime" at bounding box center [0, 0] width 0 height 0
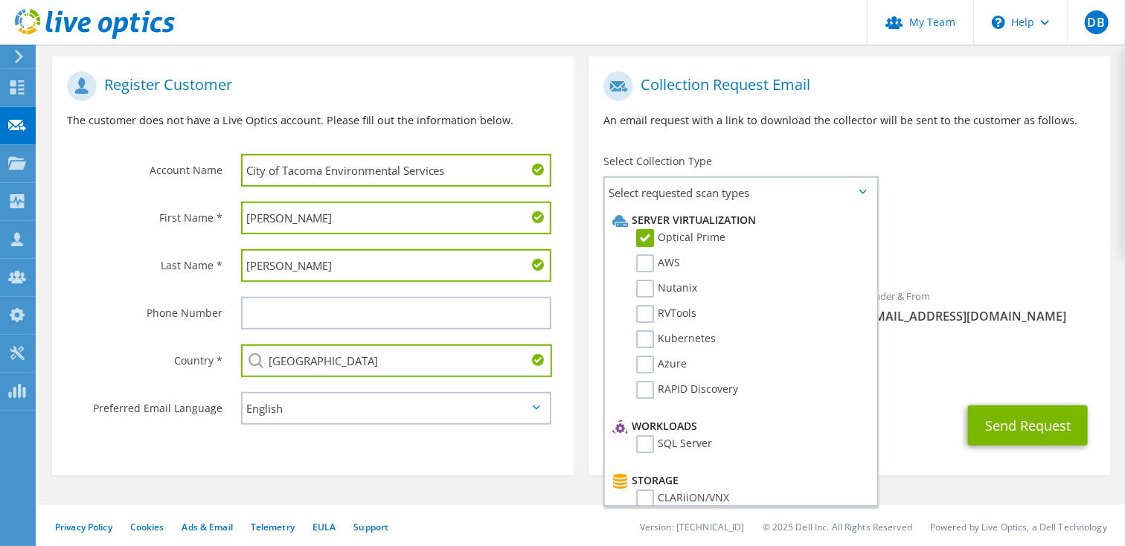
click at [907, 475] on div "Collection Request Email An email request with a link to download the collector…" at bounding box center [849, 270] width 536 height 426
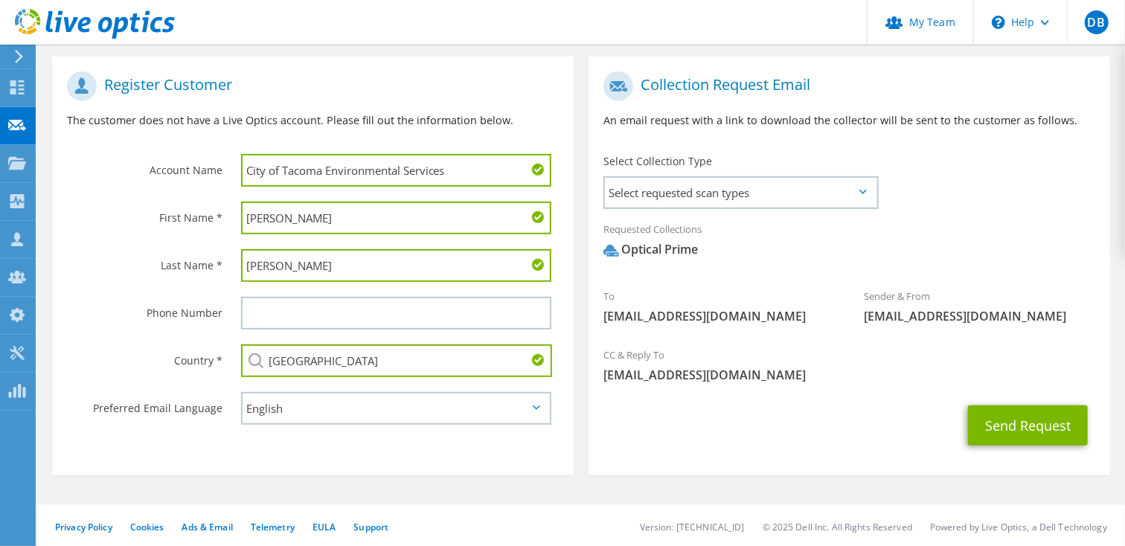
scroll to position [289, 0]
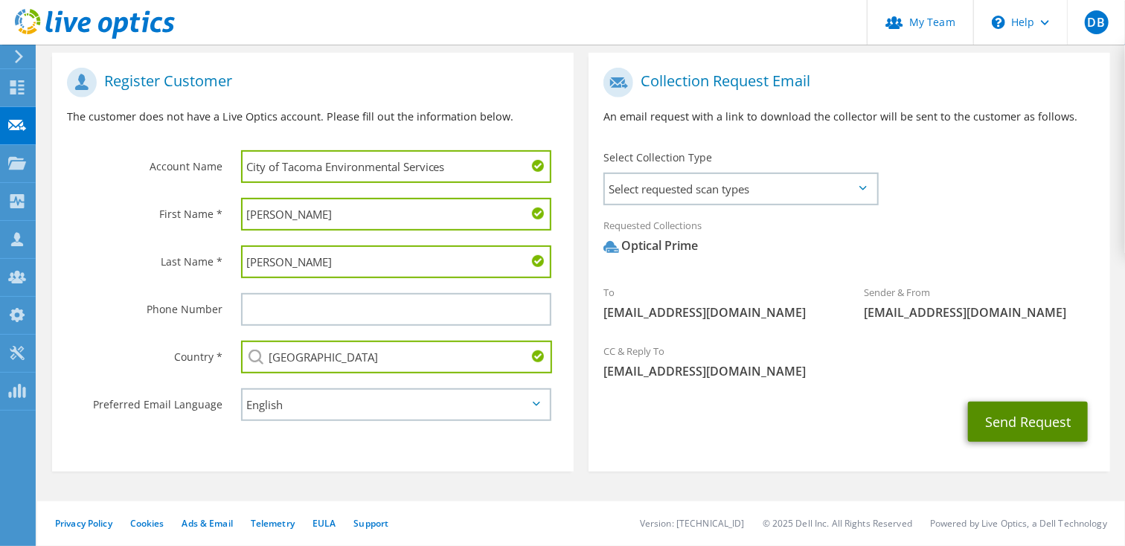
click at [1013, 422] on button "Send Request" at bounding box center [1028, 422] width 120 height 40
